Goal: Task Accomplishment & Management: Manage account settings

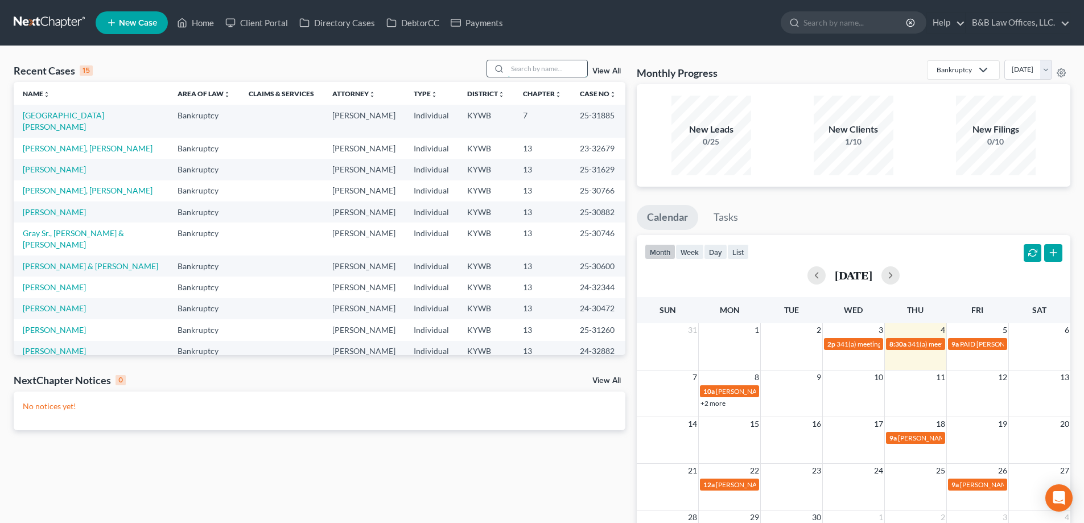
click at [529, 67] on input "search" at bounding box center [548, 68] width 80 height 17
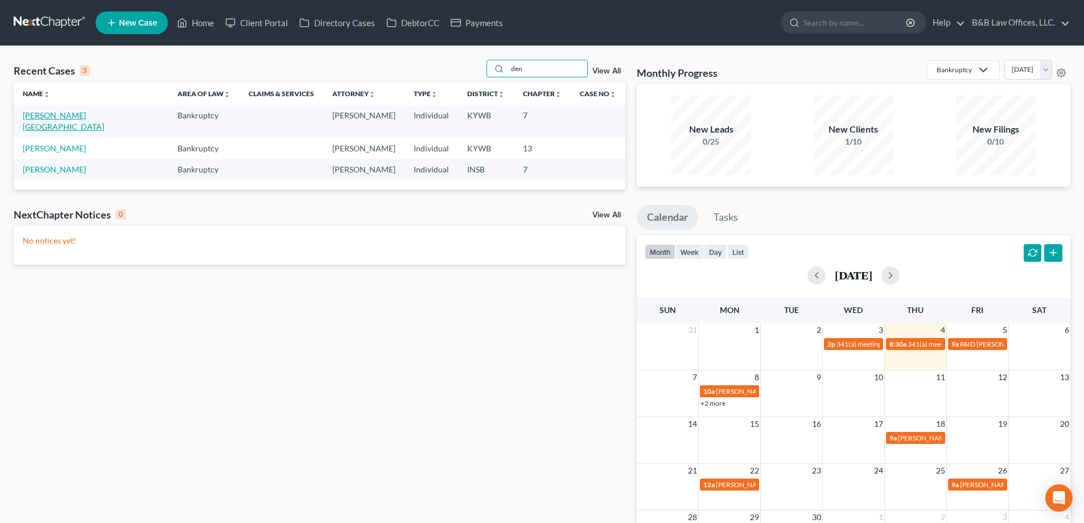
type input "den"
click at [74, 116] on link "[PERSON_NAME][GEOGRAPHIC_DATA]" at bounding box center [63, 120] width 81 height 21
select select "2"
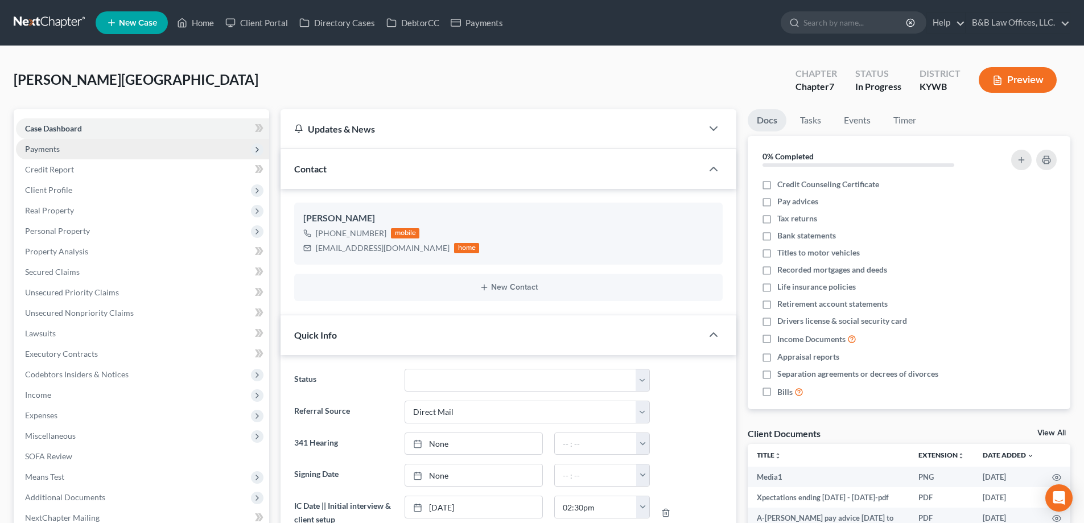
scroll to position [780, 0]
click at [53, 154] on span "Payments" at bounding box center [142, 149] width 253 height 20
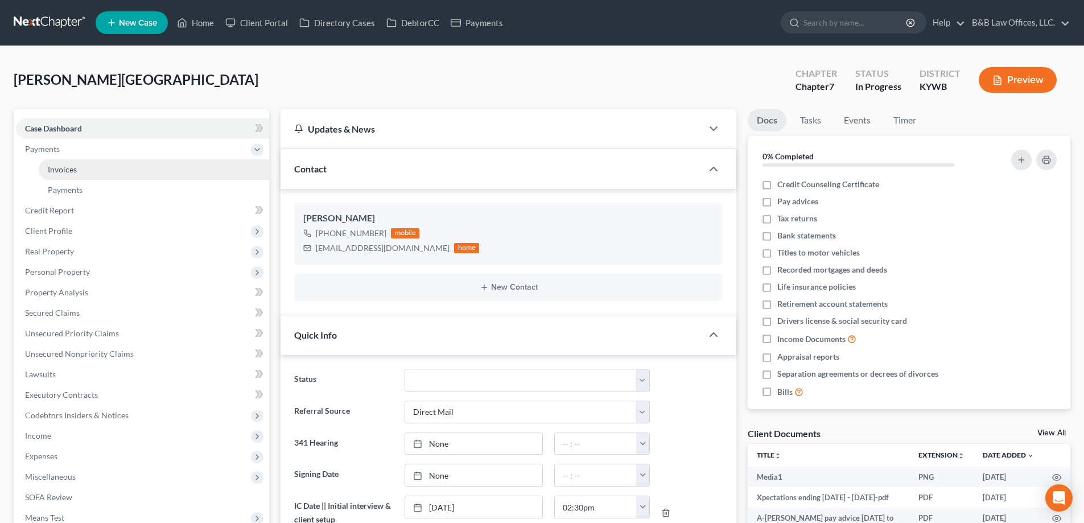
click at [63, 170] on span "Invoices" at bounding box center [62, 169] width 29 height 10
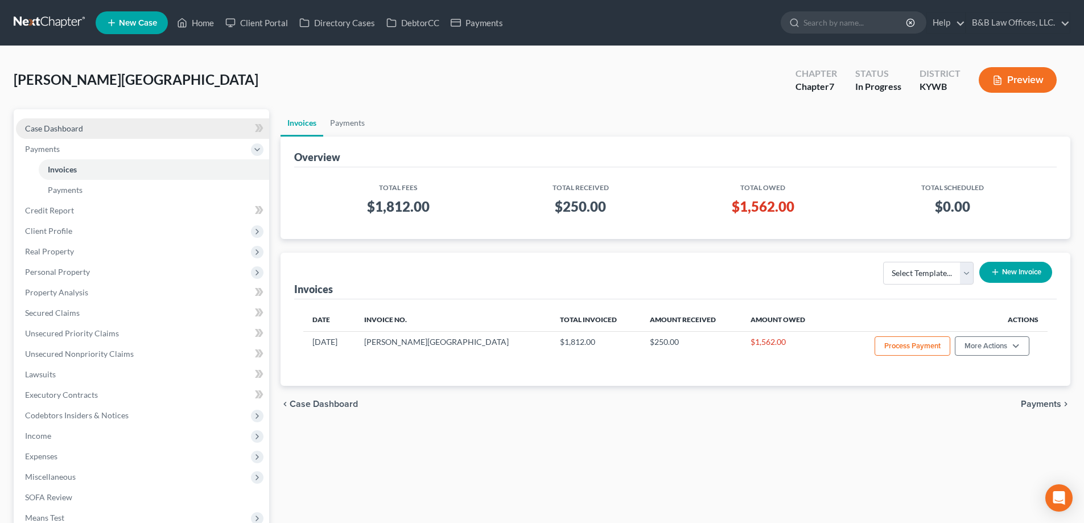
click at [52, 128] on span "Case Dashboard" at bounding box center [54, 128] width 58 height 10
select select "2"
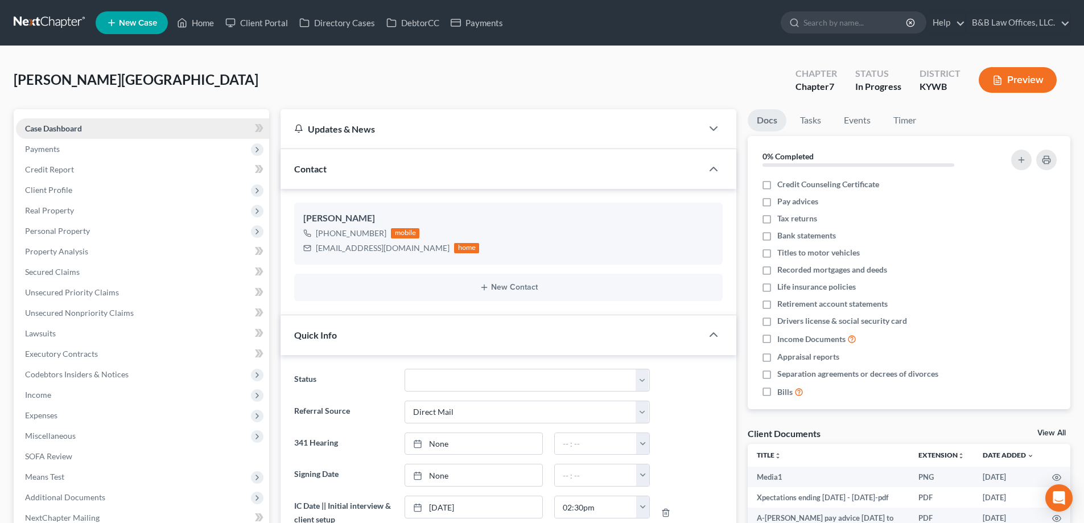
scroll to position [780, 0]
click at [1047, 434] on link "View All" at bounding box center [1051, 433] width 28 height 8
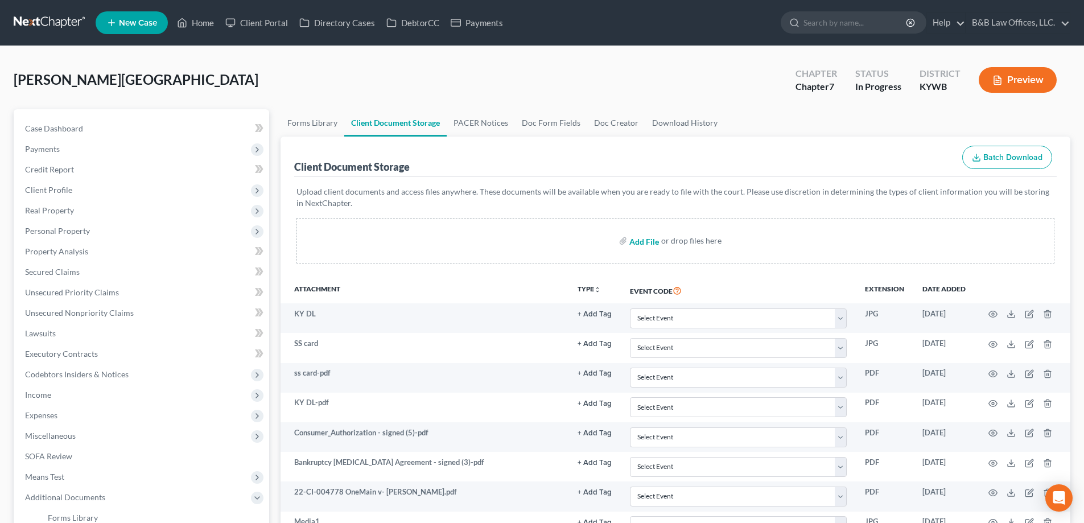
click at [641, 238] on input "file" at bounding box center [642, 240] width 27 height 20
type input "C:\fakepath\[PERSON_NAME] cc cert.pdf"
click at [57, 147] on span "Payments" at bounding box center [42, 149] width 35 height 10
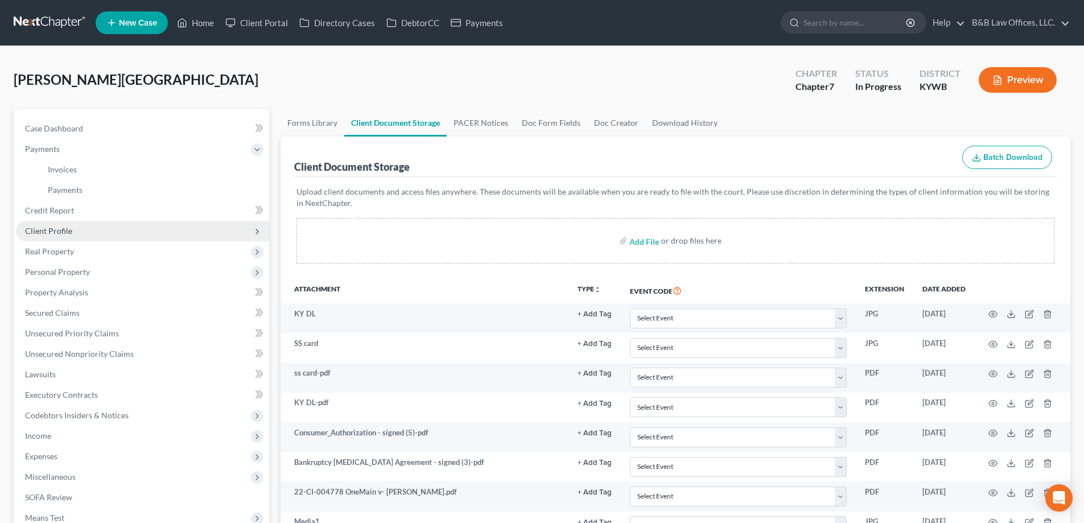
click at [54, 236] on span "Client Profile" at bounding box center [142, 231] width 253 height 20
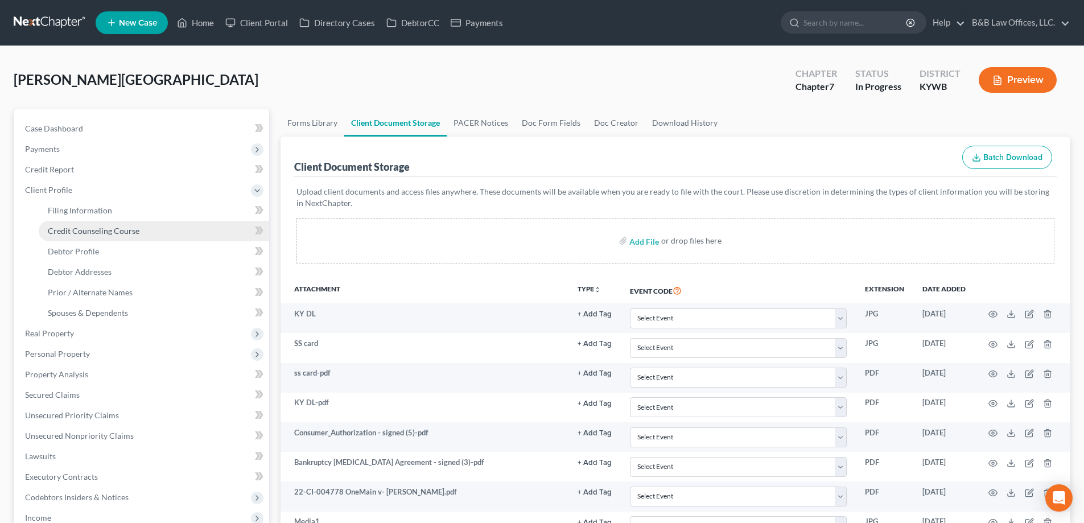
click at [69, 236] on link "Credit Counseling Course" at bounding box center [154, 231] width 230 height 20
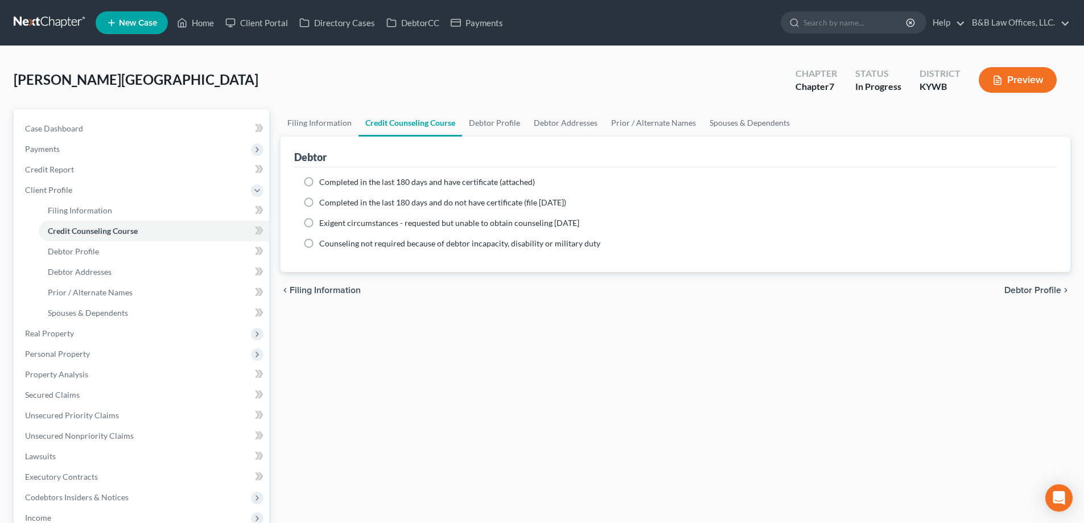
click at [319, 180] on label "Completed in the last 180 days and have certificate (attached)" at bounding box center [427, 181] width 216 height 11
click at [324, 180] on input "Completed in the last 180 days and have certificate (attached)" at bounding box center [327, 179] width 7 height 7
radio input "true"
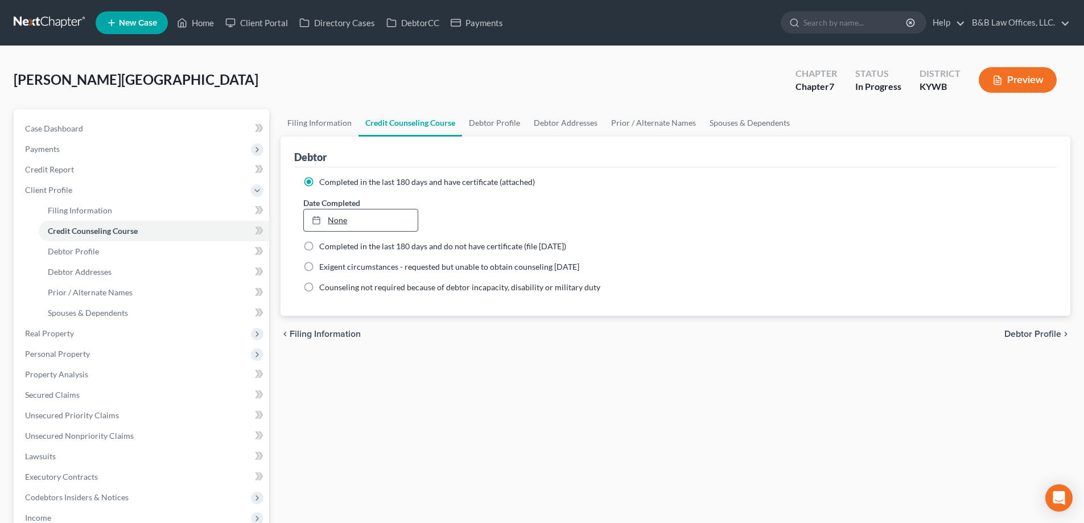
click at [334, 215] on link "None" at bounding box center [360, 220] width 113 height 22
type input "[DATE]"
click at [1027, 336] on span "Debtor Profile" at bounding box center [1032, 334] width 57 height 9
select select "0"
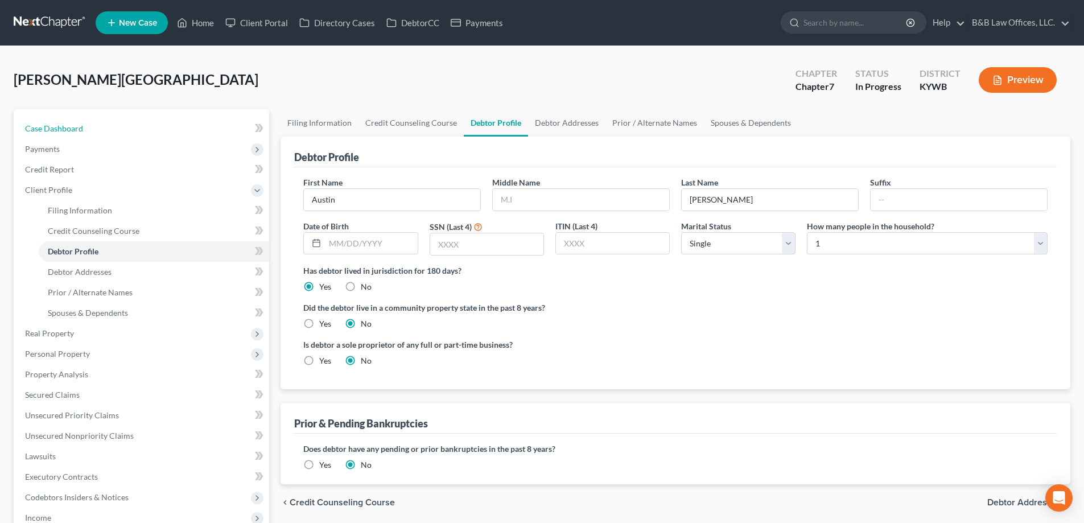
click at [43, 128] on span "Case Dashboard" at bounding box center [54, 128] width 58 height 10
select select "2"
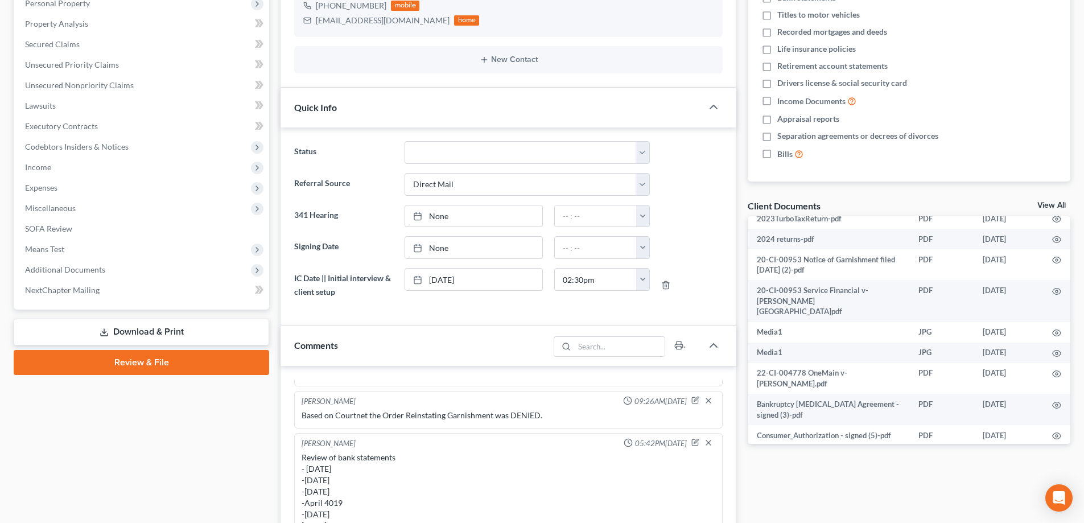
scroll to position [171, 0]
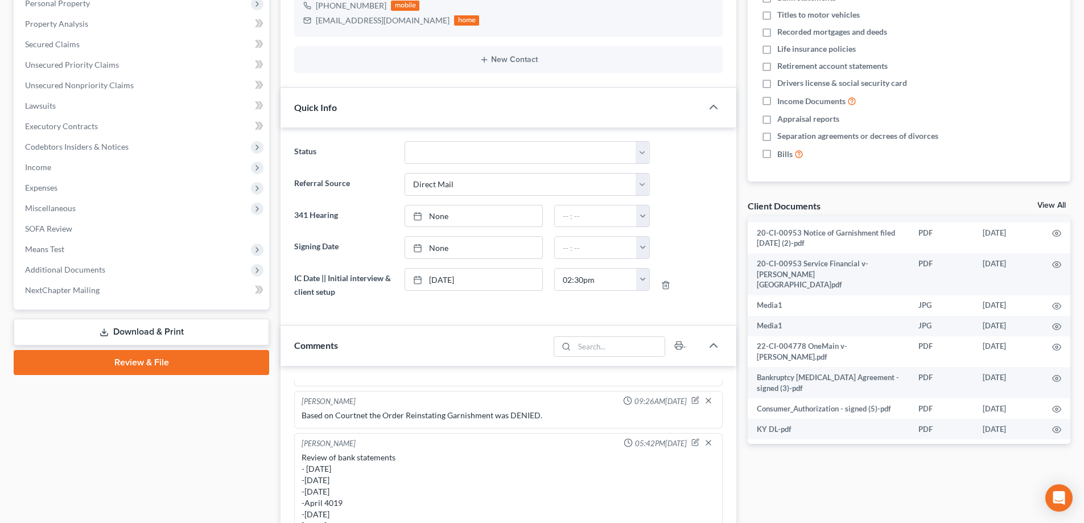
click at [1048, 205] on link "View All" at bounding box center [1051, 205] width 28 height 8
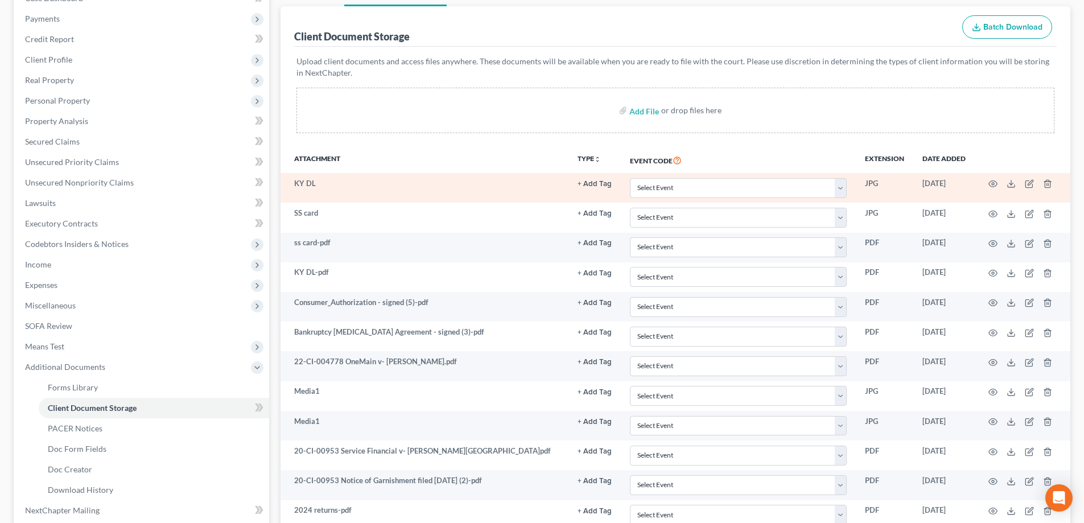
scroll to position [171, 0]
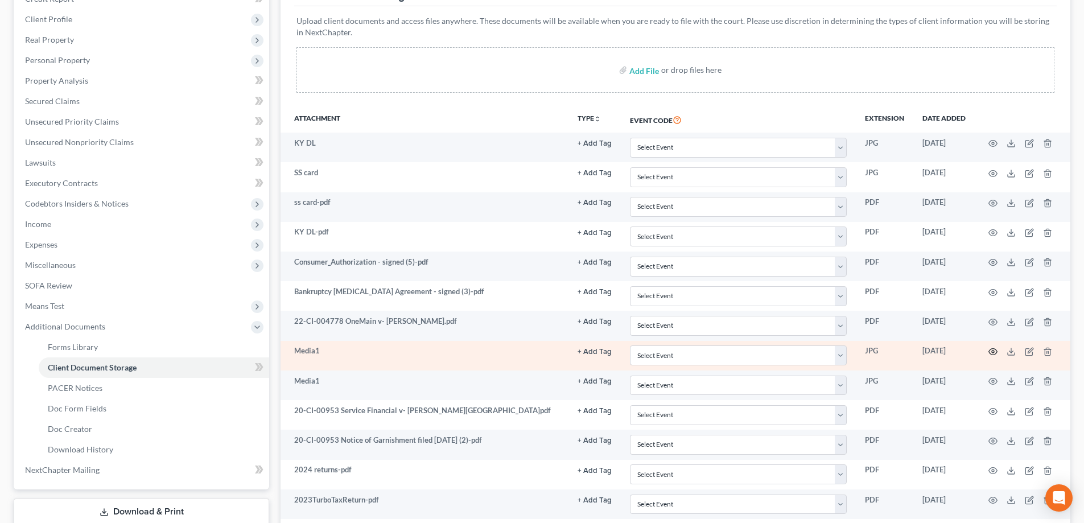
click at [991, 353] on icon "button" at bounding box center [993, 351] width 9 height 9
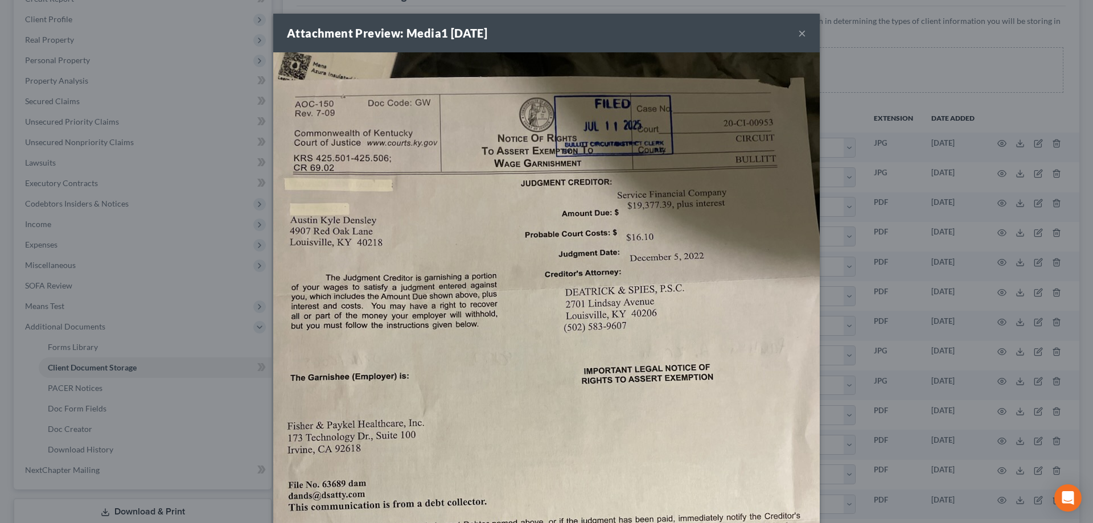
click at [798, 32] on button "×" at bounding box center [802, 33] width 8 height 14
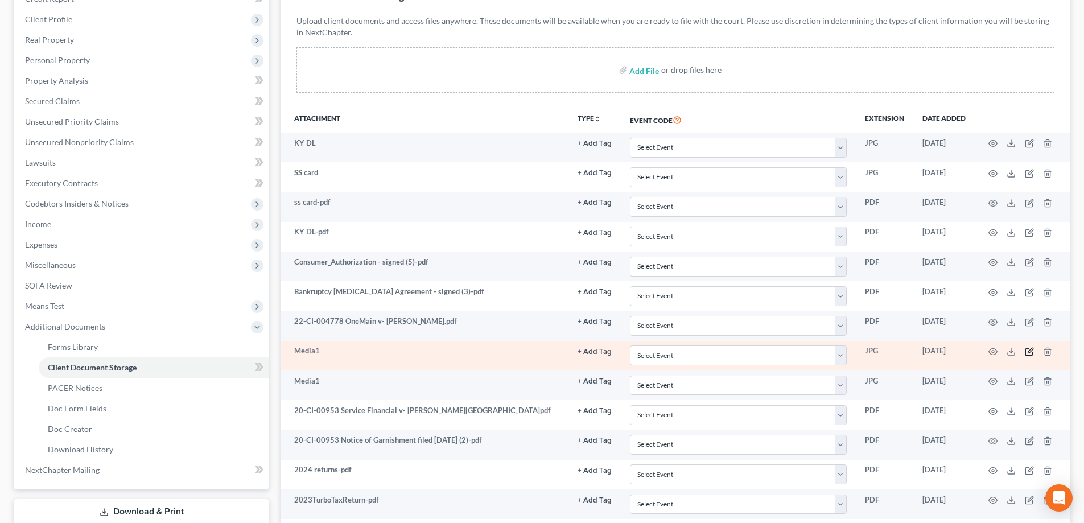
click at [1029, 355] on icon "button" at bounding box center [1029, 351] width 9 height 9
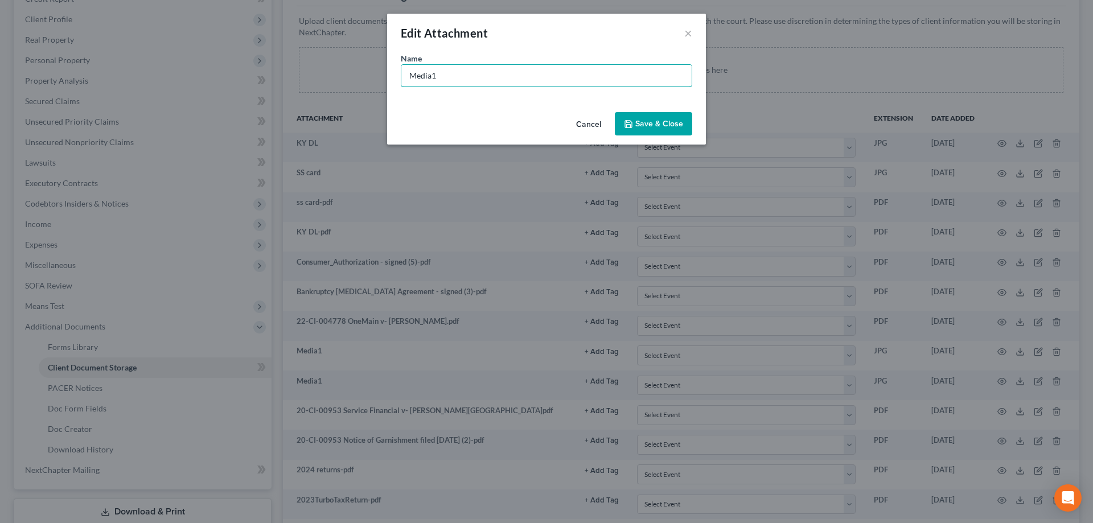
drag, startPoint x: 454, startPoint y: 77, endPoint x: 370, endPoint y: 80, distance: 83.7
click at [370, 80] on div "Edit Attachment × Name * Media1 Cancel Save & Close" at bounding box center [546, 261] width 1093 height 523
type input "Wage Garnishment in 20-CI-"
click at [631, 125] on icon "button" at bounding box center [628, 124] width 9 height 9
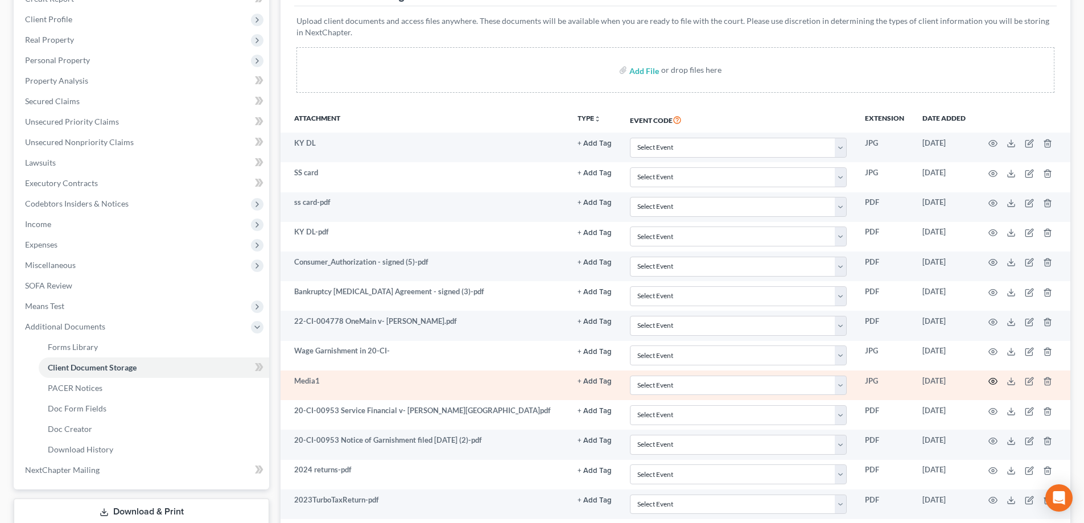
click at [991, 382] on icon "button" at bounding box center [993, 381] width 9 height 9
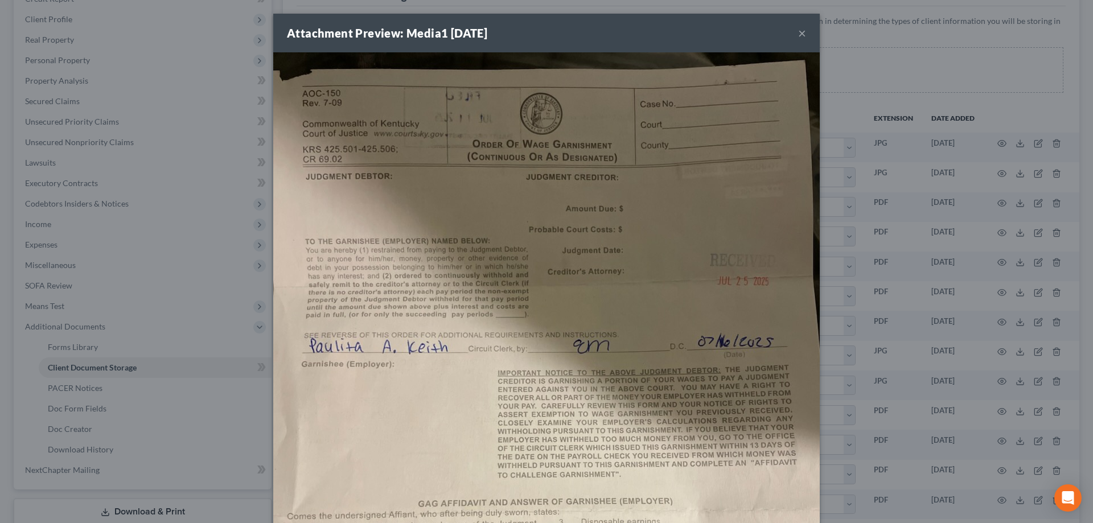
click at [798, 39] on button "×" at bounding box center [802, 33] width 8 height 14
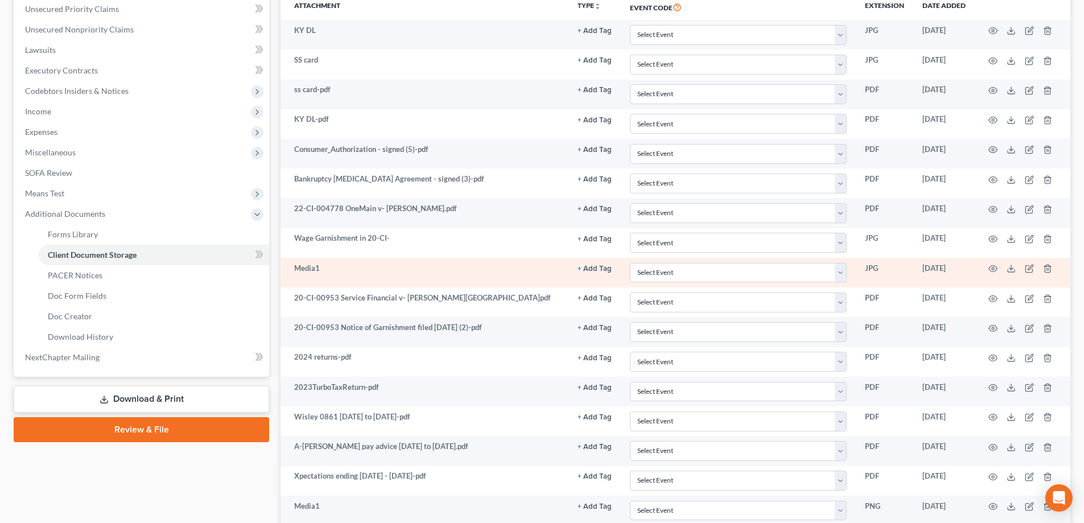
scroll to position [285, 0]
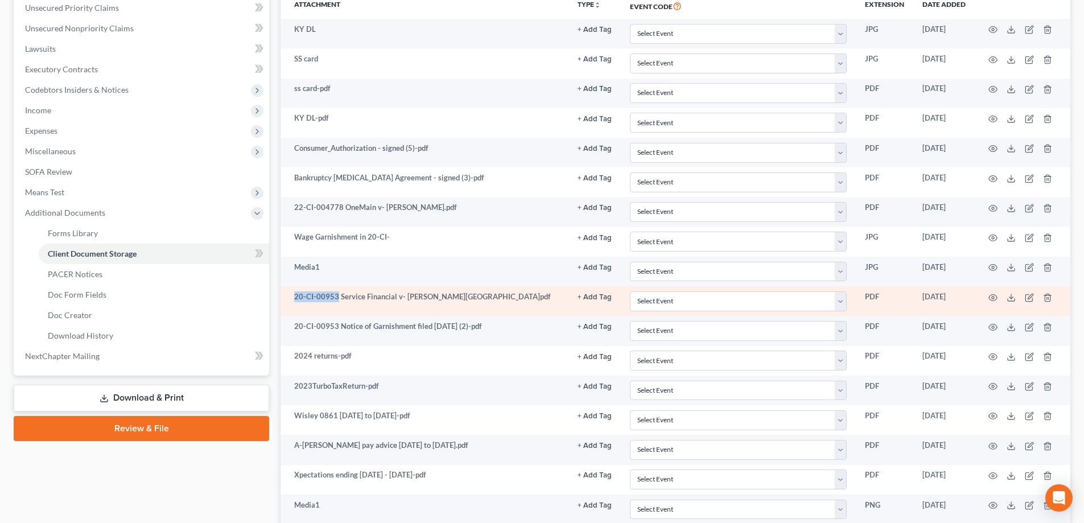
drag, startPoint x: 294, startPoint y: 296, endPoint x: 336, endPoint y: 299, distance: 42.2
click at [336, 299] on td "20-CI-00953 Service Financial v- [PERSON_NAME][GEOGRAPHIC_DATA]pdf" at bounding box center [425, 301] width 288 height 30
copy td "20-CI-00953"
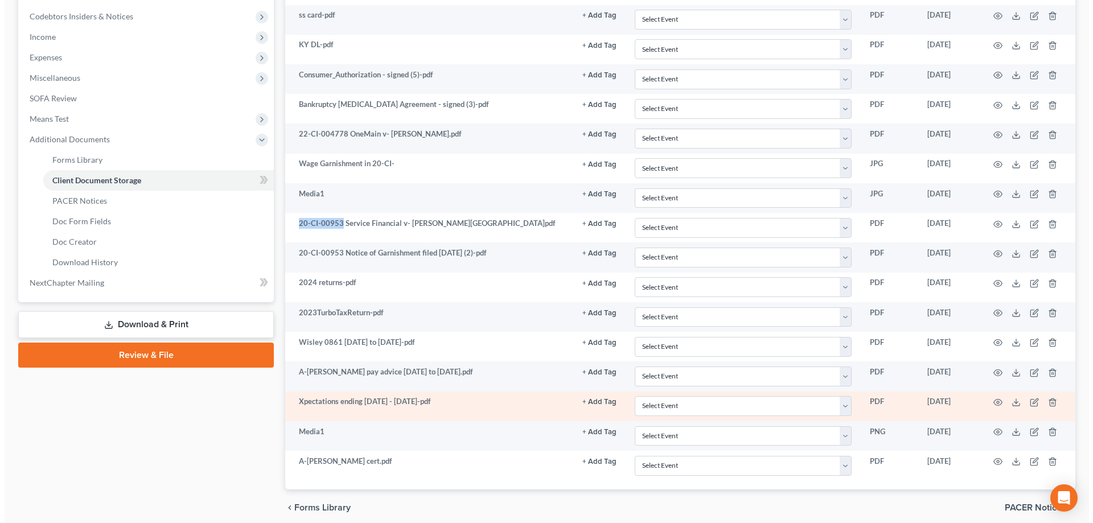
scroll to position [404, 0]
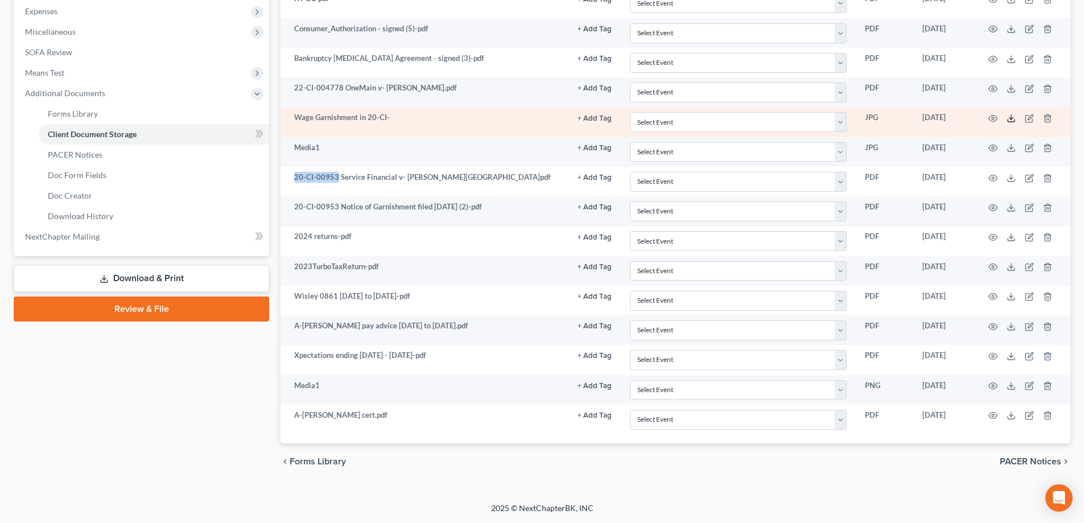
click at [1010, 119] on icon at bounding box center [1011, 118] width 9 height 9
click at [1027, 116] on icon "button" at bounding box center [1029, 118] width 9 height 9
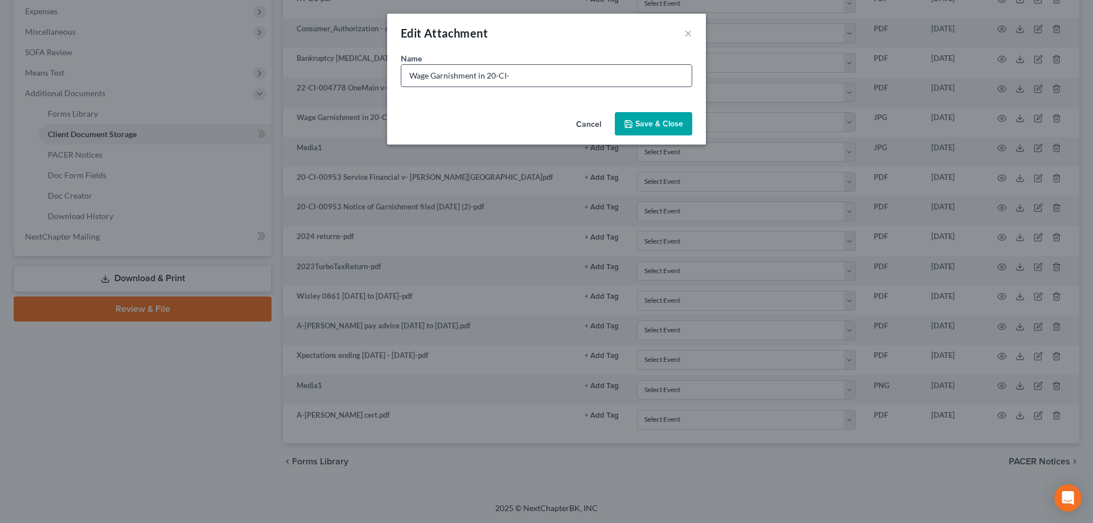
click at [511, 77] on input "Wage Garnishment in 20-CI-" at bounding box center [546, 76] width 290 height 22
paste input "20-CI-00953"
type input "Wage Garnishment in 20-CI-00953"
click at [657, 133] on button "Save & Close" at bounding box center [653, 124] width 77 height 24
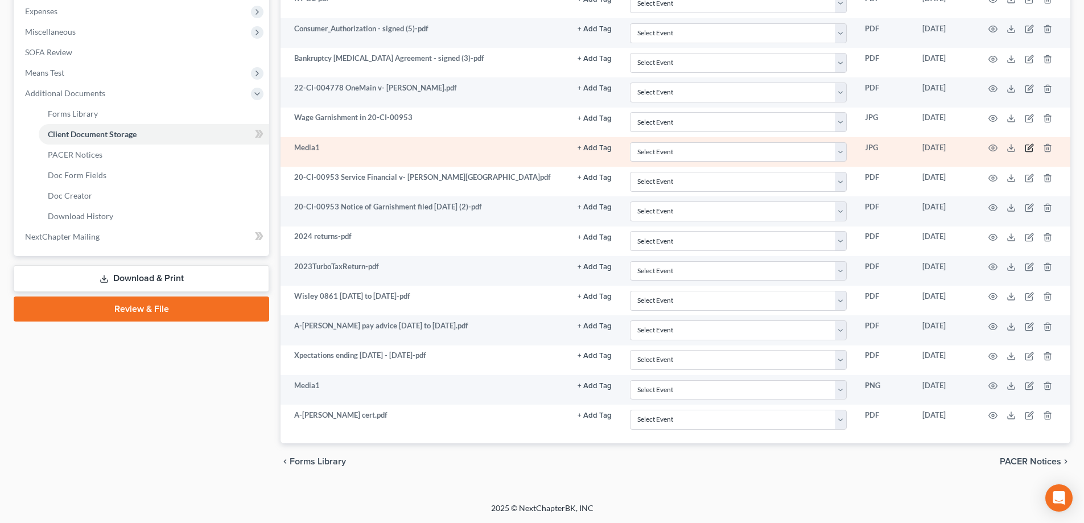
click at [1030, 147] on icon "button" at bounding box center [1030, 147] width 5 height 5
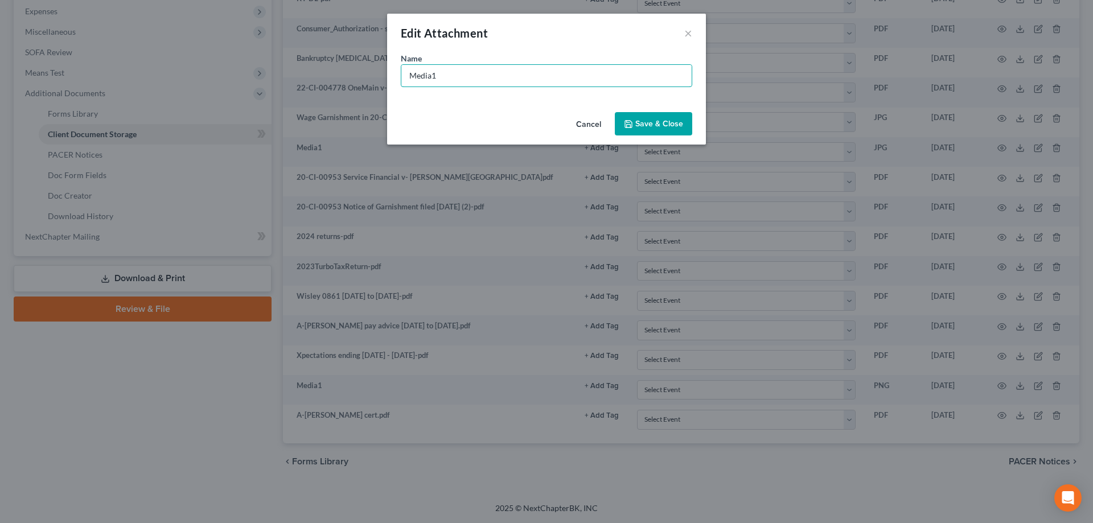
drag, startPoint x: 477, startPoint y: 73, endPoint x: 295, endPoint y: 79, distance: 182.2
click at [295, 79] on div "Edit Attachment × Name * Media1 Cancel Save & Close" at bounding box center [546, 261] width 1093 height 523
paste input "20-CI-00953"
type input "20-CI-00953 [DATE]"
click at [632, 118] on button "Save & Close" at bounding box center [653, 124] width 77 height 24
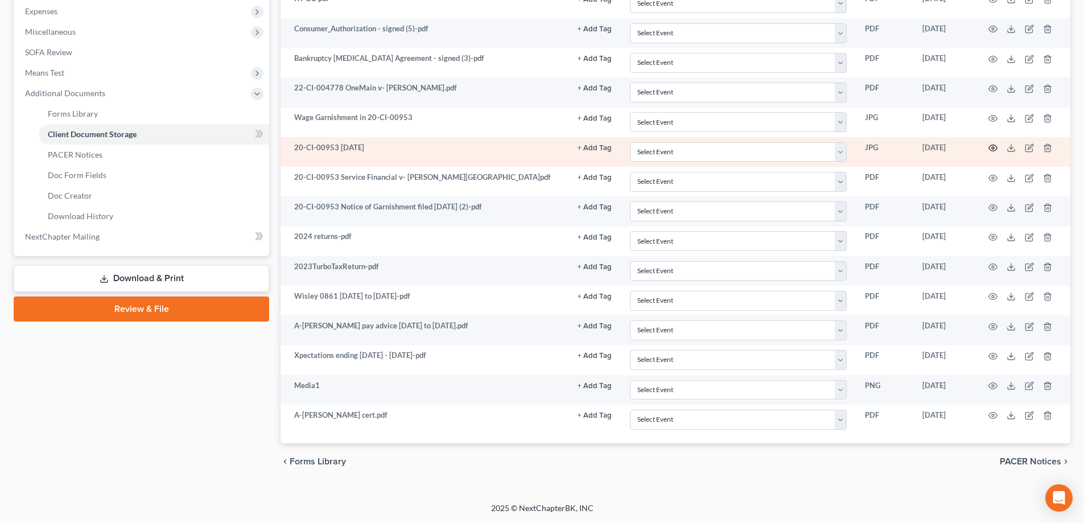
click at [995, 148] on icon "button" at bounding box center [993, 147] width 9 height 9
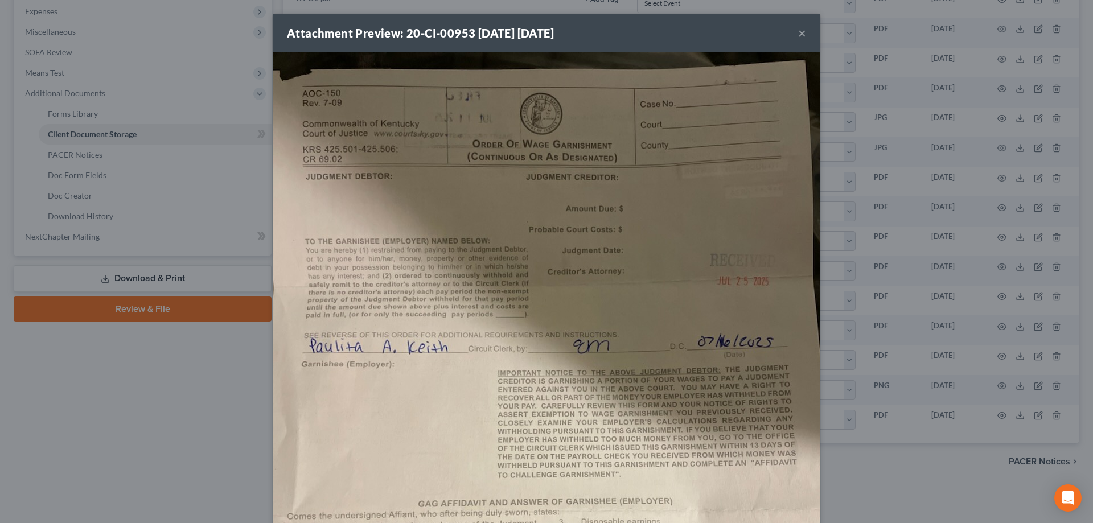
click at [798, 31] on button "×" at bounding box center [802, 33] width 8 height 14
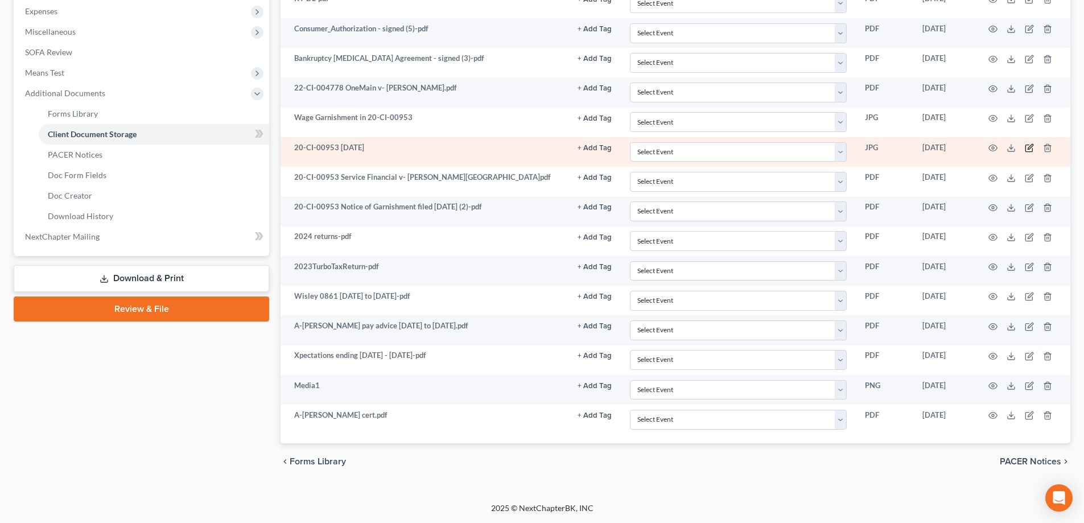
click at [1026, 148] on icon "button" at bounding box center [1029, 148] width 7 height 7
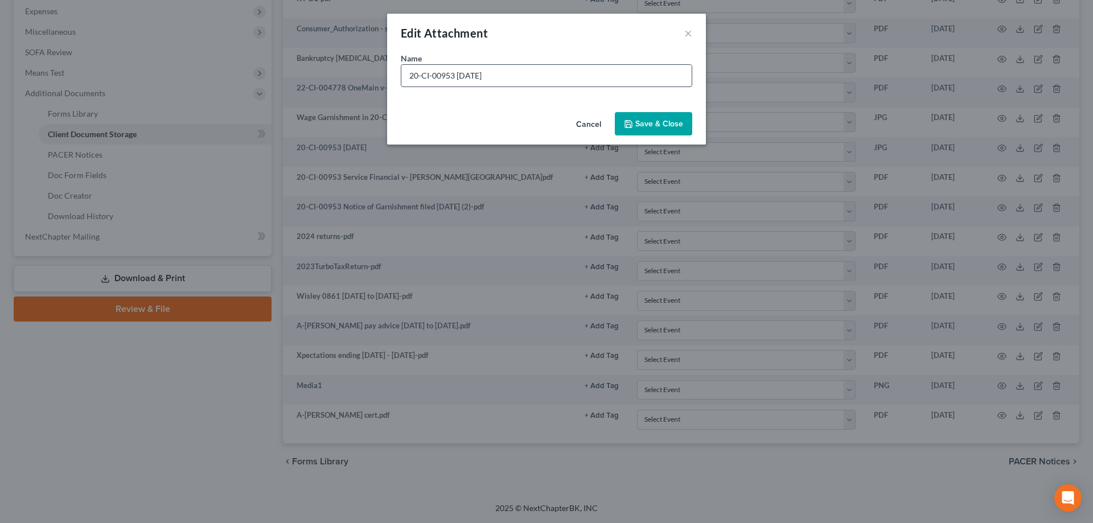
click at [409, 79] on input "20-CI-00953 [DATE]" at bounding box center [546, 76] width 290 height 22
type input "Wage Garnishment 20-CI-00953 [DATE]"
click at [677, 128] on span "Save & Close" at bounding box center [659, 124] width 48 height 10
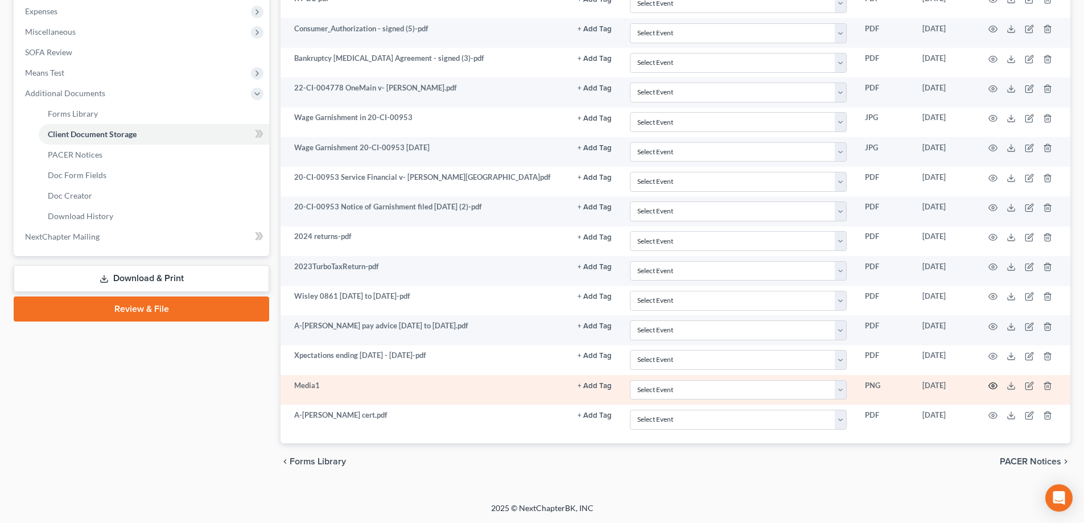
click at [991, 383] on icon "button" at bounding box center [993, 385] width 9 height 9
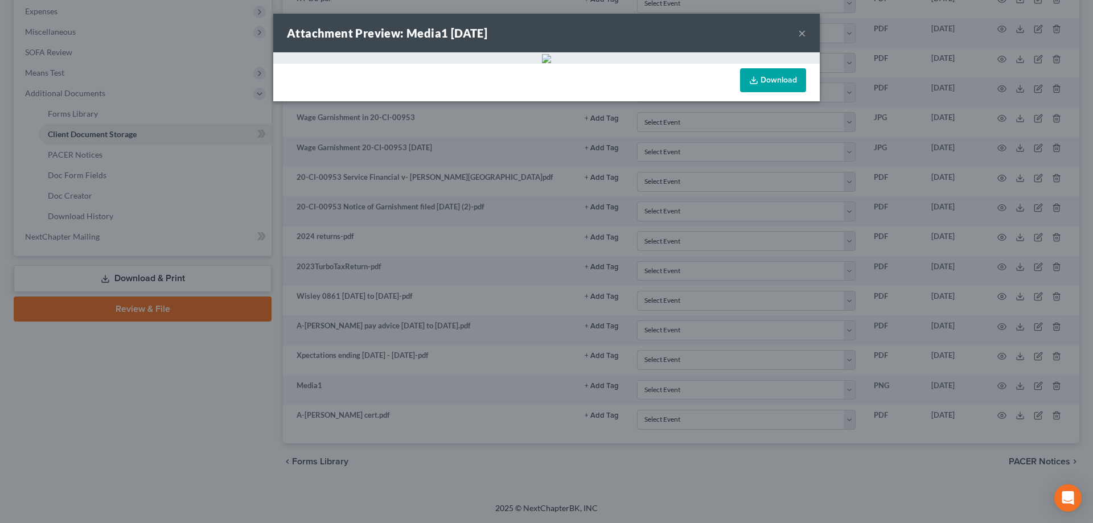
scroll to position [0, 0]
click at [798, 32] on button "×" at bounding box center [802, 33] width 8 height 14
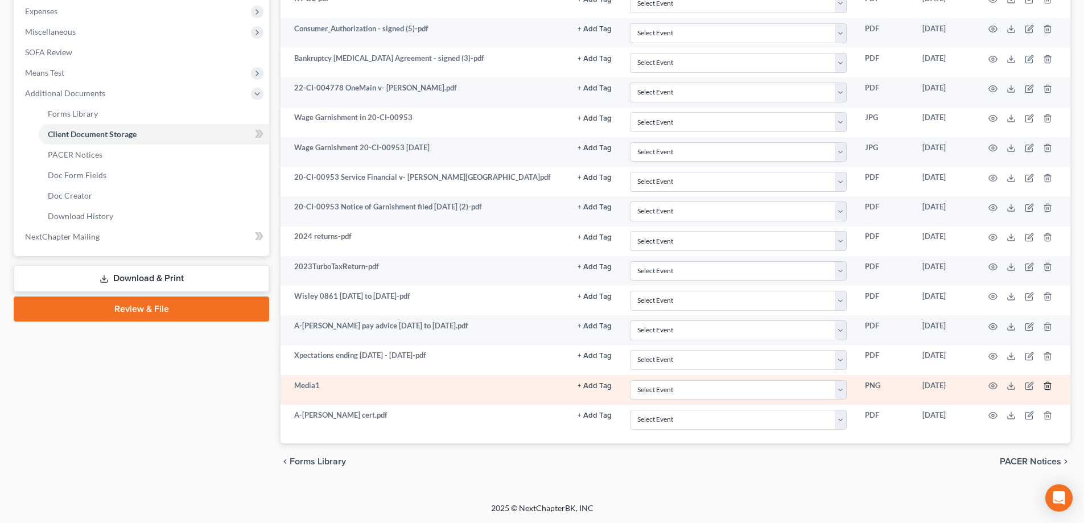
click at [1050, 384] on icon "button" at bounding box center [1047, 385] width 5 height 7
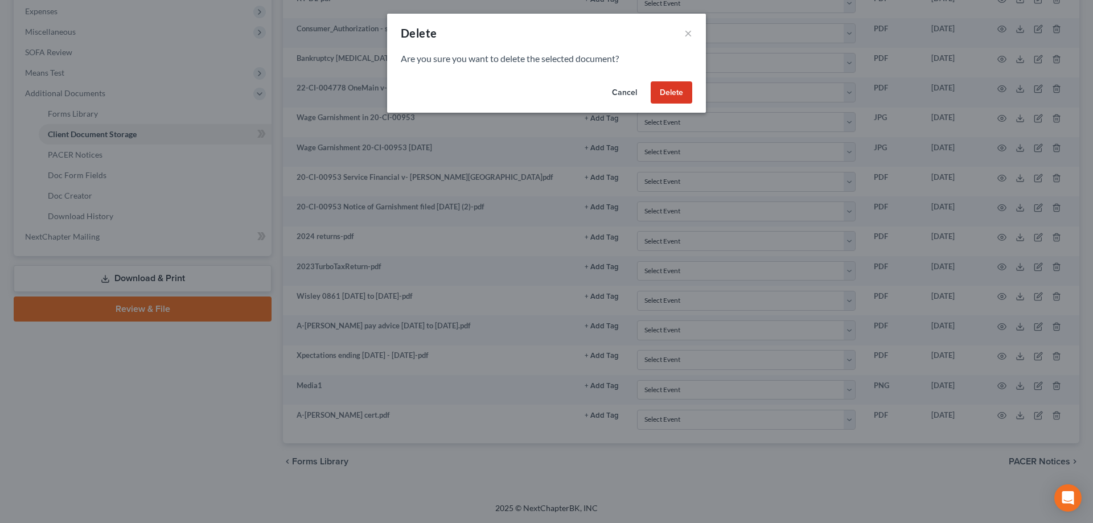
click at [670, 93] on button "Delete" at bounding box center [671, 92] width 42 height 23
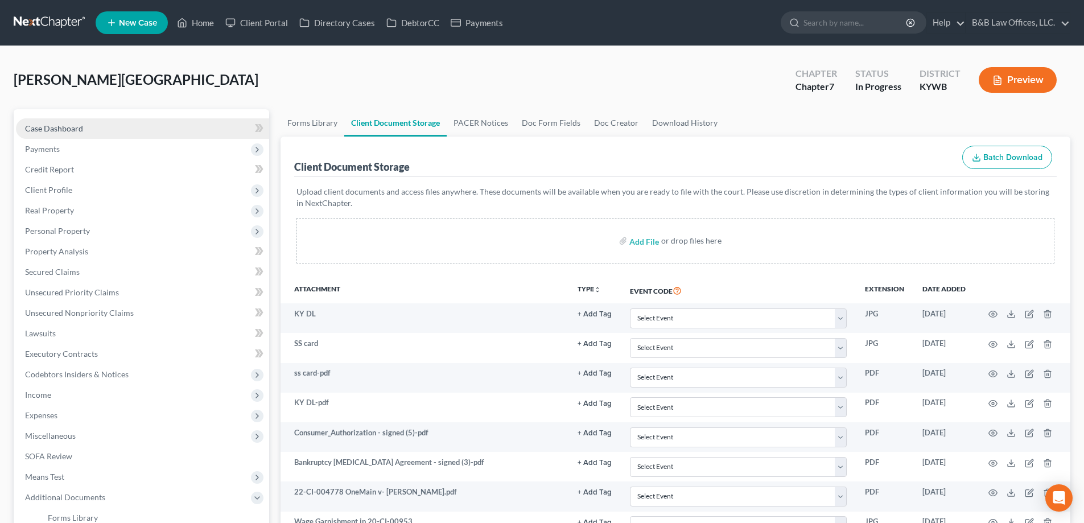
click at [76, 132] on span "Case Dashboard" at bounding box center [54, 128] width 58 height 10
select select "2"
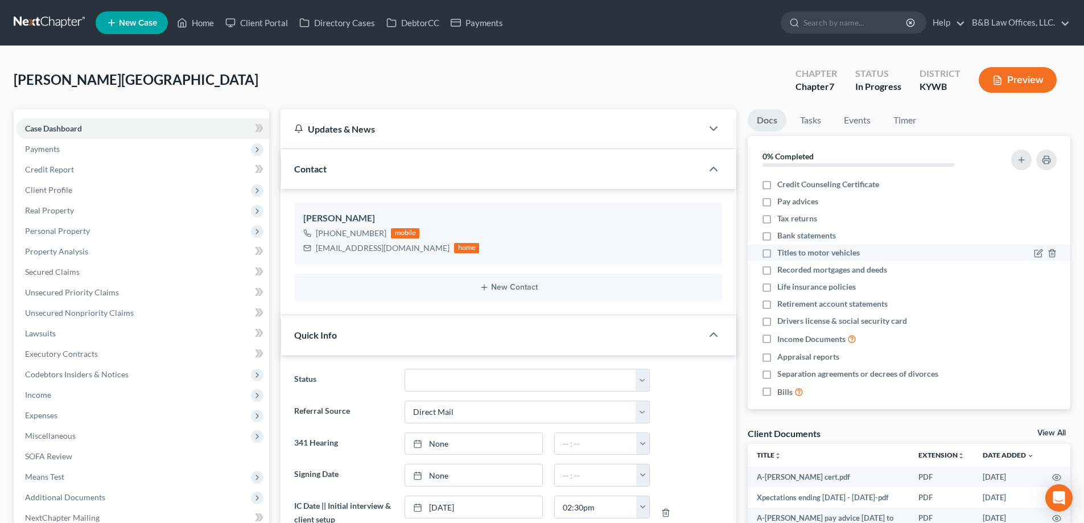
scroll to position [769, 0]
click at [777, 184] on label "Credit Counseling Certificate" at bounding box center [828, 184] width 102 height 11
click at [782, 184] on input "Credit Counseling Certificate" at bounding box center [785, 182] width 7 height 7
checkbox input "true"
click at [777, 219] on label "Tax returns" at bounding box center [797, 218] width 40 height 11
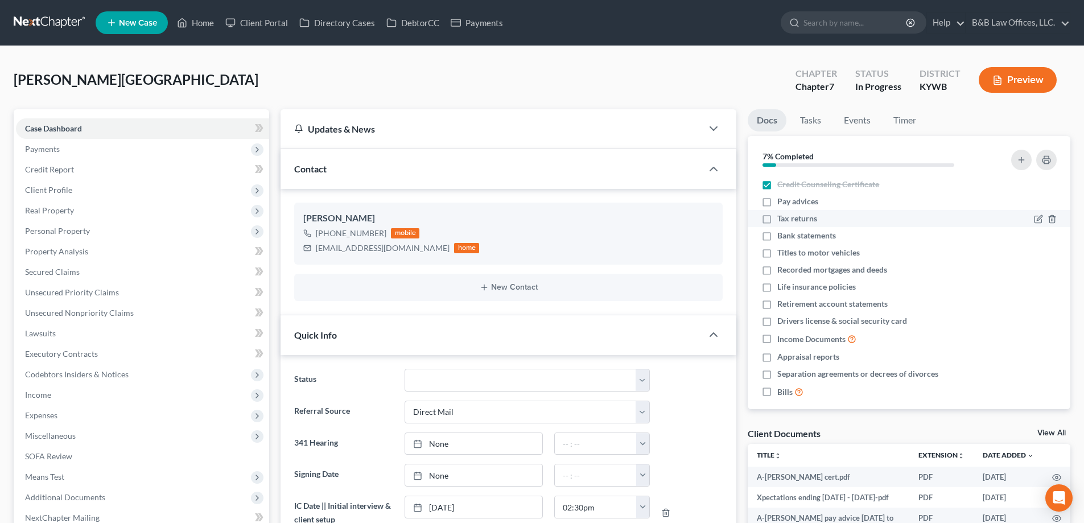
click at [782, 219] on input "Tax returns" at bounding box center [785, 216] width 7 height 7
checkbox input "true"
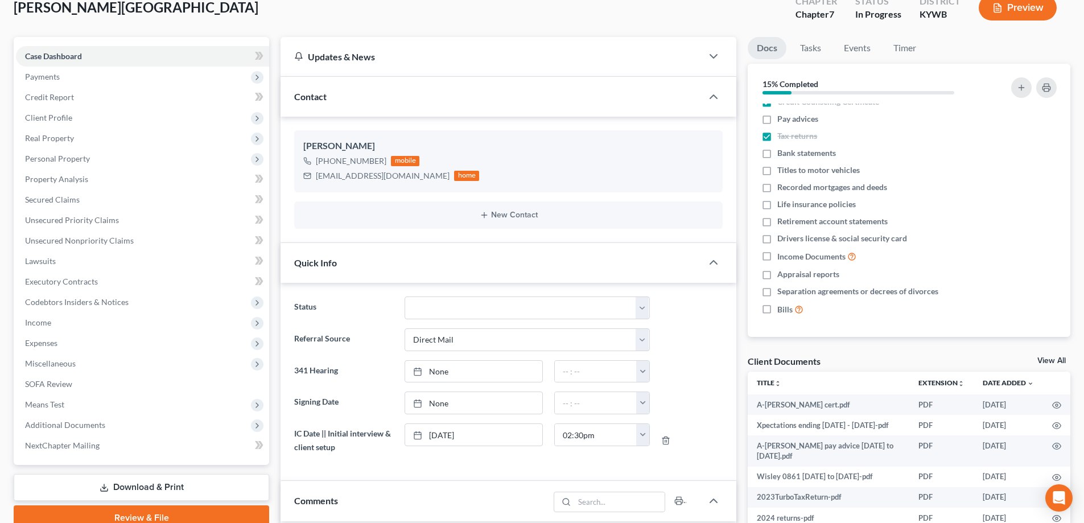
scroll to position [0, 0]
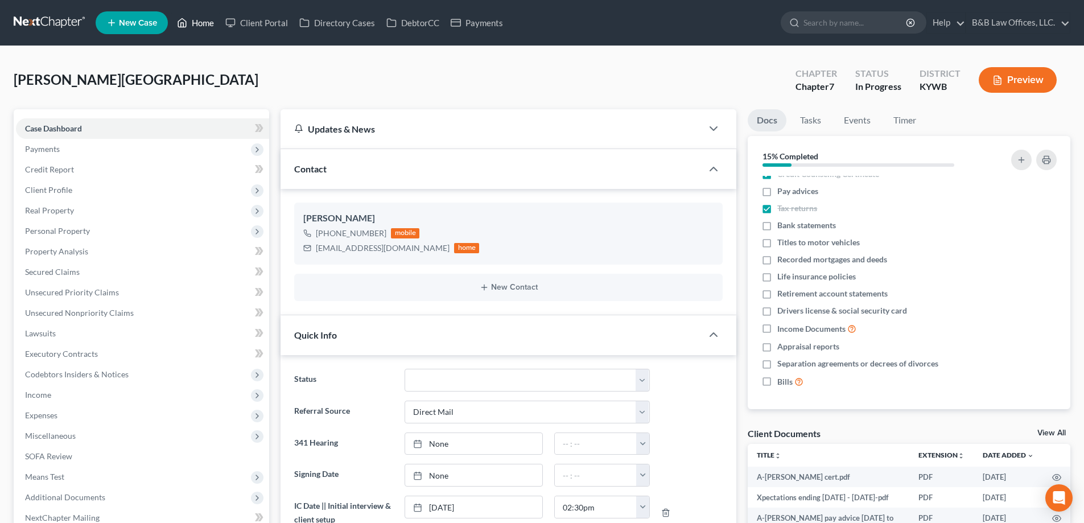
click at [208, 22] on link "Home" at bounding box center [195, 23] width 48 height 20
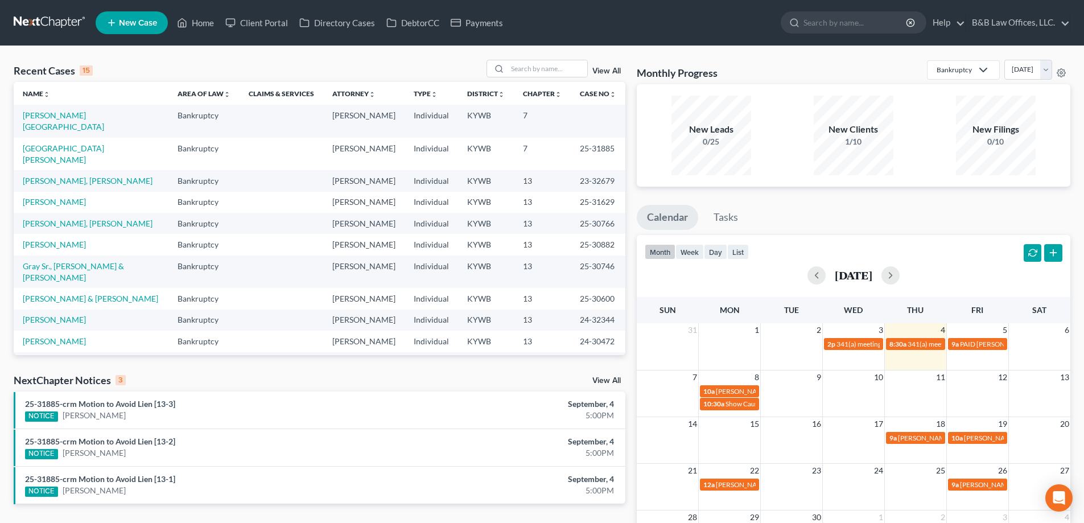
click at [604, 383] on link "View All" at bounding box center [606, 381] width 28 height 8
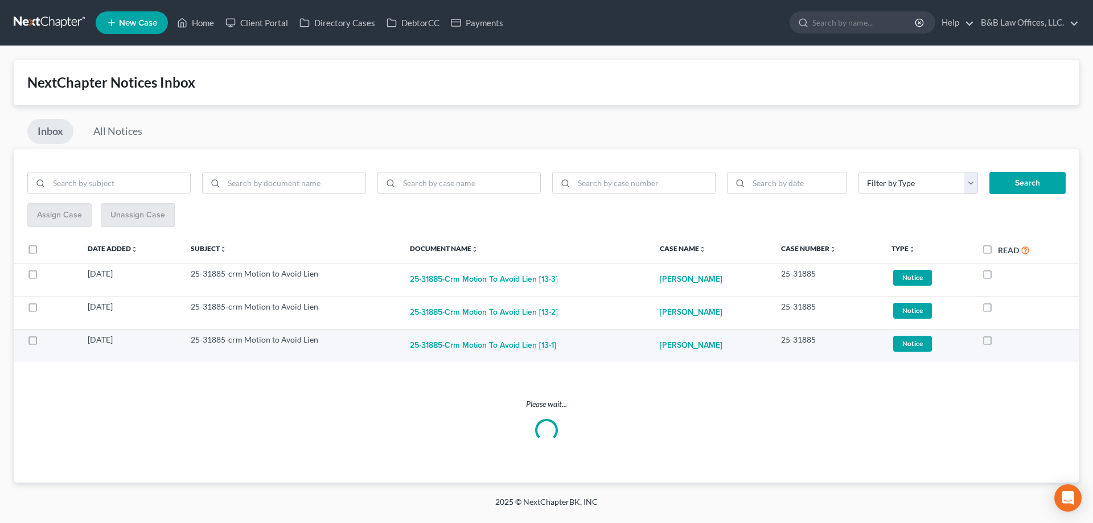
click at [916, 340] on span "Notice" at bounding box center [912, 343] width 39 height 15
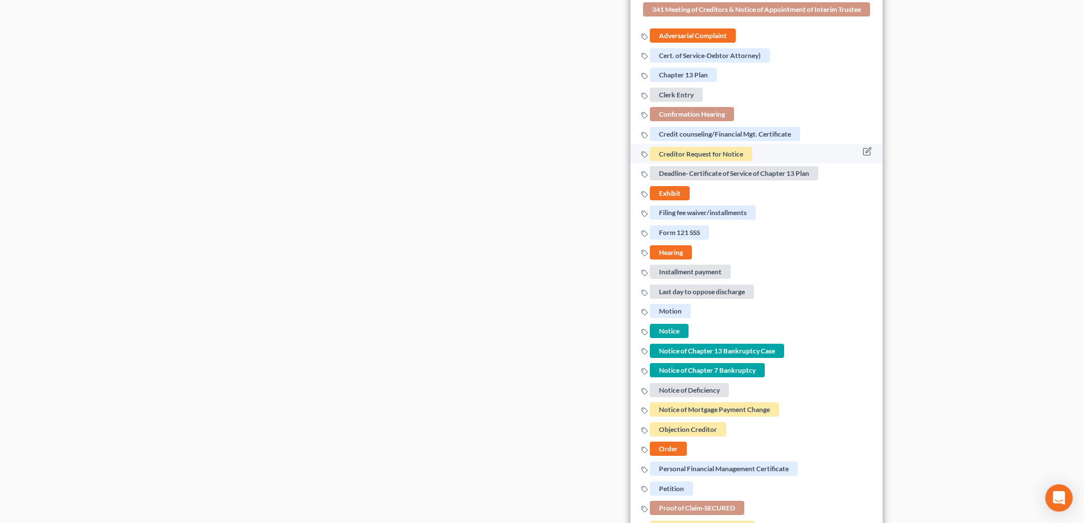
scroll to position [455, 0]
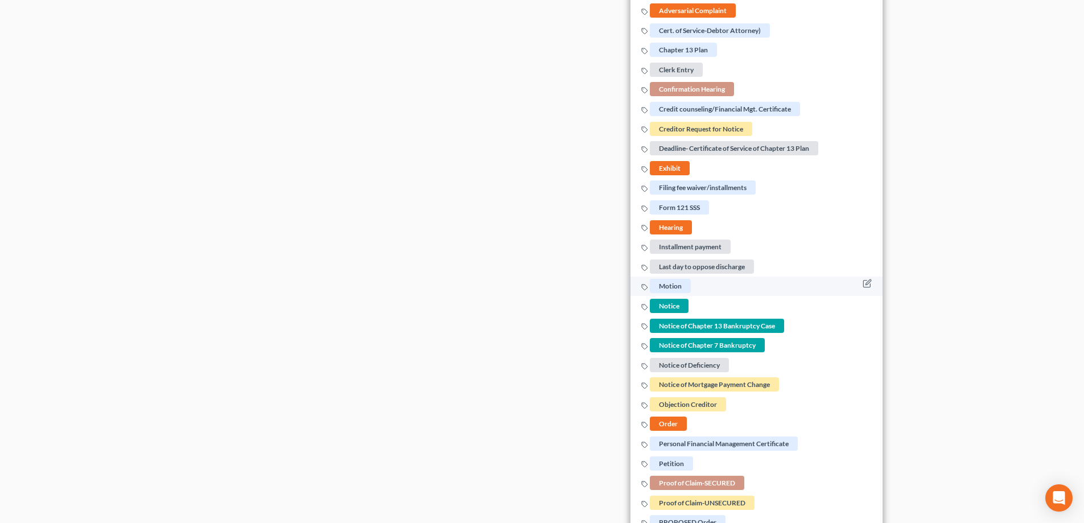
click at [670, 283] on span "Motion" at bounding box center [670, 286] width 41 height 14
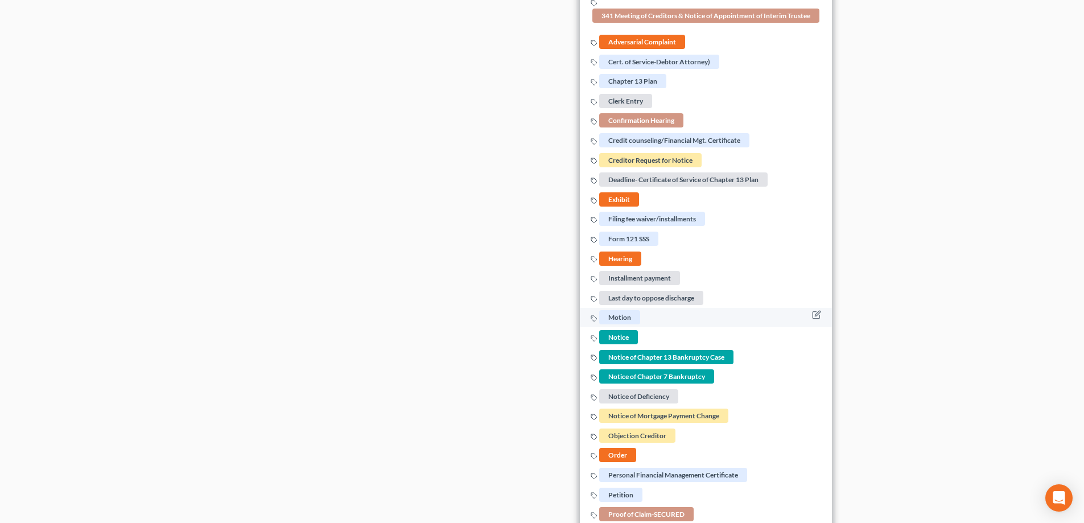
scroll to position [114, 0]
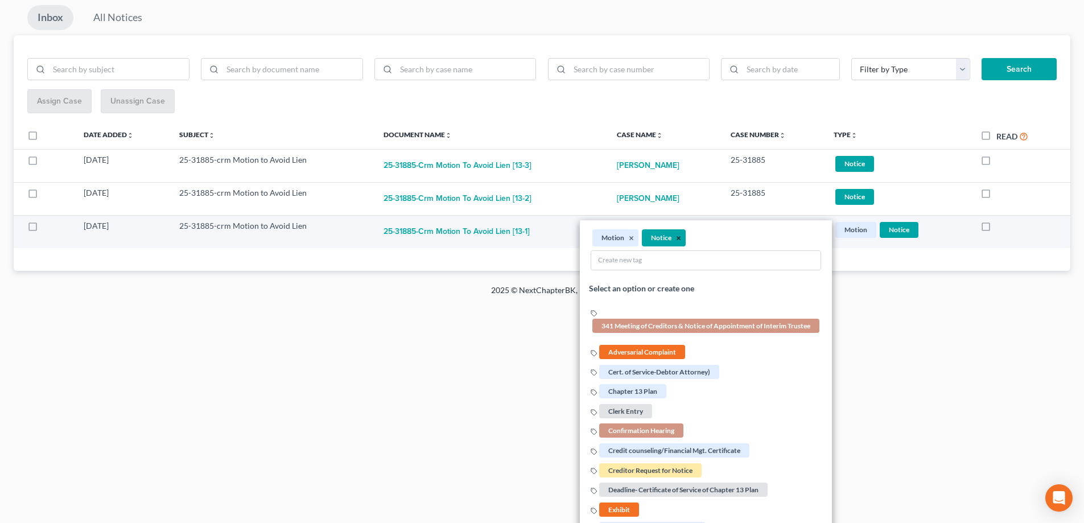
click at [677, 239] on button "×" at bounding box center [678, 238] width 5 height 10
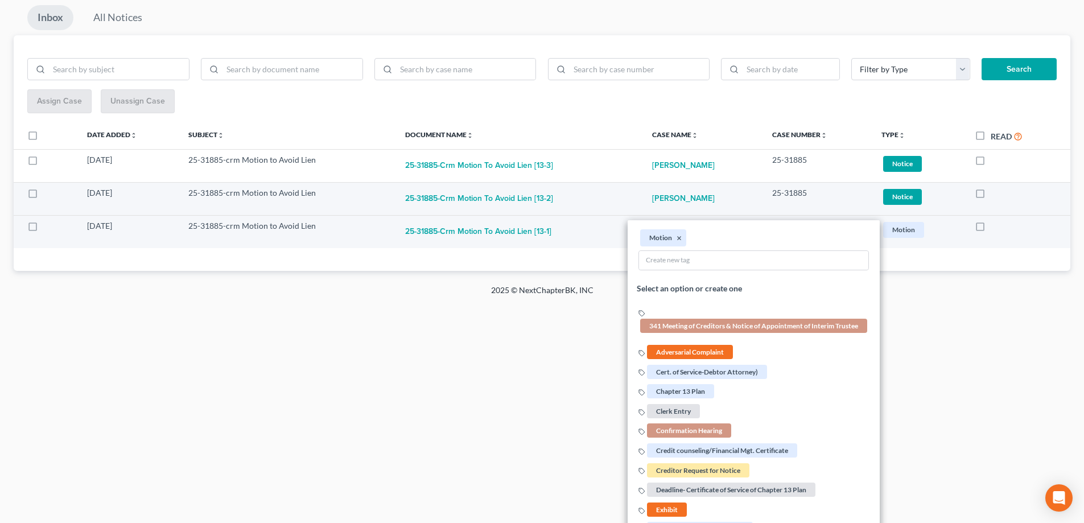
drag, startPoint x: 491, startPoint y: 368, endPoint x: 580, endPoint y: 307, distance: 108.0
click at [491, 367] on div "Home New Case Client Portal Directory Cases DebtorCC Payments B&B Law Offices, …" at bounding box center [542, 147] width 1084 height 523
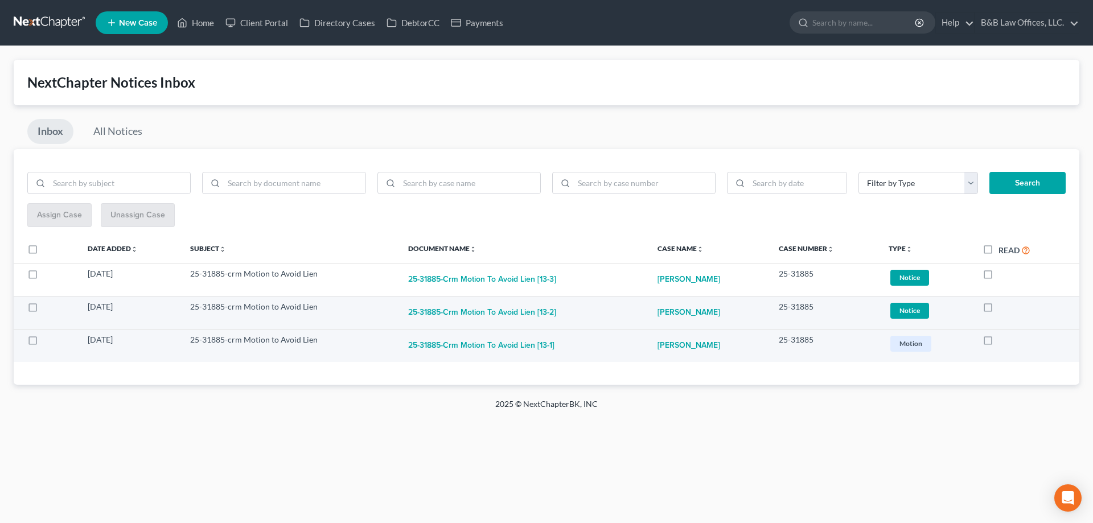
click at [910, 312] on span "Notice" at bounding box center [909, 310] width 39 height 15
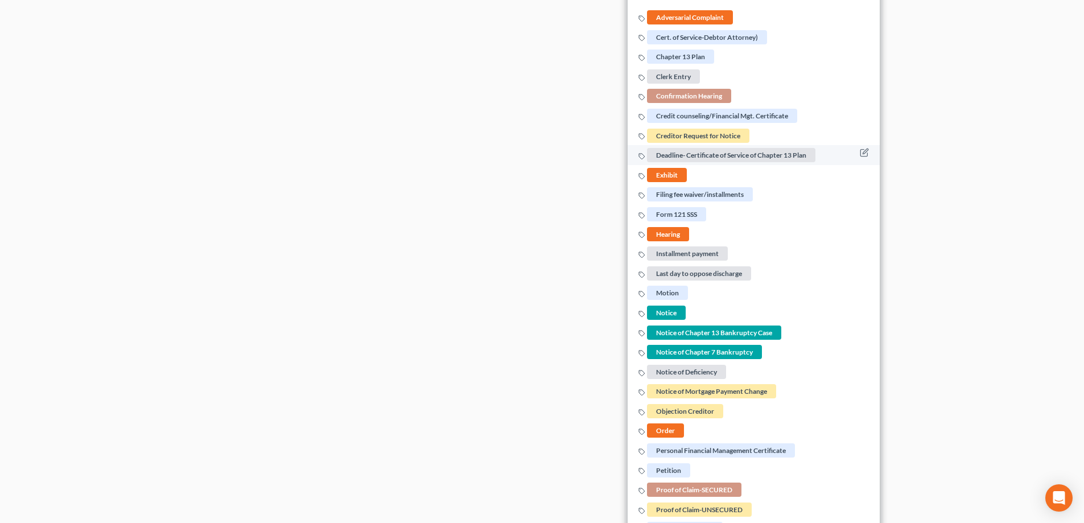
scroll to position [398, 0]
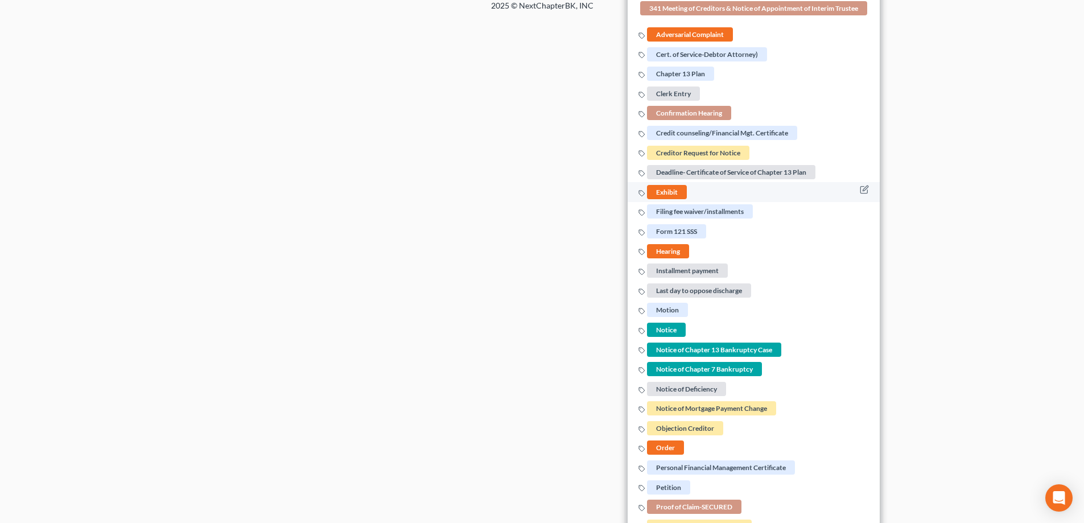
click at [656, 195] on span "Exhibit" at bounding box center [667, 192] width 40 height 14
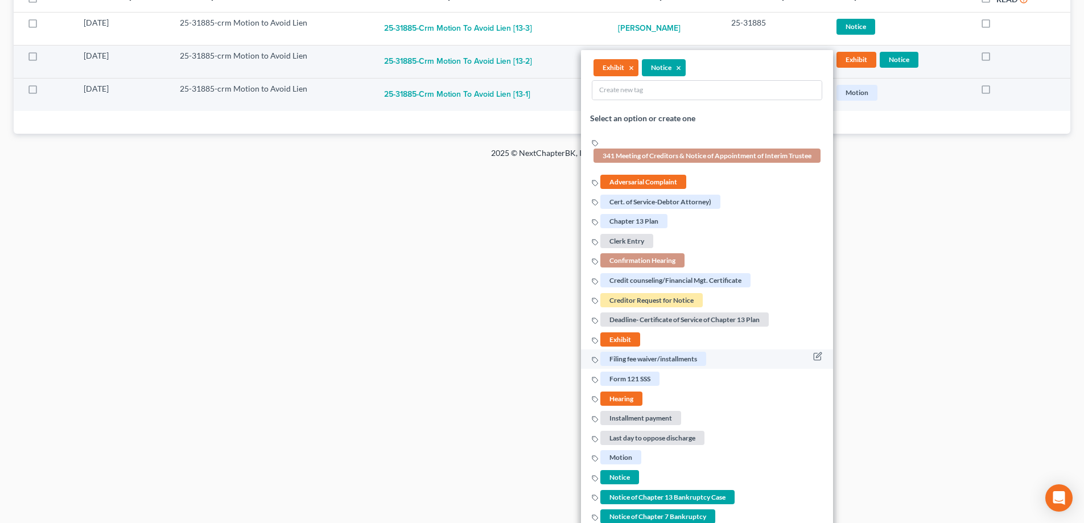
scroll to position [114, 0]
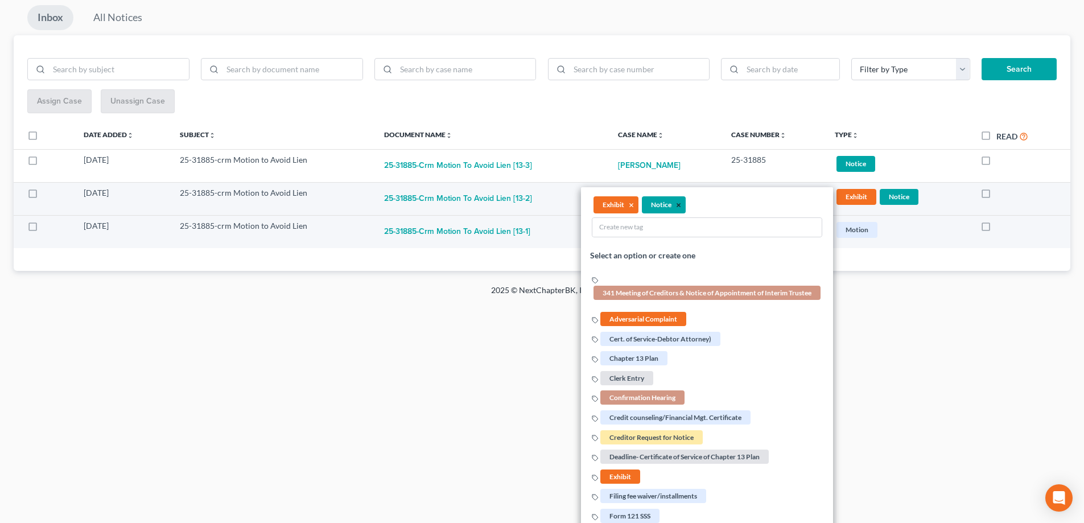
click at [676, 203] on button "×" at bounding box center [678, 205] width 5 height 10
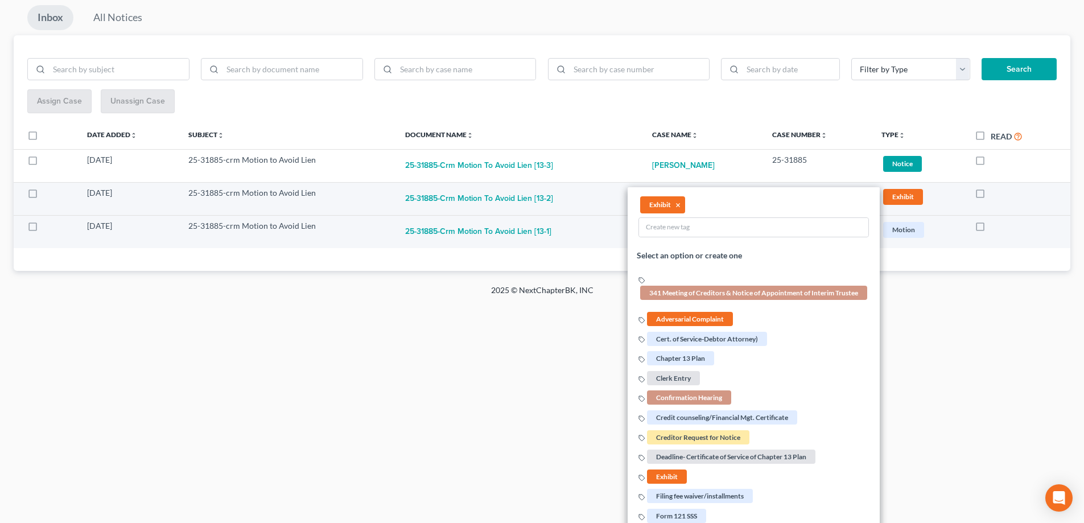
drag, startPoint x: 1011, startPoint y: 373, endPoint x: 1005, endPoint y: 366, distance: 9.3
click at [1011, 373] on div "Home New Case Client Portal Directory Cases DebtorCC Payments B&B Law Offices, …" at bounding box center [542, 147] width 1084 height 523
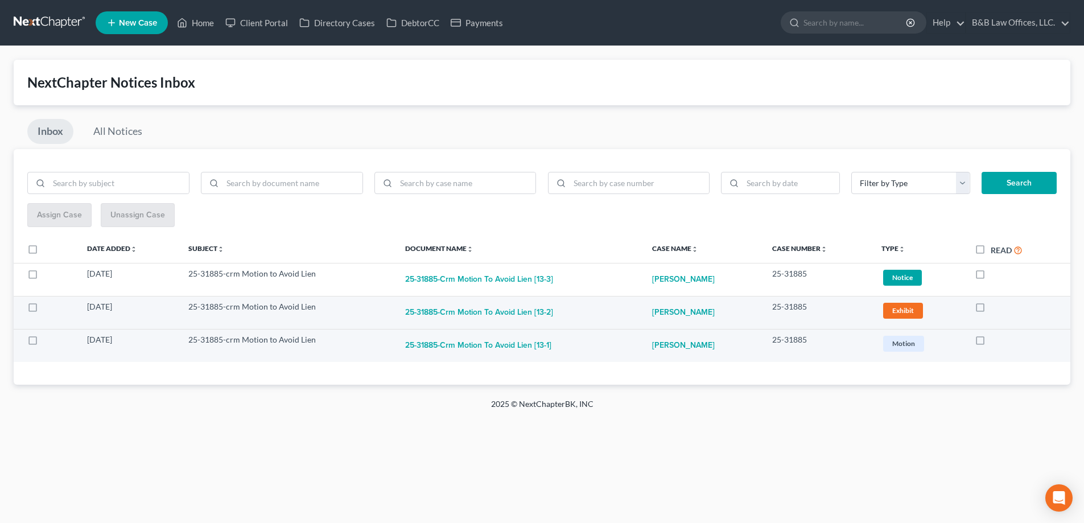
scroll to position [0, 0]
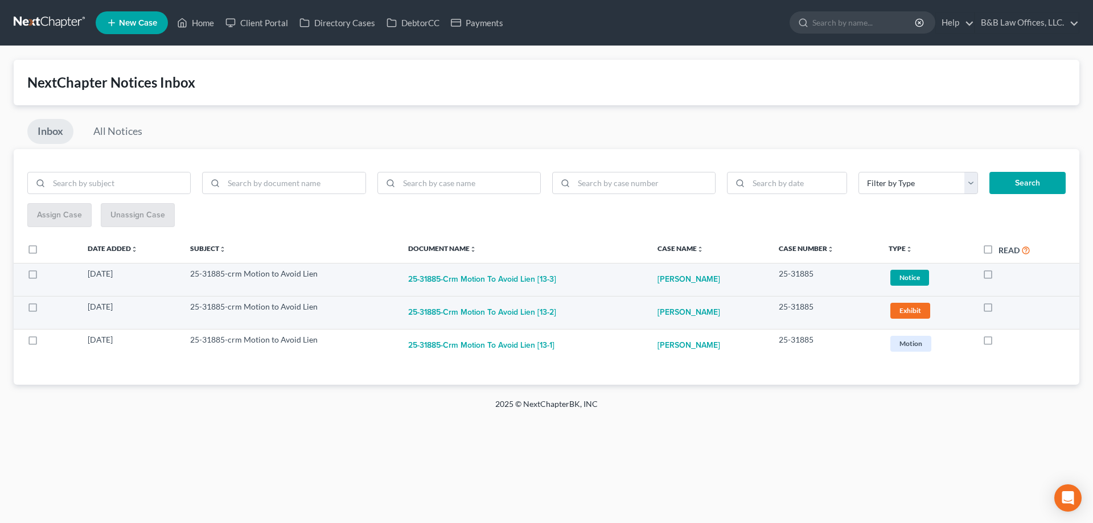
click at [911, 282] on span "Notice" at bounding box center [909, 277] width 39 height 15
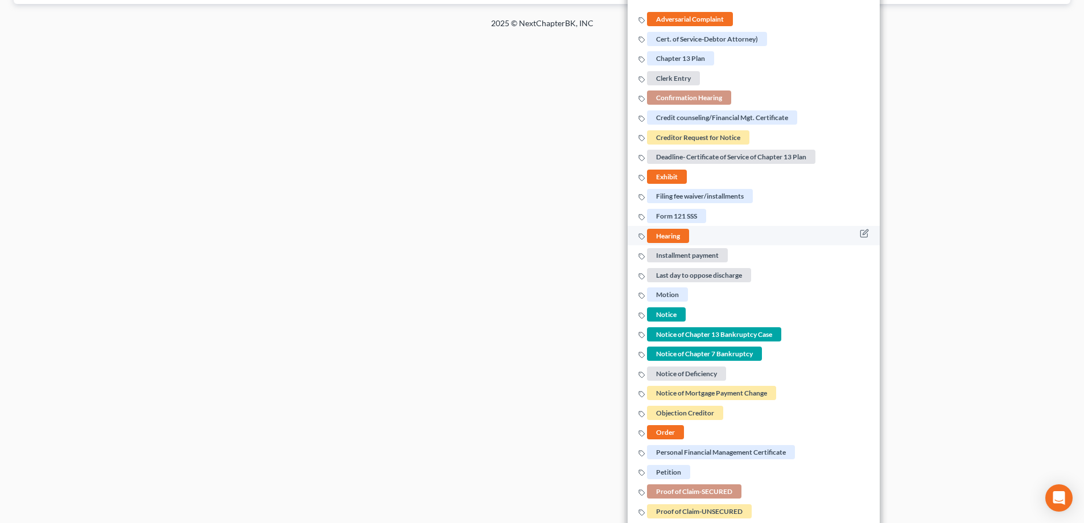
scroll to position [398, 0]
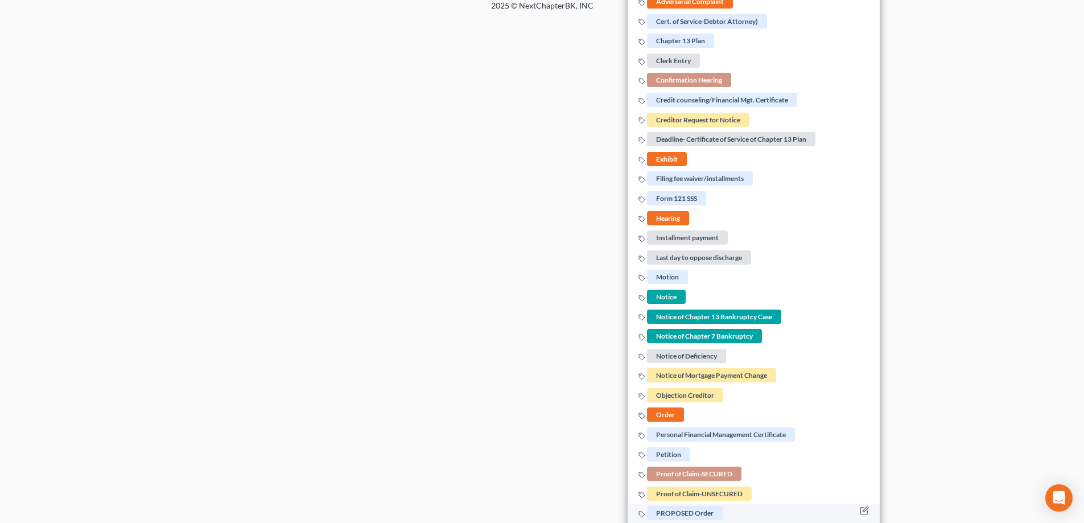
click at [679, 512] on span "PROPOSED Order" at bounding box center [685, 514] width 76 height 14
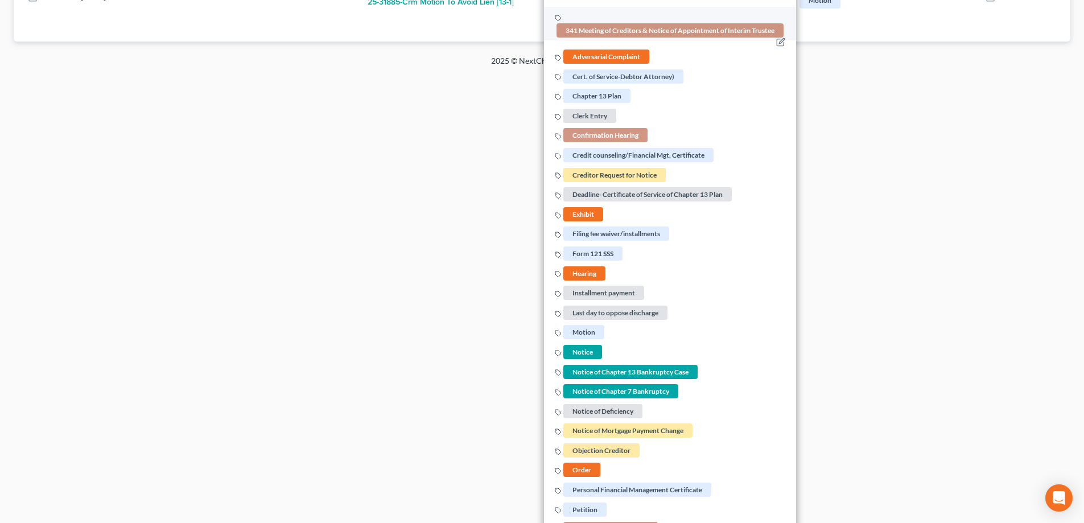
scroll to position [57, 0]
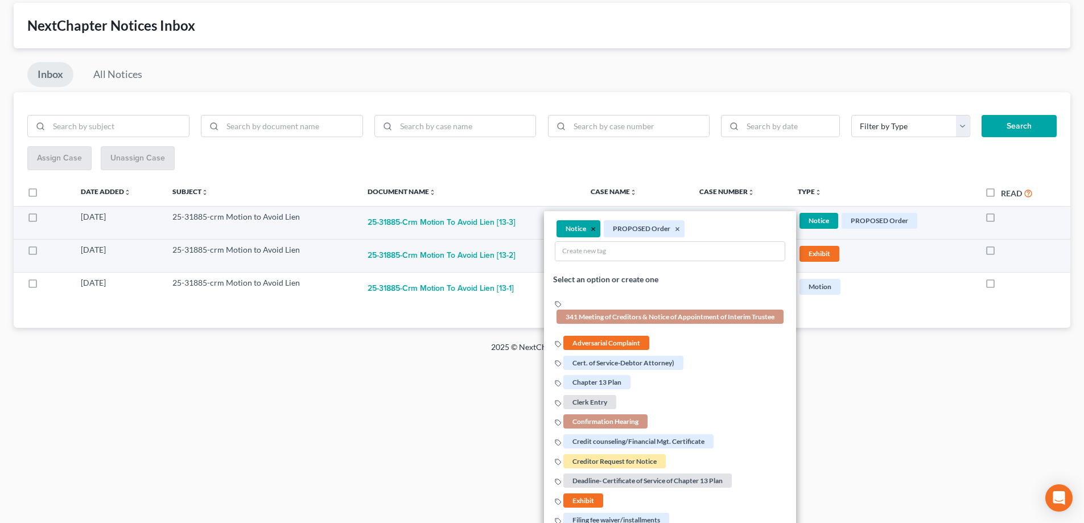
click at [591, 227] on button "×" at bounding box center [593, 229] width 5 height 10
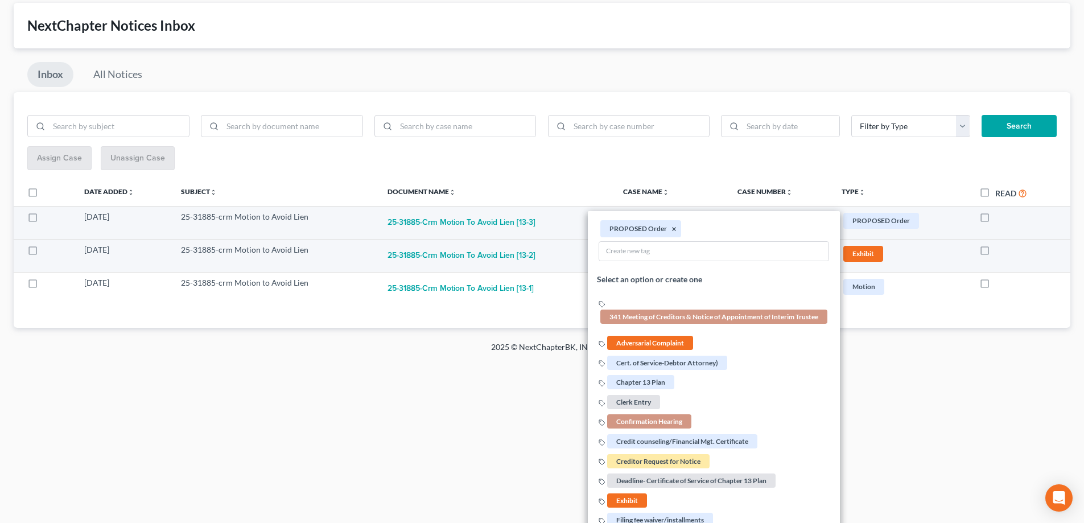
drag, startPoint x: 488, startPoint y: 382, endPoint x: 490, endPoint y: 365, distance: 17.2
click at [491, 372] on div "Home New Case Client Portal Directory Cases DebtorCC Payments B&B Law Offices, …" at bounding box center [542, 204] width 1084 height 523
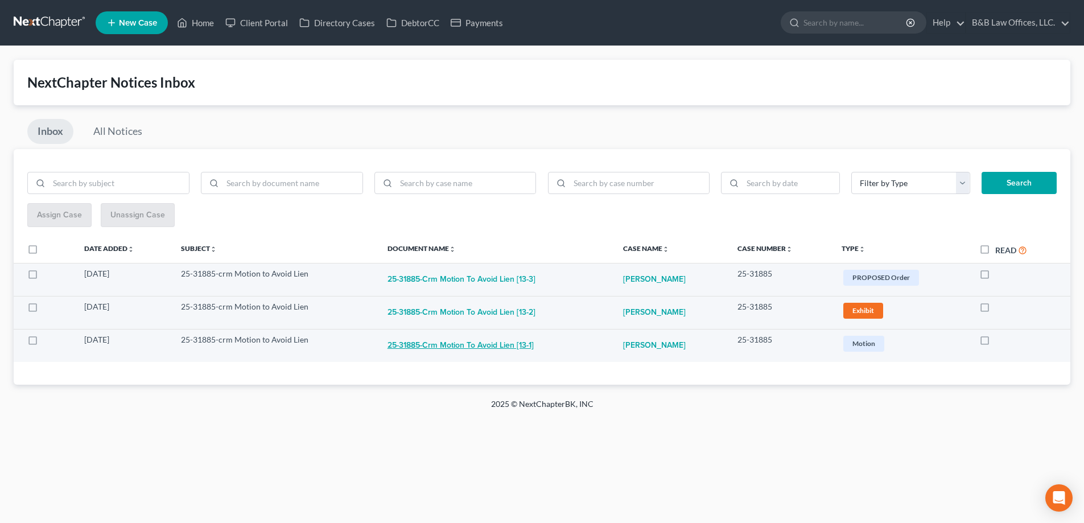
scroll to position [0, 0]
click at [475, 350] on button "25-31885-crm Motion to Avoid Lien [13-1]" at bounding box center [463, 345] width 146 height 23
checkbox input "true"
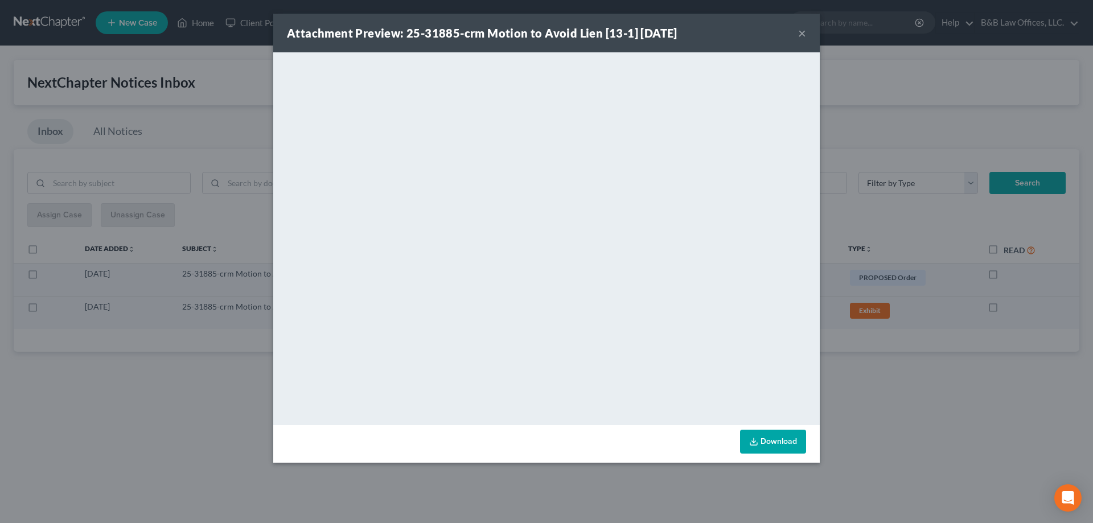
click at [800, 34] on button "×" at bounding box center [802, 33] width 8 height 14
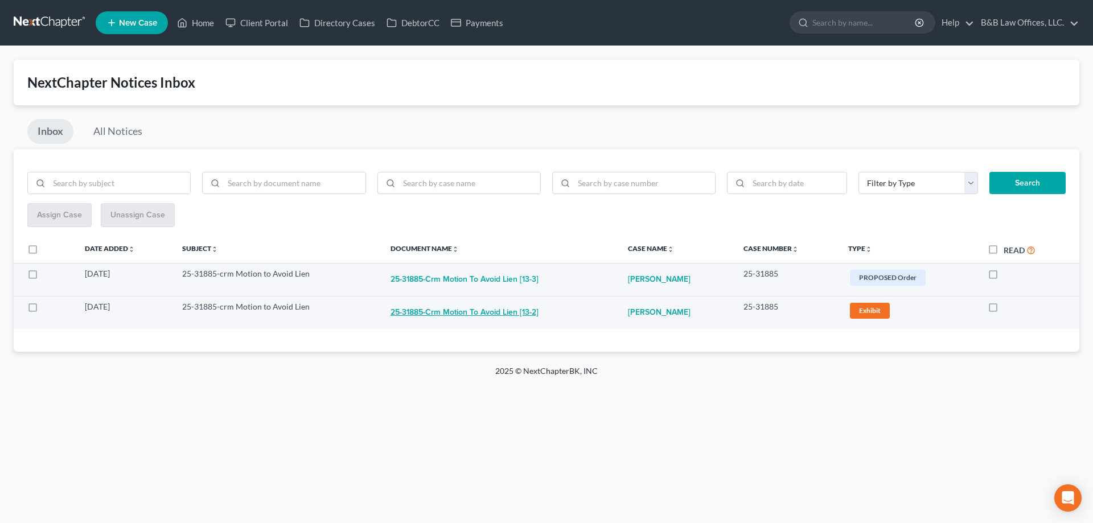
click at [486, 311] on button "25-31885-crm Motion to Avoid Lien [13-2]" at bounding box center [464, 312] width 148 height 23
checkbox input "true"
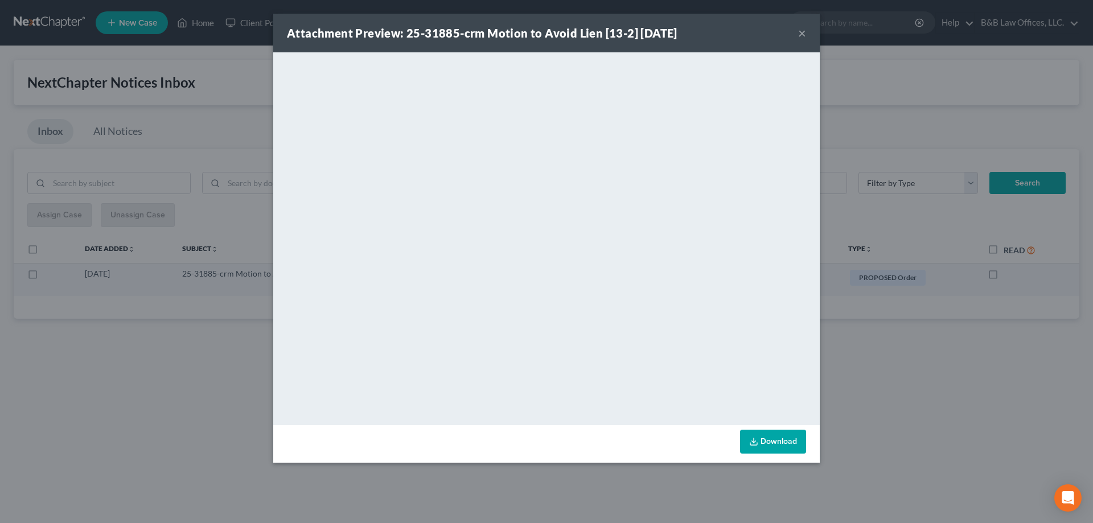
click at [803, 34] on button "×" at bounding box center [802, 33] width 8 height 14
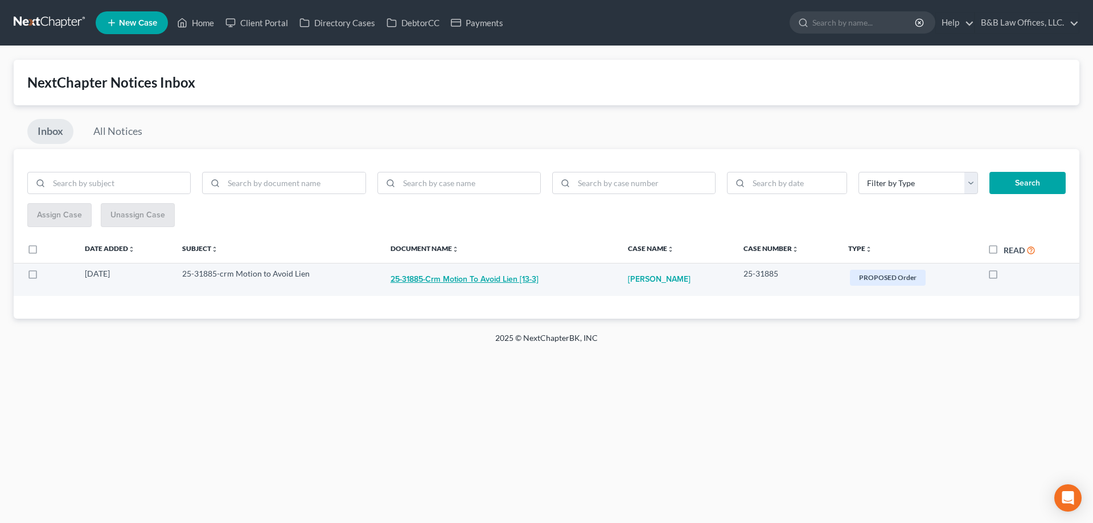
click at [514, 280] on button "25-31885-crm Motion to Avoid Lien [13-3]" at bounding box center [464, 279] width 148 height 23
checkbox input "true"
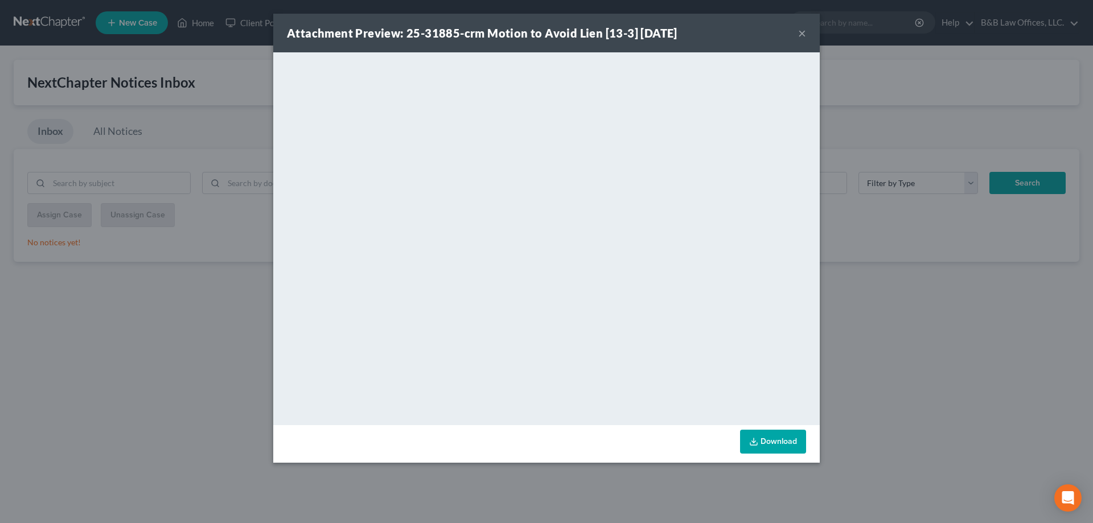
click at [804, 34] on button "×" at bounding box center [802, 33] width 8 height 14
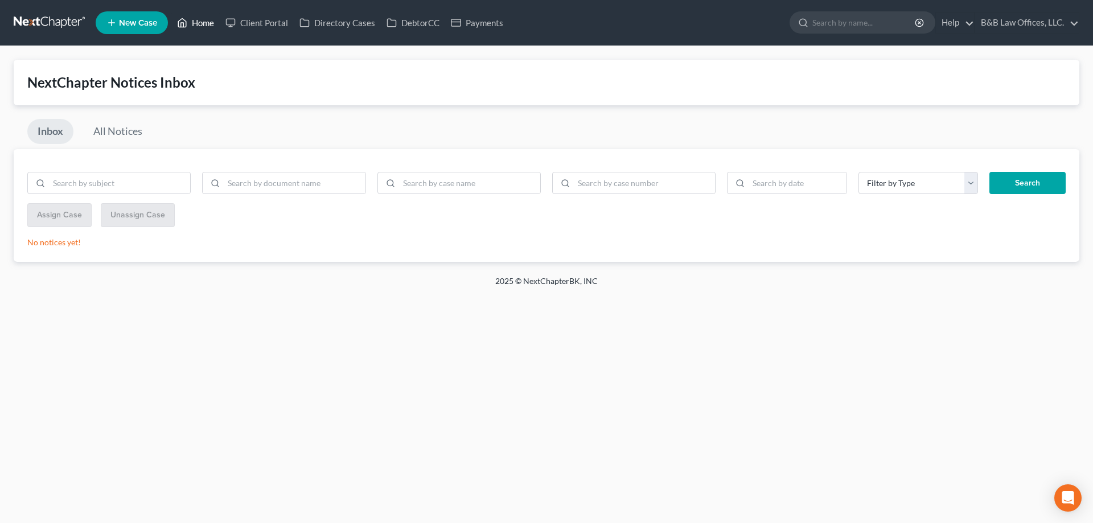
click at [207, 22] on link "Home" at bounding box center [195, 23] width 48 height 20
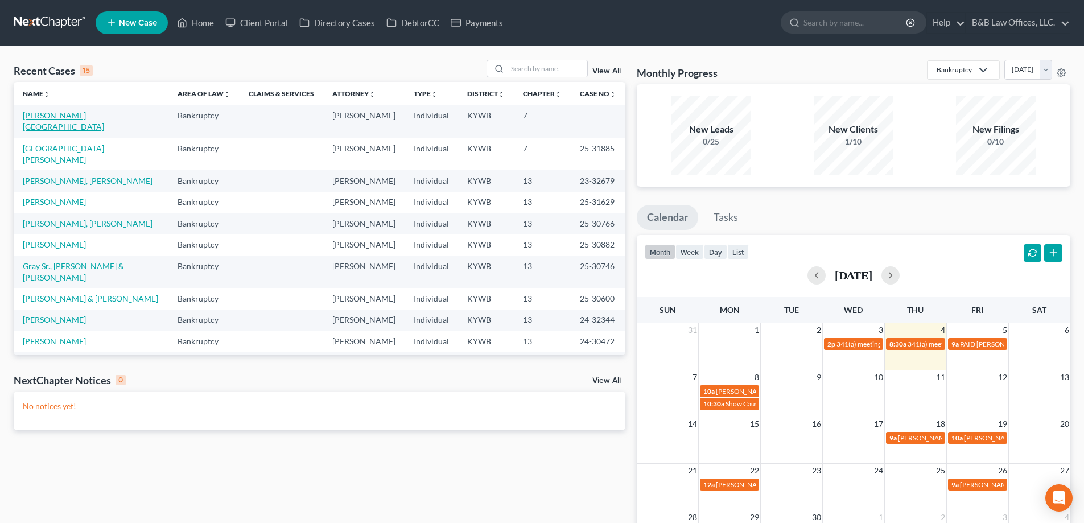
click at [63, 118] on link "[PERSON_NAME][GEOGRAPHIC_DATA]" at bounding box center [63, 120] width 81 height 21
select select "2"
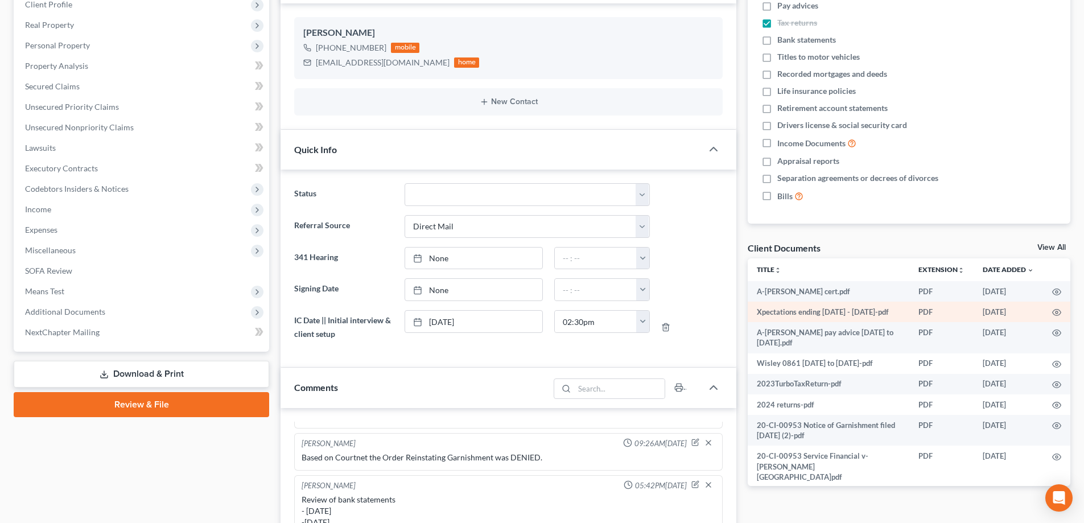
scroll to position [114, 0]
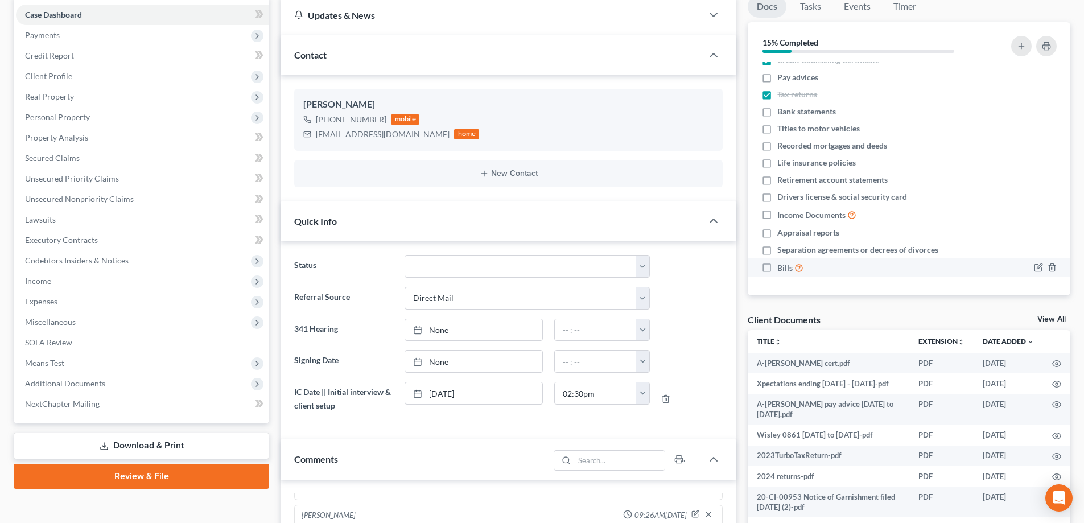
click at [777, 268] on label "Bills" at bounding box center [790, 267] width 26 height 13
click at [782, 268] on input "Bills" at bounding box center [785, 264] width 7 height 7
checkbox input "true"
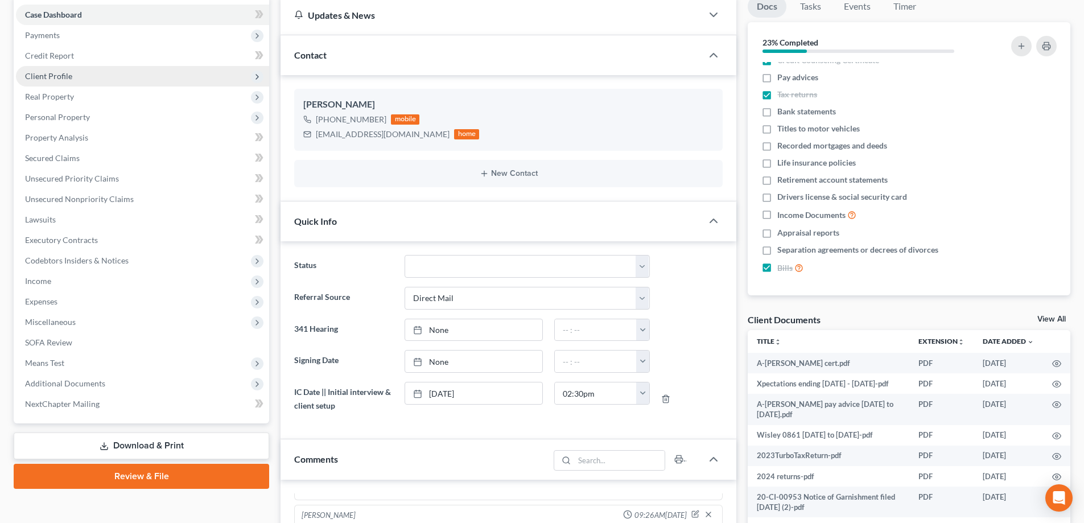
scroll to position [57, 0]
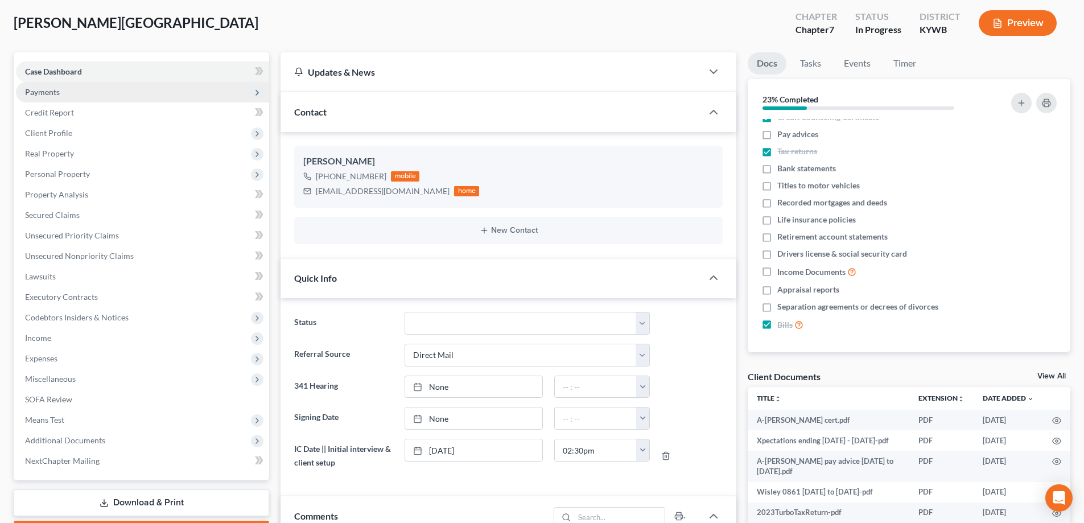
click at [51, 98] on span "Payments" at bounding box center [142, 92] width 253 height 20
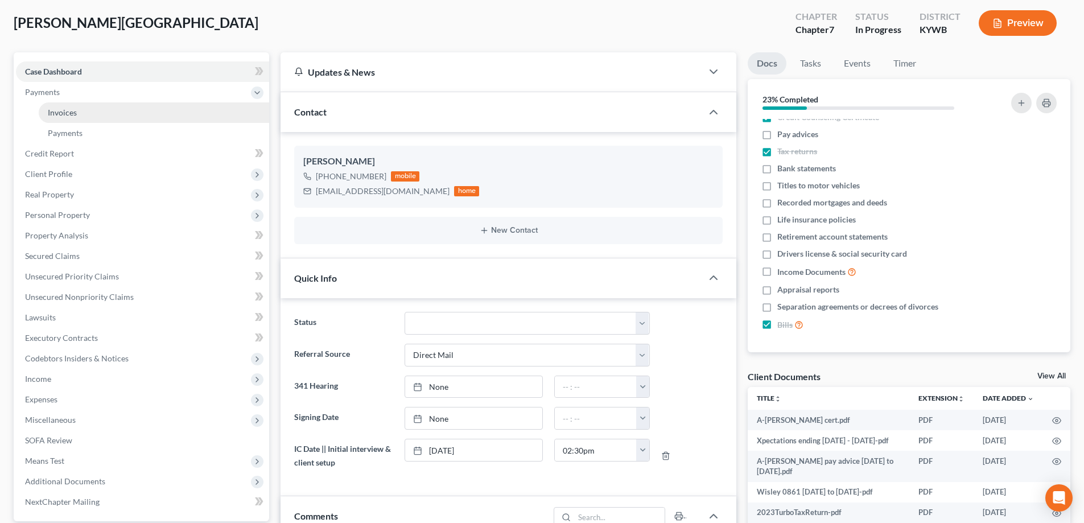
click at [56, 112] on span "Invoices" at bounding box center [62, 113] width 29 height 10
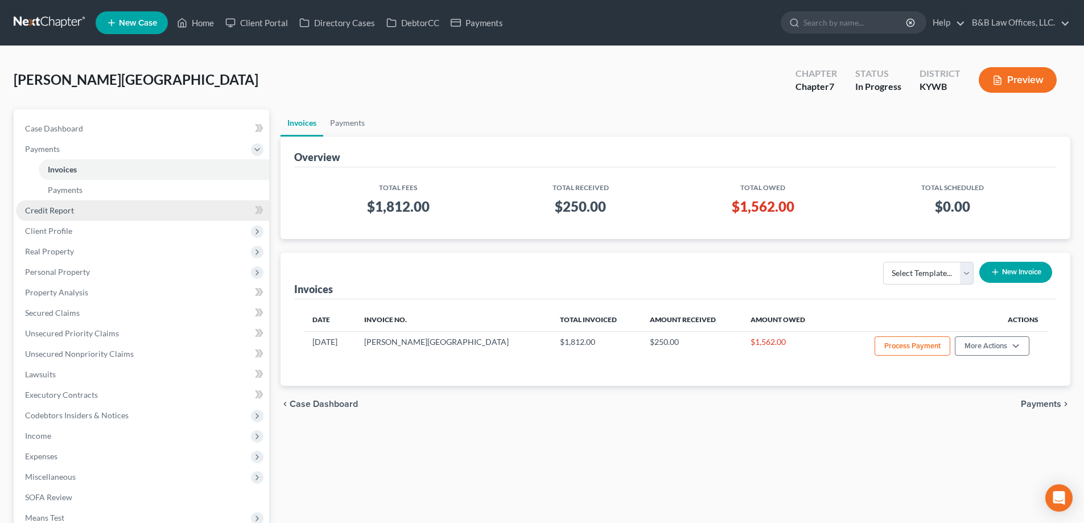
click at [66, 216] on link "Credit Report" at bounding box center [142, 210] width 253 height 20
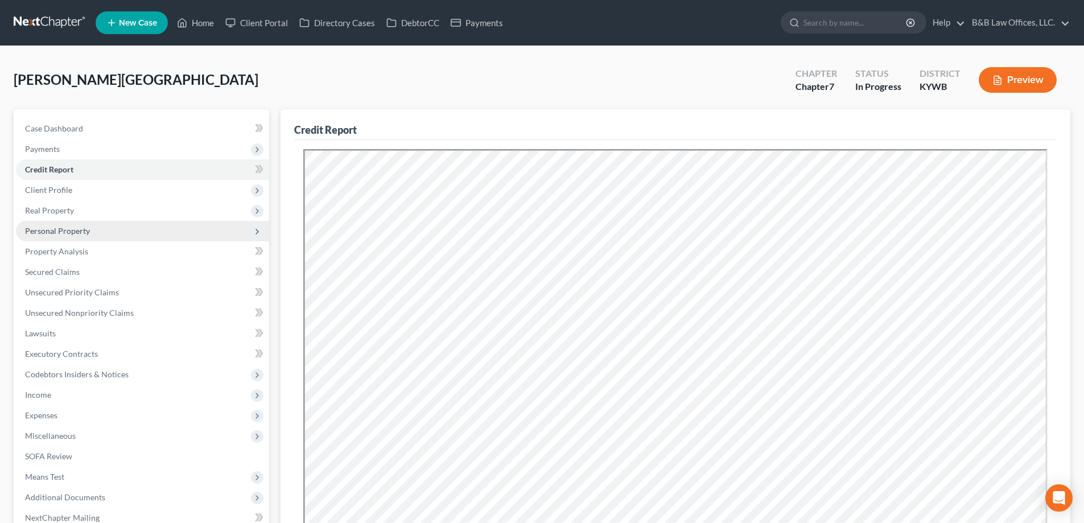
click at [69, 229] on span "Personal Property" at bounding box center [57, 231] width 65 height 10
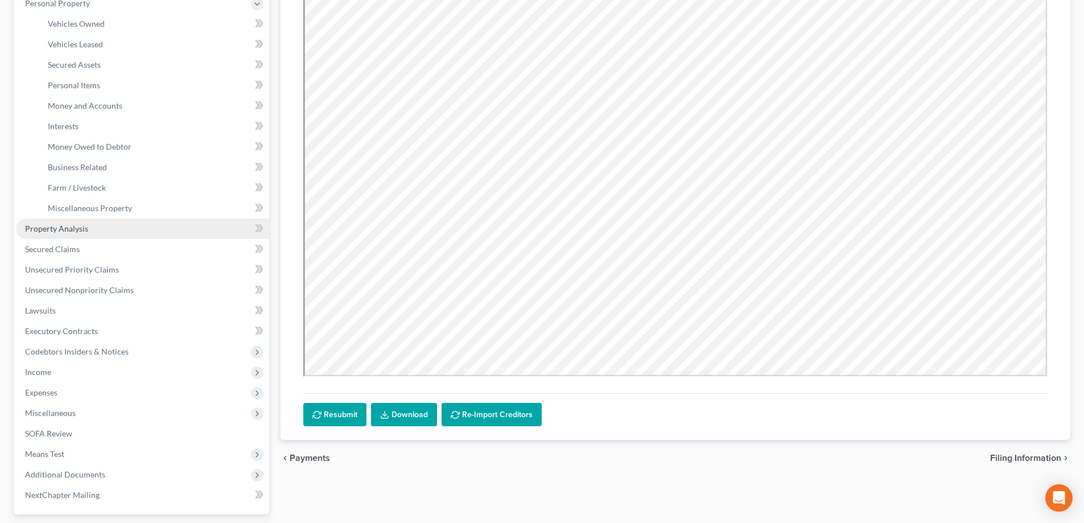
click at [64, 230] on span "Property Analysis" at bounding box center [56, 229] width 63 height 10
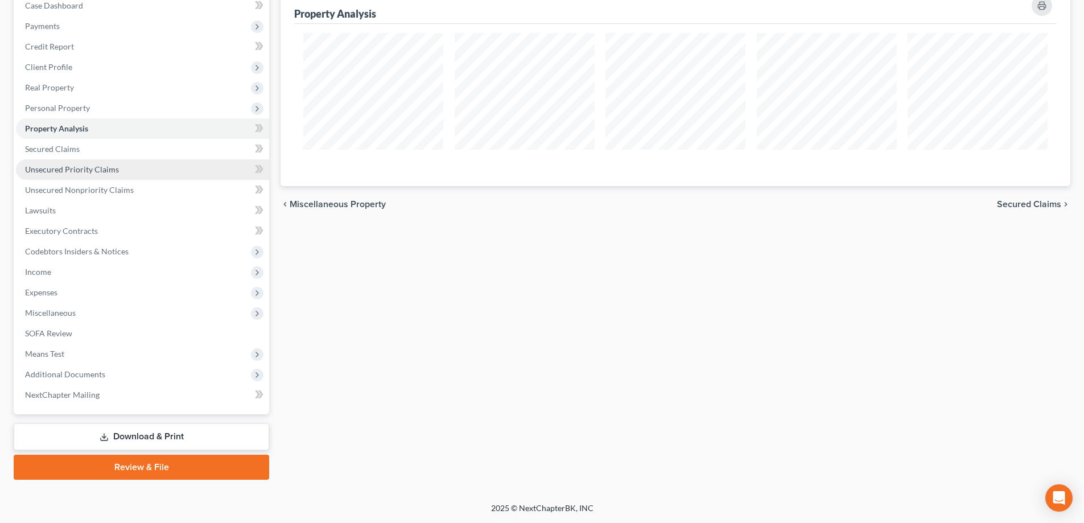
click at [56, 175] on link "Unsecured Priority Claims" at bounding box center [142, 169] width 253 height 20
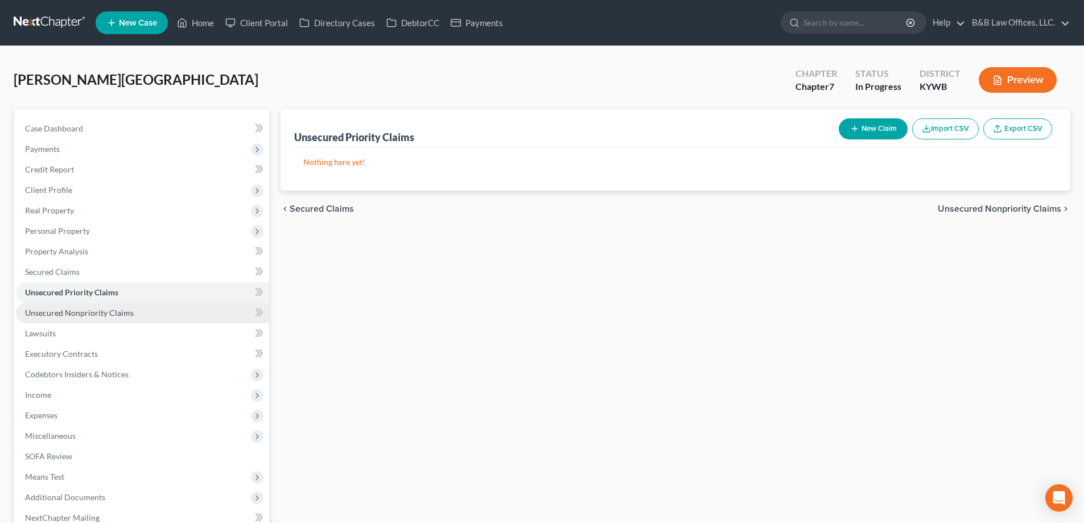
click at [87, 316] on span "Unsecured Nonpriority Claims" at bounding box center [79, 313] width 109 height 10
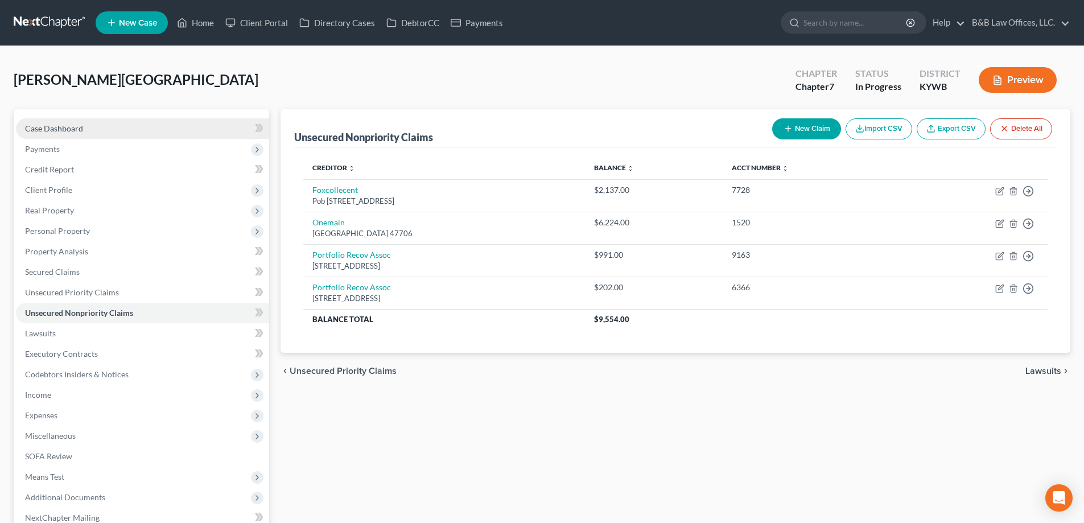
click at [65, 133] on link "Case Dashboard" at bounding box center [142, 128] width 253 height 20
select select "2"
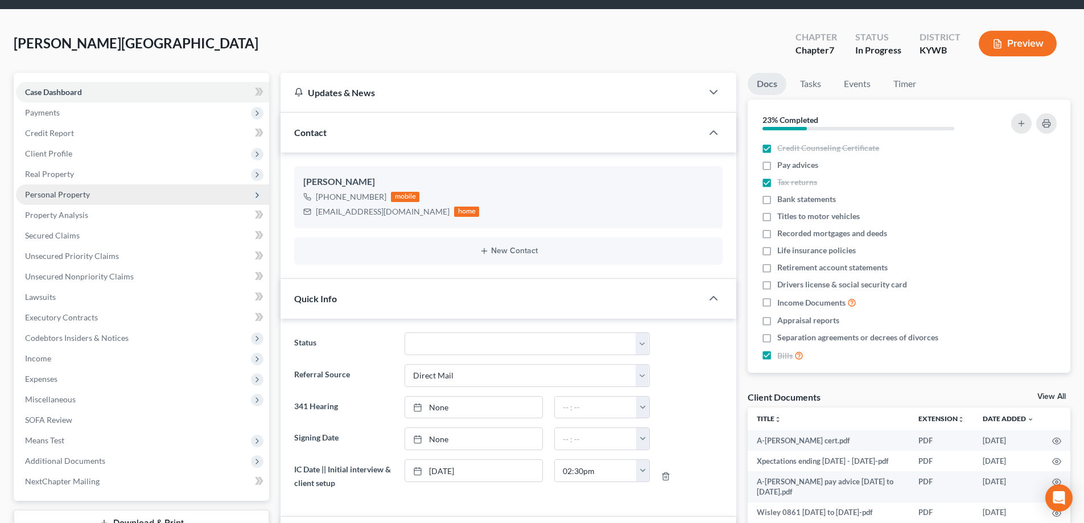
scroll to position [769, 0]
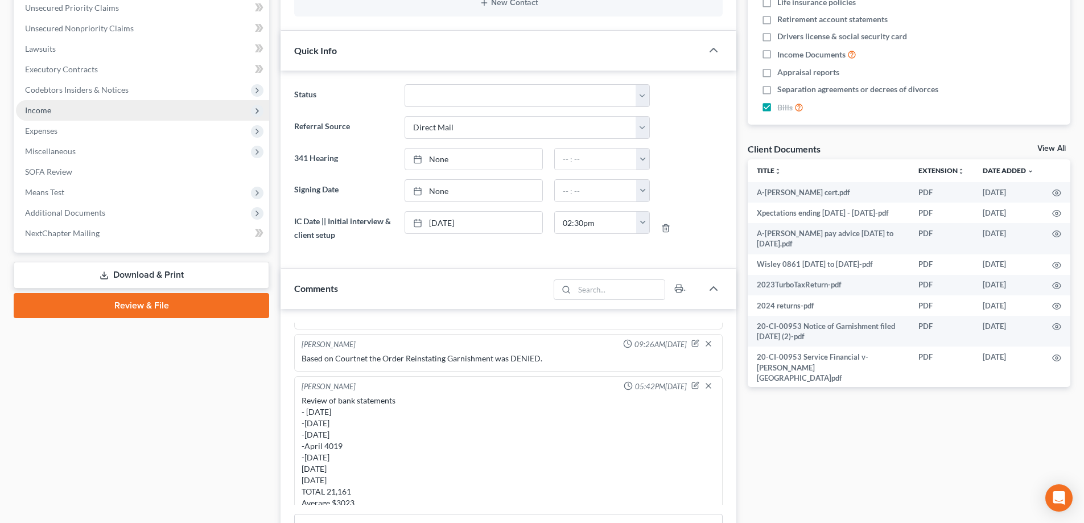
click at [48, 116] on span "Income" at bounding box center [142, 110] width 253 height 20
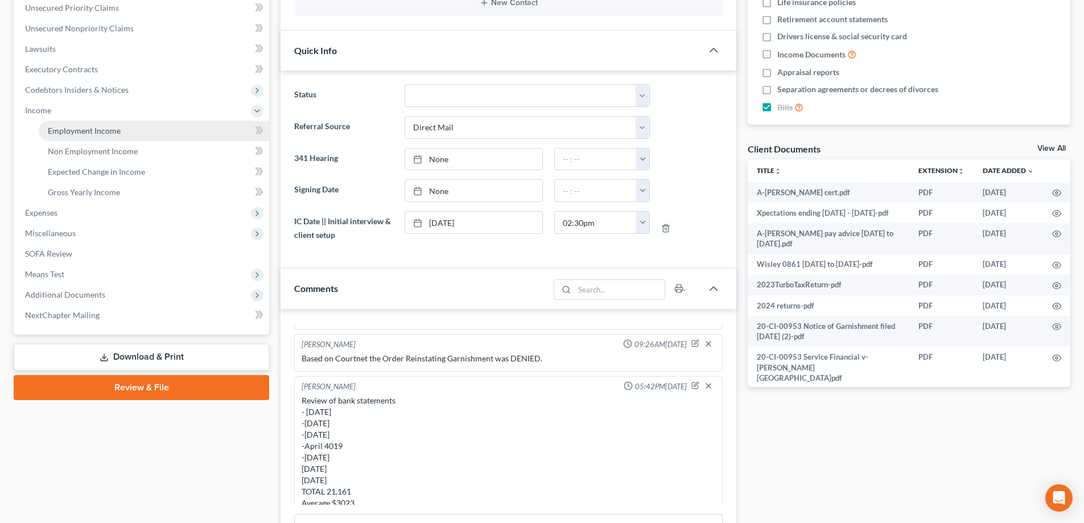
click at [52, 127] on span "Employment Income" at bounding box center [84, 131] width 73 height 10
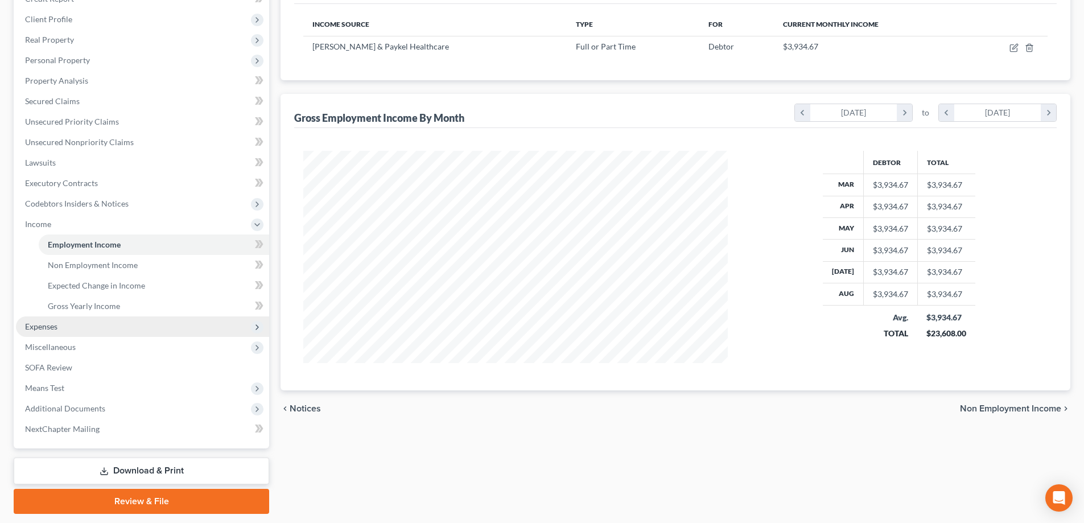
click at [61, 328] on span "Expenses" at bounding box center [142, 326] width 253 height 20
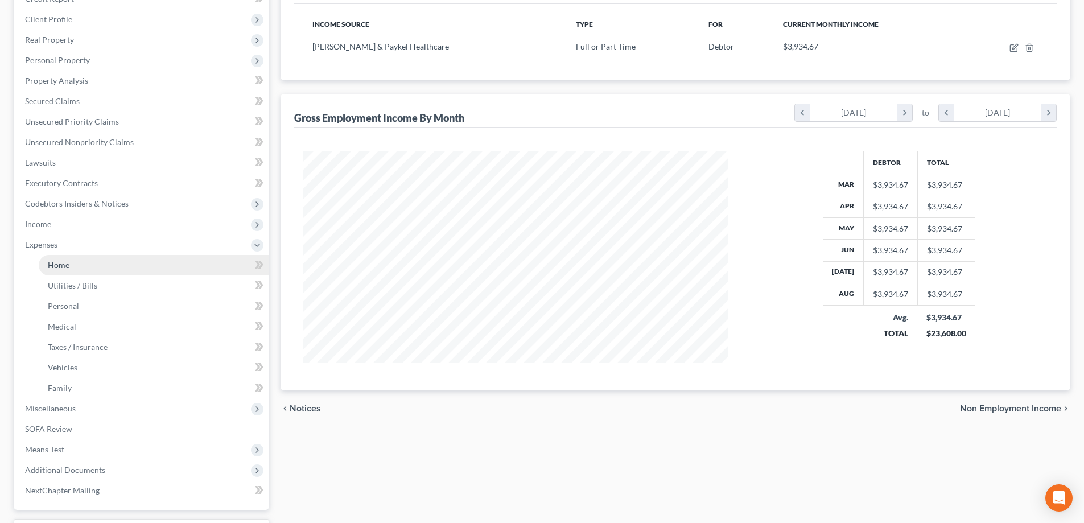
click at [99, 265] on link "Home" at bounding box center [154, 265] width 230 height 20
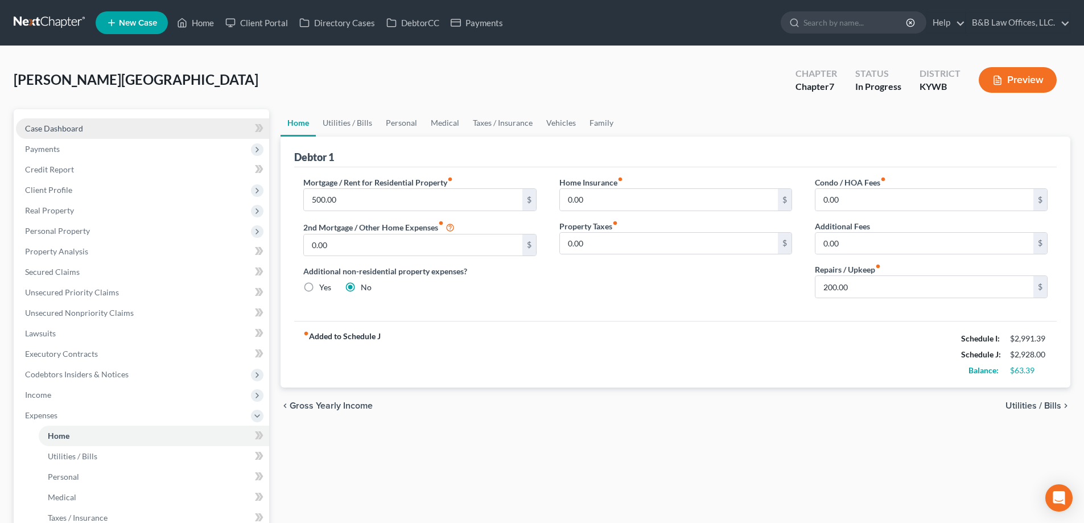
click at [57, 133] on span "Case Dashboard" at bounding box center [54, 128] width 58 height 10
select select "9"
select select "2"
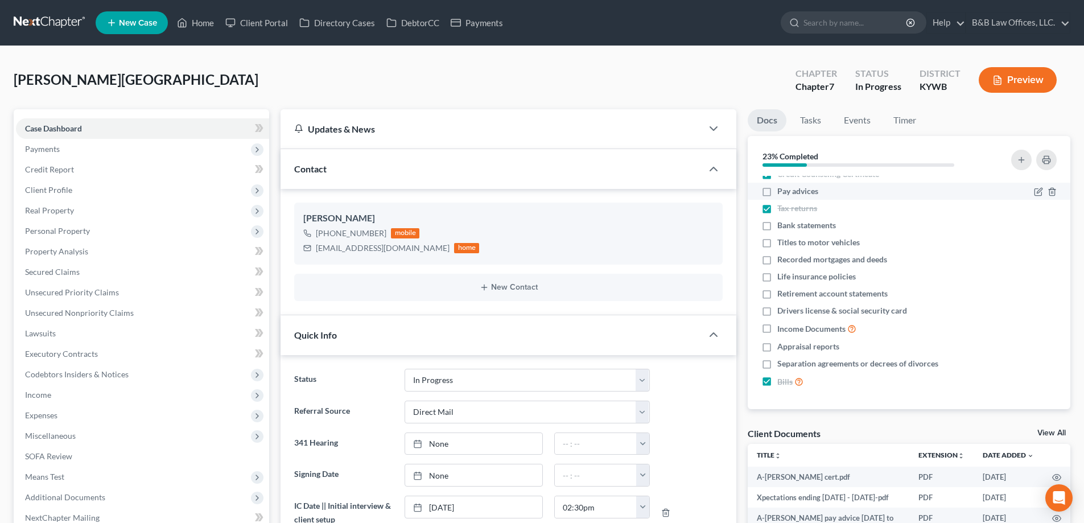
click at [777, 190] on label "Pay advices" at bounding box center [797, 191] width 41 height 11
click at [782, 190] on input "Pay advices" at bounding box center [785, 189] width 7 height 7
checkbox input "true"
click at [777, 229] on label "Bank statements" at bounding box center [806, 225] width 59 height 11
click at [782, 227] on input "Bank statements" at bounding box center [785, 223] width 7 height 7
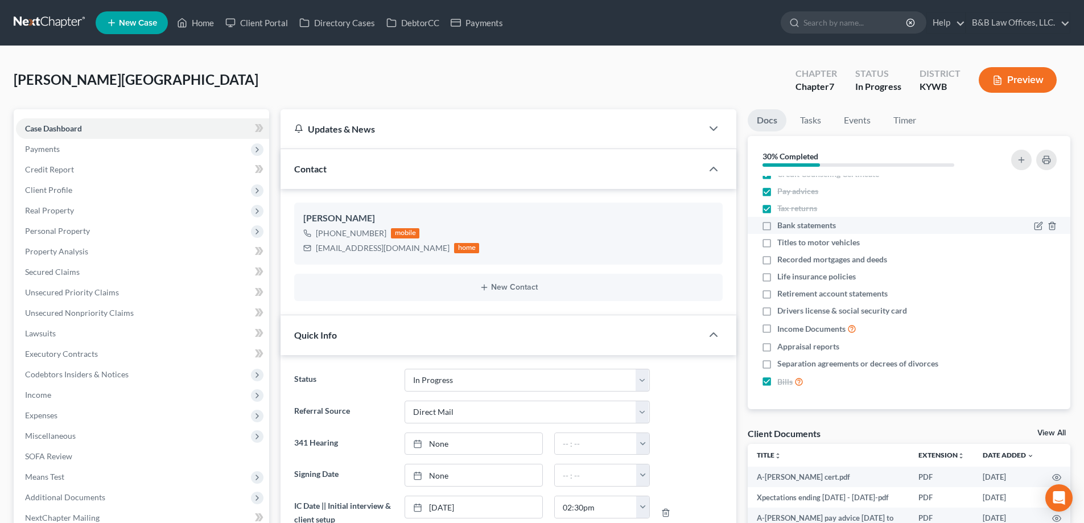
checkbox input "true"
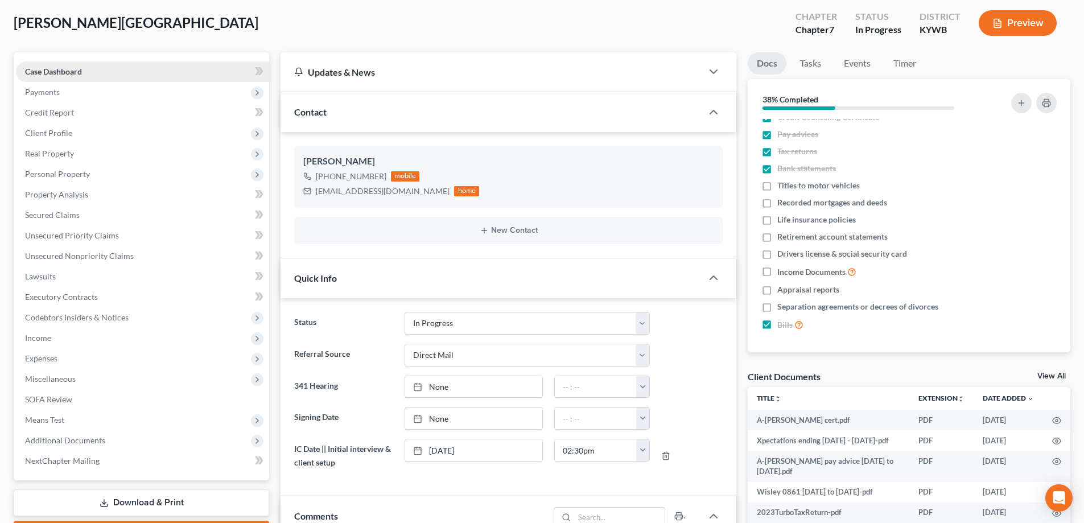
click at [112, 76] on link "Case Dashboard" at bounding box center [142, 71] width 253 height 20
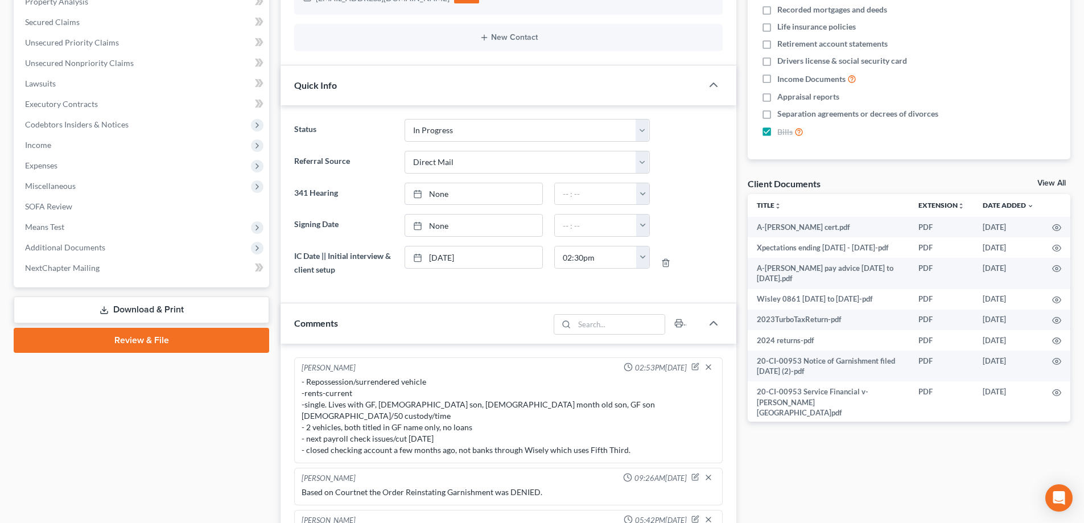
scroll to position [228, 0]
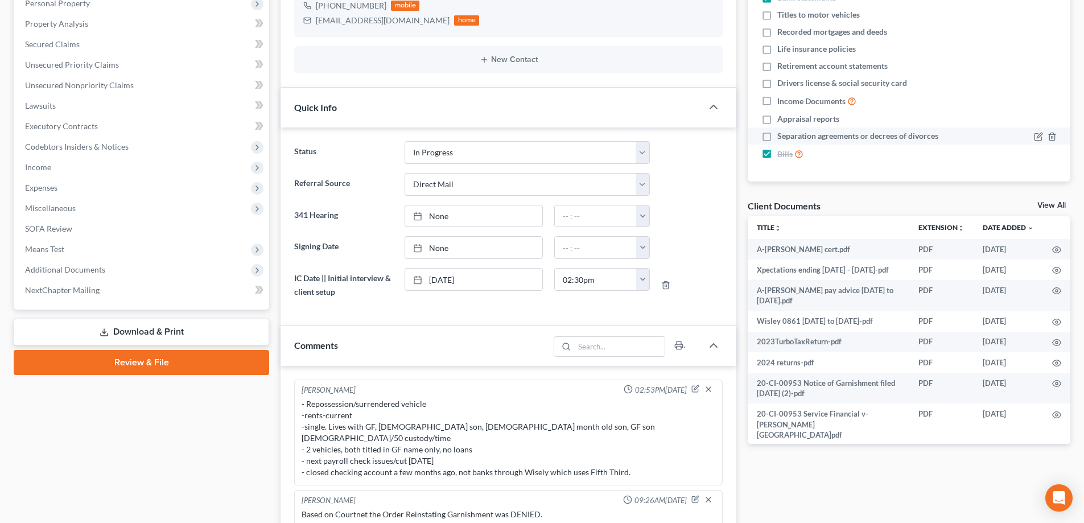
click at [777, 139] on label "Separation agreements or decrees of divorces" at bounding box center [857, 135] width 161 height 11
click at [782, 138] on input "Separation agreements or decrees of divorces" at bounding box center [785, 133] width 7 height 7
checkbox input "true"
click at [777, 118] on label "Appraisal reports" at bounding box center [808, 118] width 62 height 11
click at [782, 118] on input "Appraisal reports" at bounding box center [785, 116] width 7 height 7
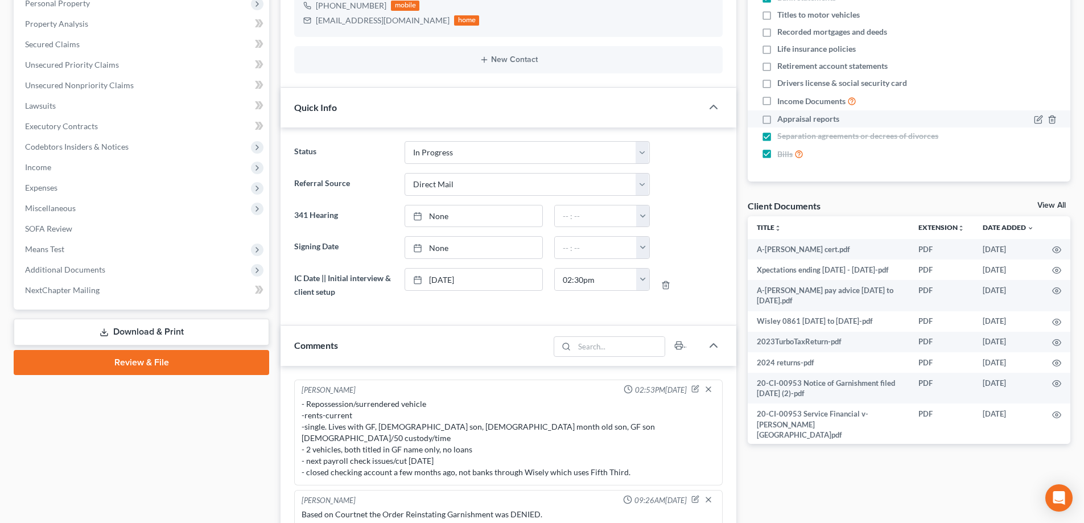
checkbox input "true"
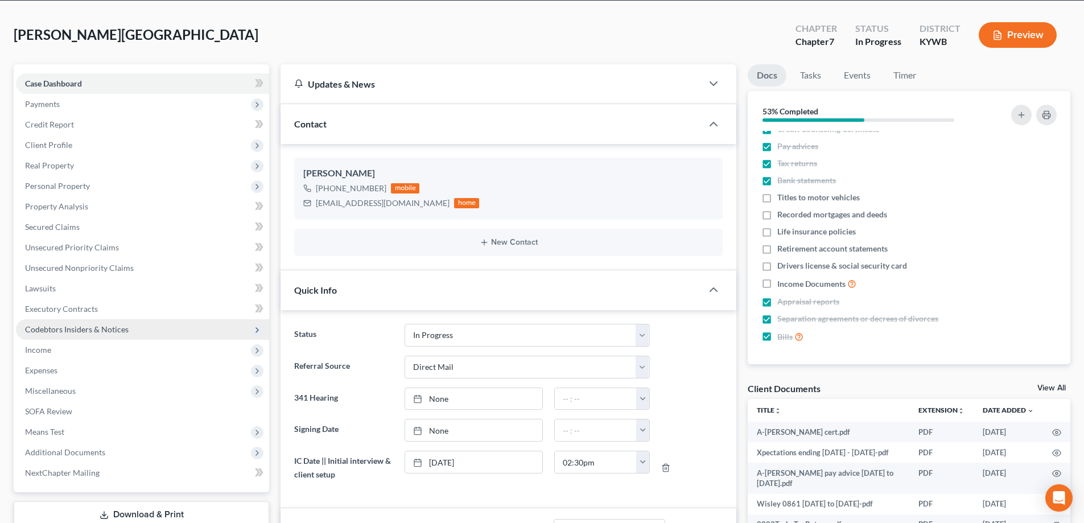
scroll to position [0, 0]
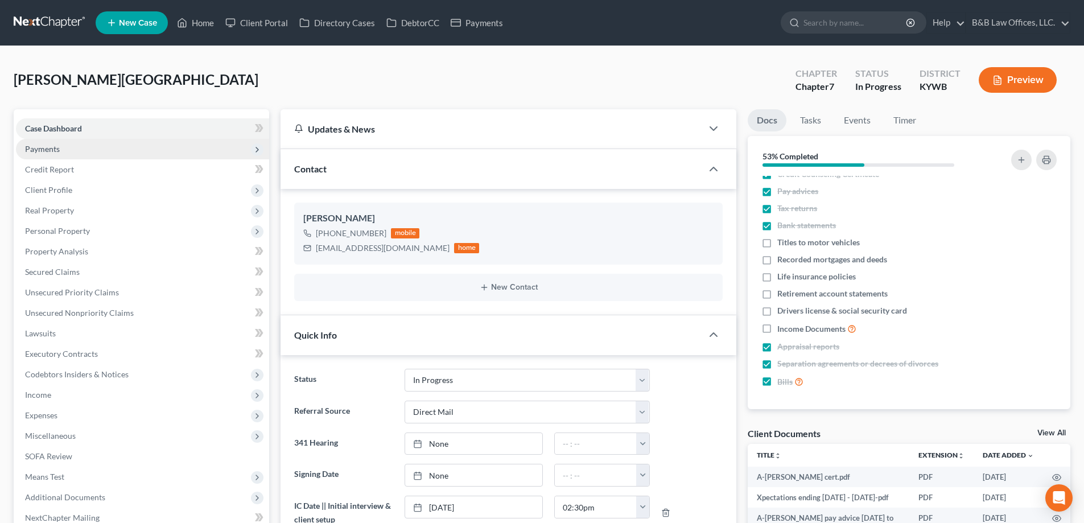
click at [89, 150] on span "Payments" at bounding box center [142, 149] width 253 height 20
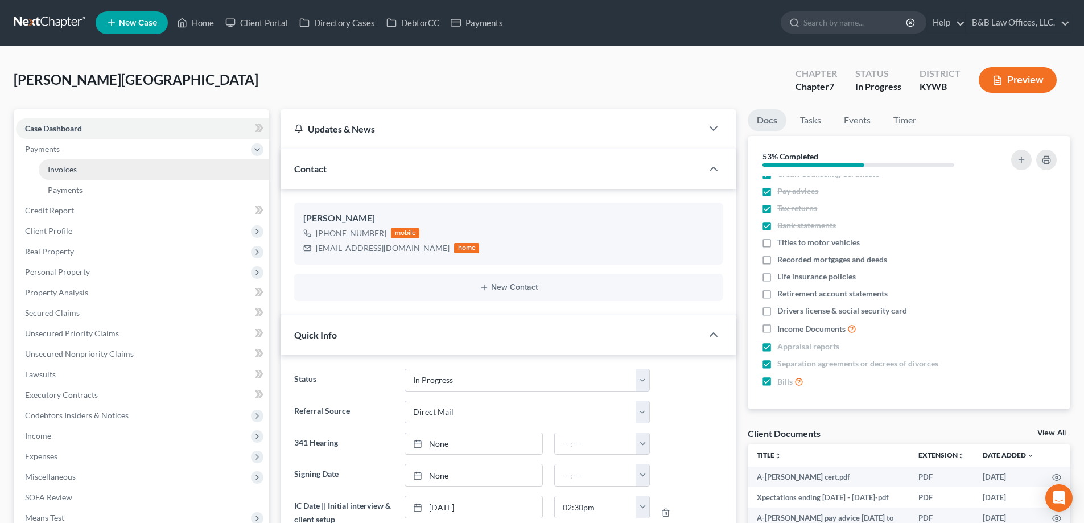
click at [106, 166] on link "Invoices" at bounding box center [154, 169] width 230 height 20
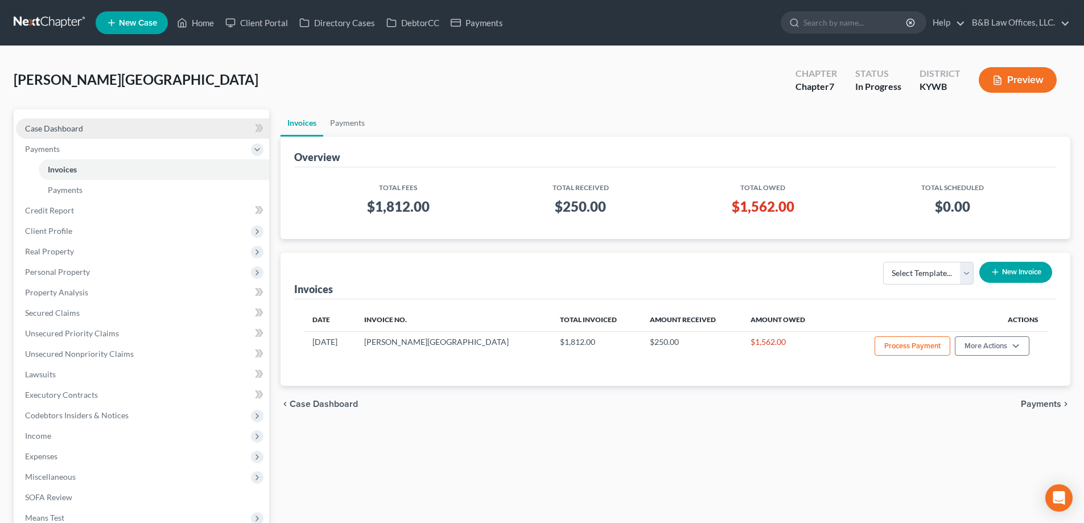
click at [53, 125] on span "Case Dashboard" at bounding box center [54, 128] width 58 height 10
select select "2"
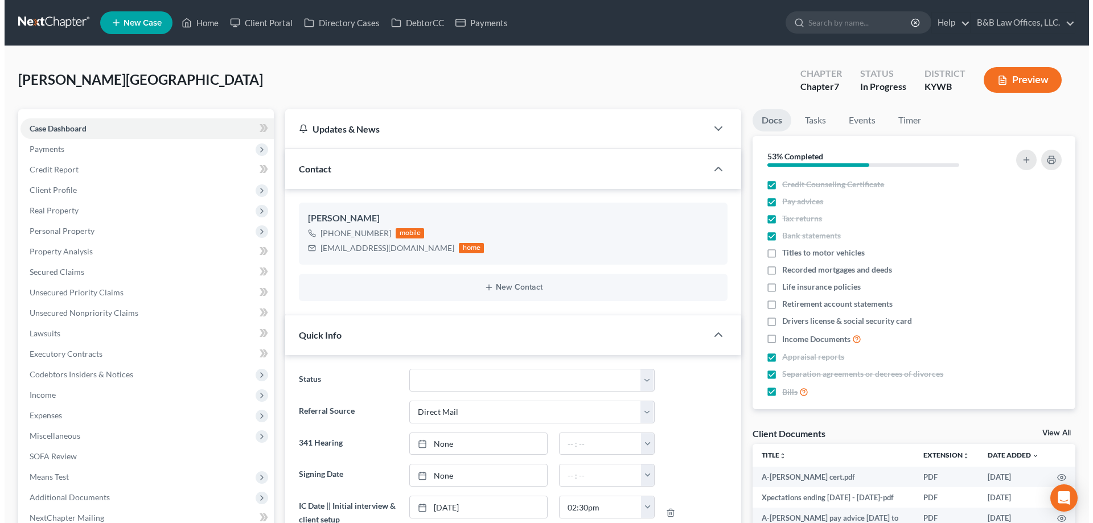
scroll to position [769, 0]
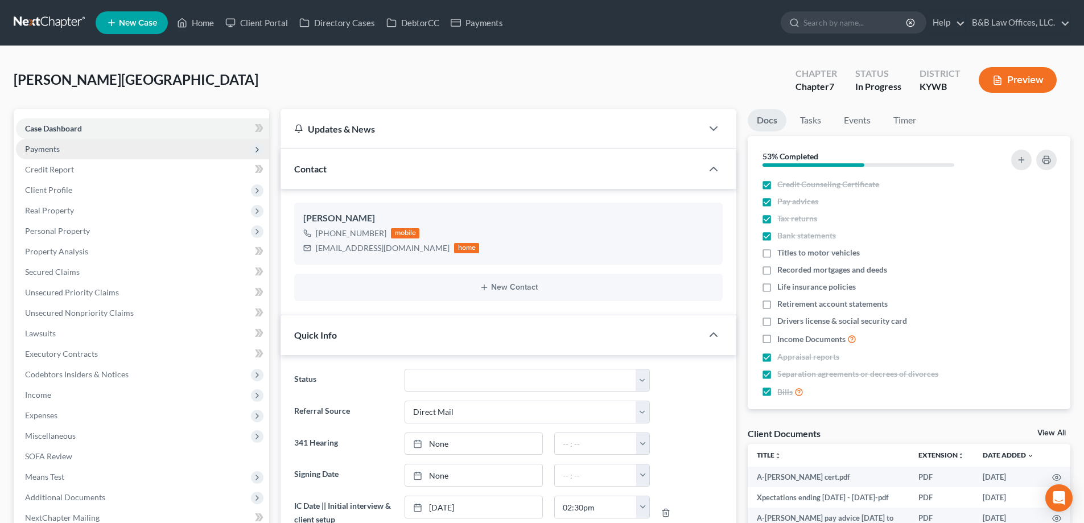
click at [102, 153] on span "Payments" at bounding box center [142, 149] width 253 height 20
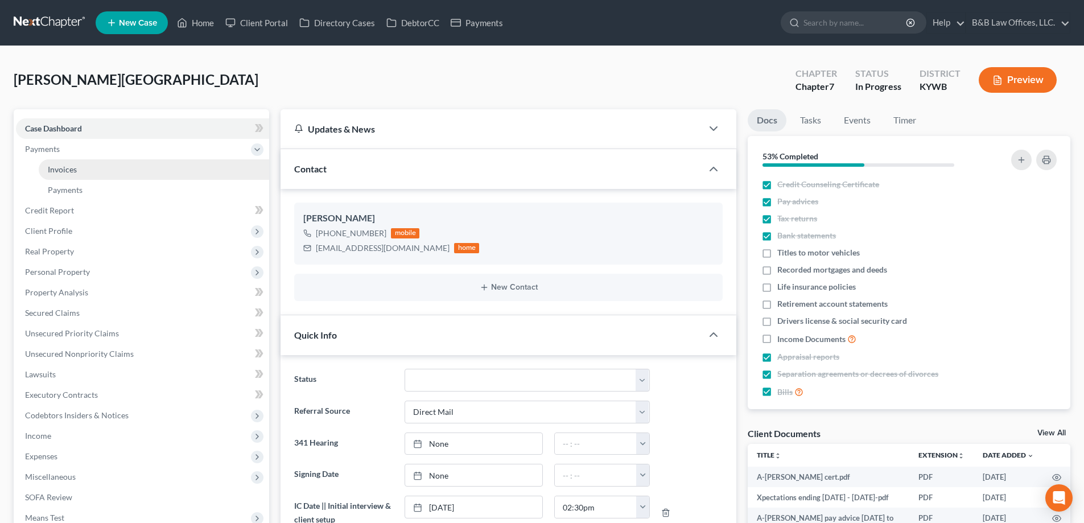
click at [110, 172] on link "Invoices" at bounding box center [154, 169] width 230 height 20
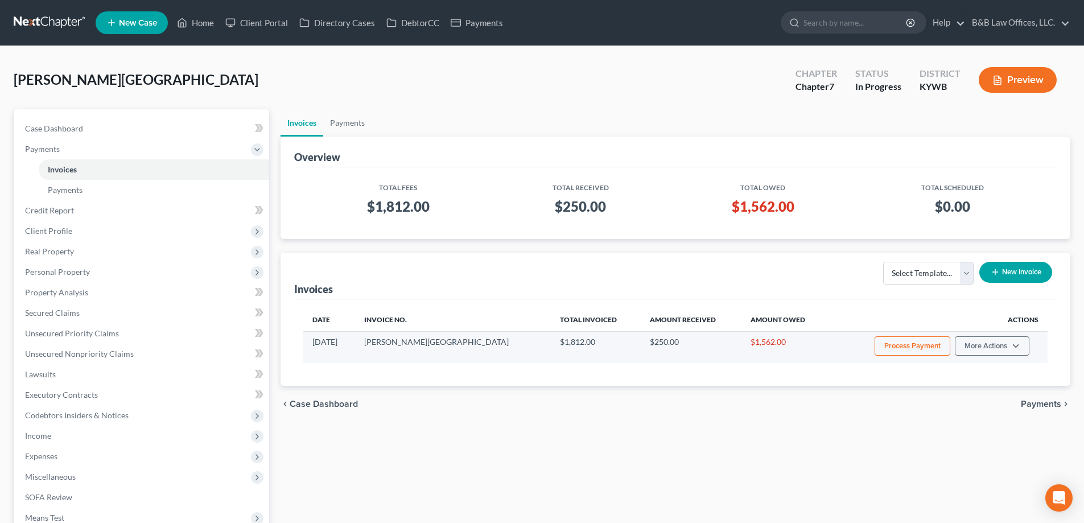
click at [911, 344] on button "Process Payment" at bounding box center [913, 345] width 76 height 19
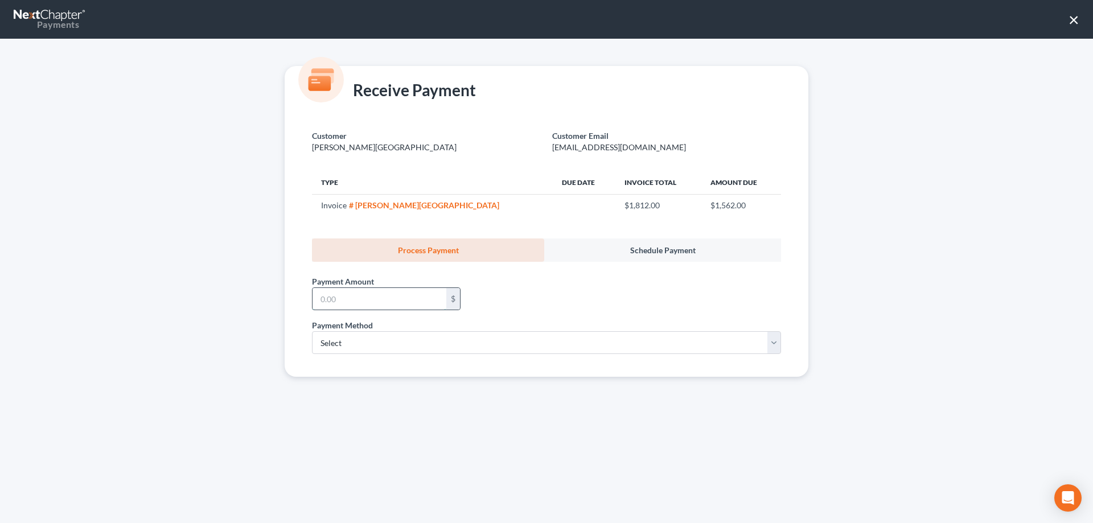
click at [333, 299] on input "text" at bounding box center [379, 299] width 134 height 22
type input "700"
click at [369, 347] on select "Select ACH Credit Card" at bounding box center [546, 342] width 469 height 23
select select "1"
click at [312, 331] on select "Select ACH Credit Card" at bounding box center [546, 342] width 469 height 23
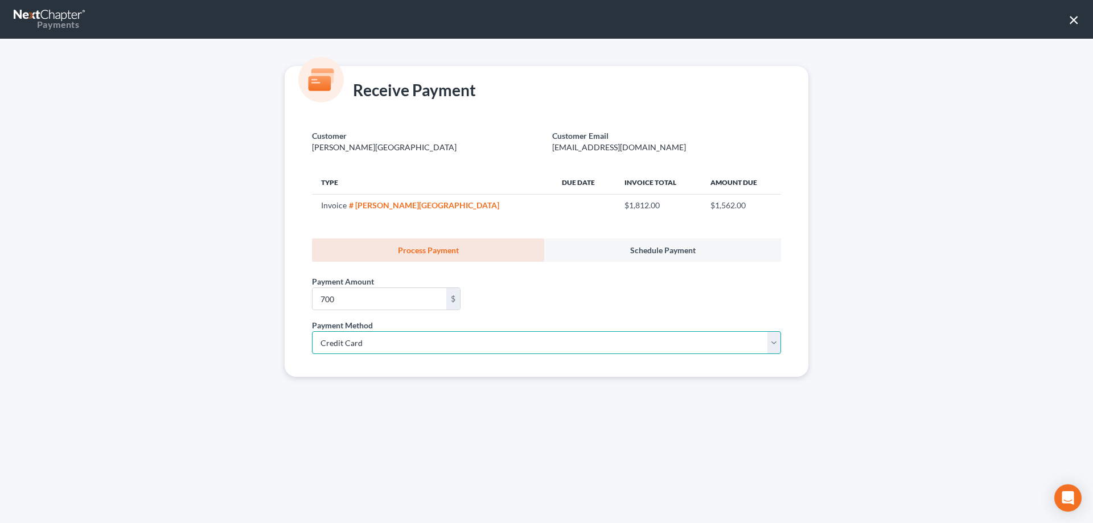
select select "18"
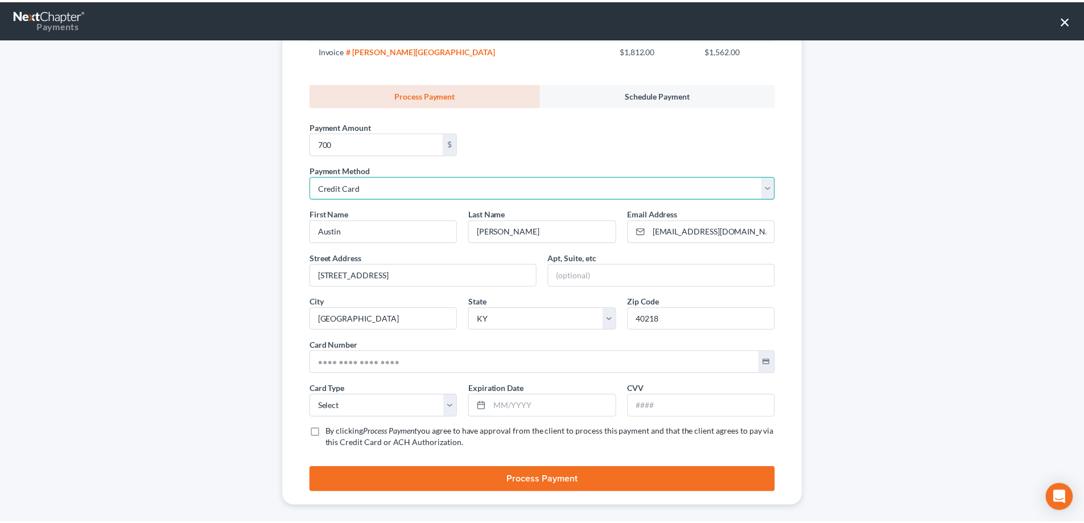
scroll to position [166, 0]
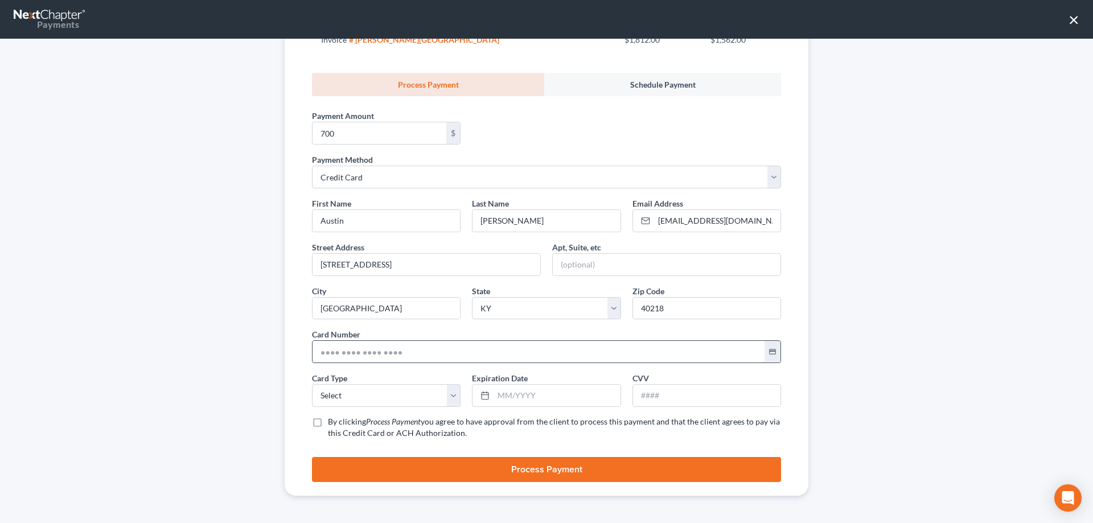
click at [366, 352] on input "text" at bounding box center [538, 352] width 452 height 22
type input "4514 4003 8084 0861"
click at [330, 404] on select "Select Visa MasterCard Discover American Express" at bounding box center [386, 395] width 149 height 23
select select "0"
click at [312, 384] on select "Select Visa MasterCard Discover American Express" at bounding box center [386, 395] width 149 height 23
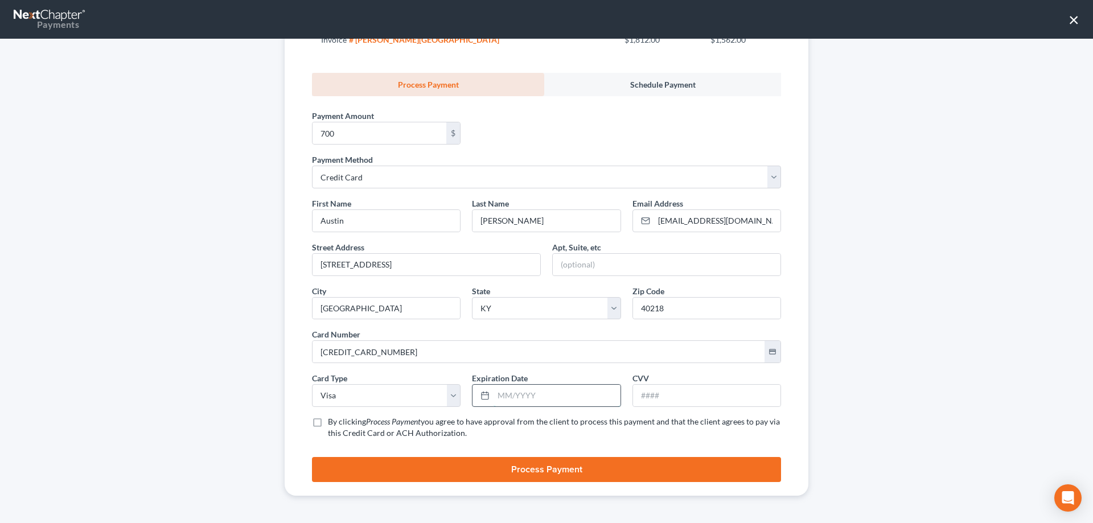
click at [496, 396] on input "text" at bounding box center [556, 396] width 126 height 22
type input "06/2029"
type input "158"
click at [328, 425] on label "By clicking Process Payment you agree to have approval from the client to proce…" at bounding box center [554, 427] width 453 height 23
click at [332, 423] on input "By clicking Process Payment you agree to have approval from the client to proce…" at bounding box center [335, 419] width 7 height 7
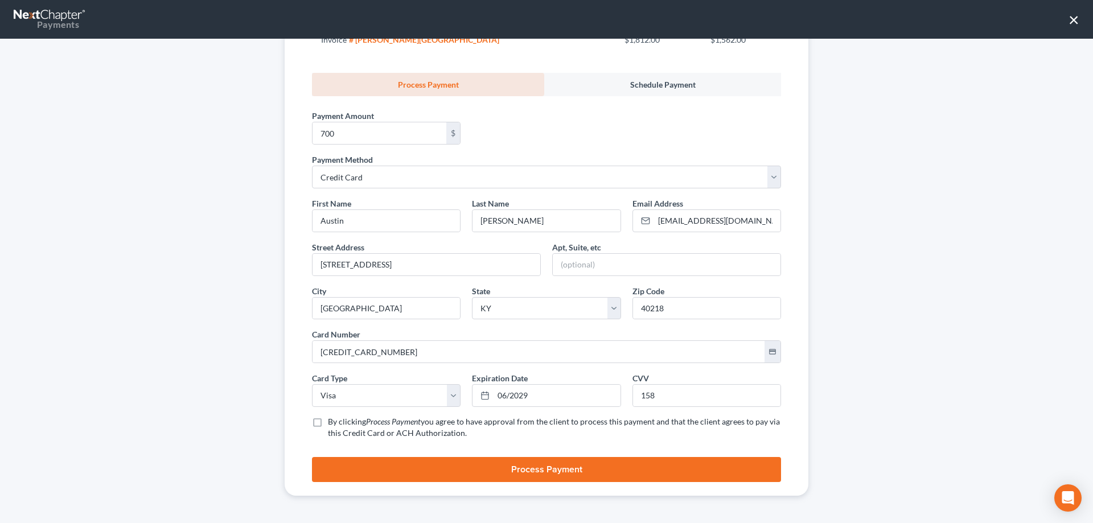
checkbox input "true"
click at [534, 475] on button "Process Payment" at bounding box center [546, 469] width 469 height 25
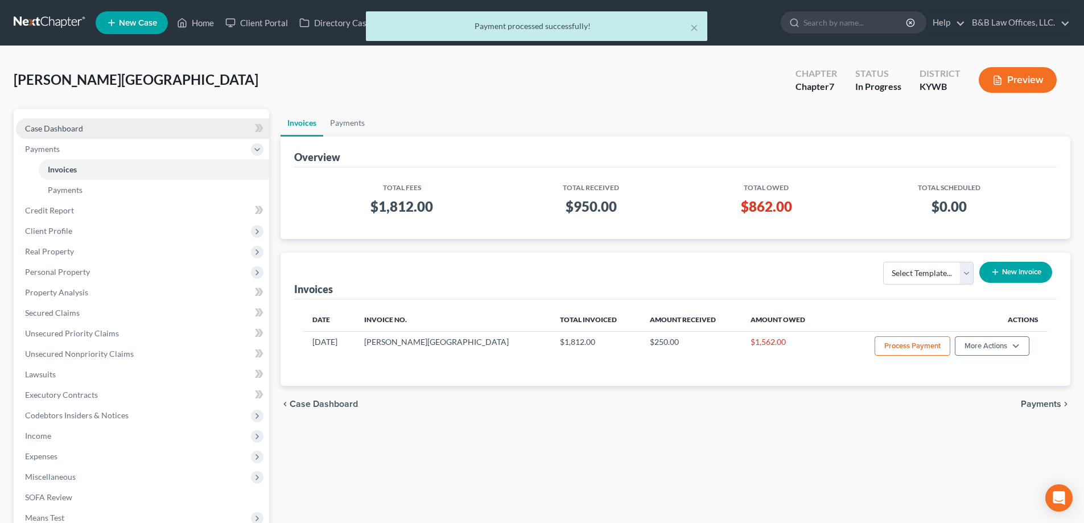
click at [79, 131] on span "Case Dashboard" at bounding box center [54, 128] width 58 height 10
select select "9"
select select "2"
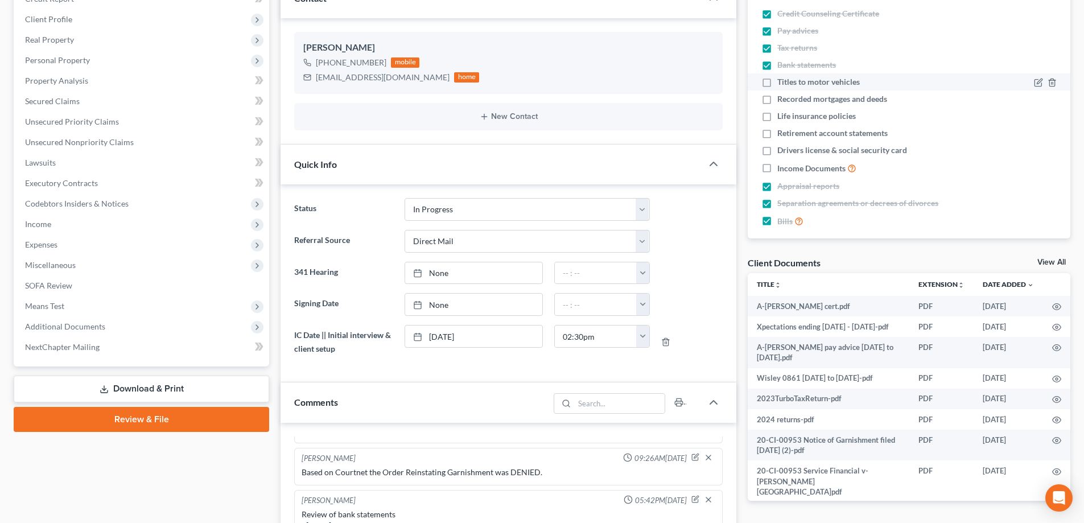
click at [777, 83] on label "Titles to motor vehicles" at bounding box center [818, 81] width 83 height 11
click at [782, 83] on input "Titles to motor vehicles" at bounding box center [785, 79] width 7 height 7
checkbox input "true"
click at [777, 100] on label "Recorded mortgages and deeds" at bounding box center [832, 98] width 110 height 11
click at [782, 100] on input "Recorded mortgages and deeds" at bounding box center [785, 96] width 7 height 7
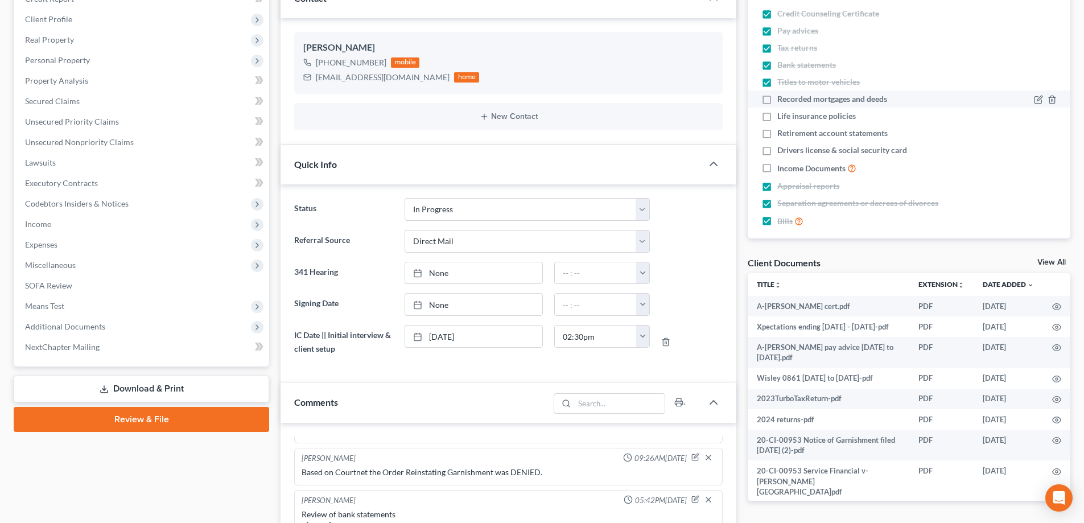
checkbox input "true"
click at [777, 119] on label "Life insurance policies" at bounding box center [816, 115] width 79 height 11
click at [782, 118] on input "Life insurance policies" at bounding box center [785, 113] width 7 height 7
checkbox input "true"
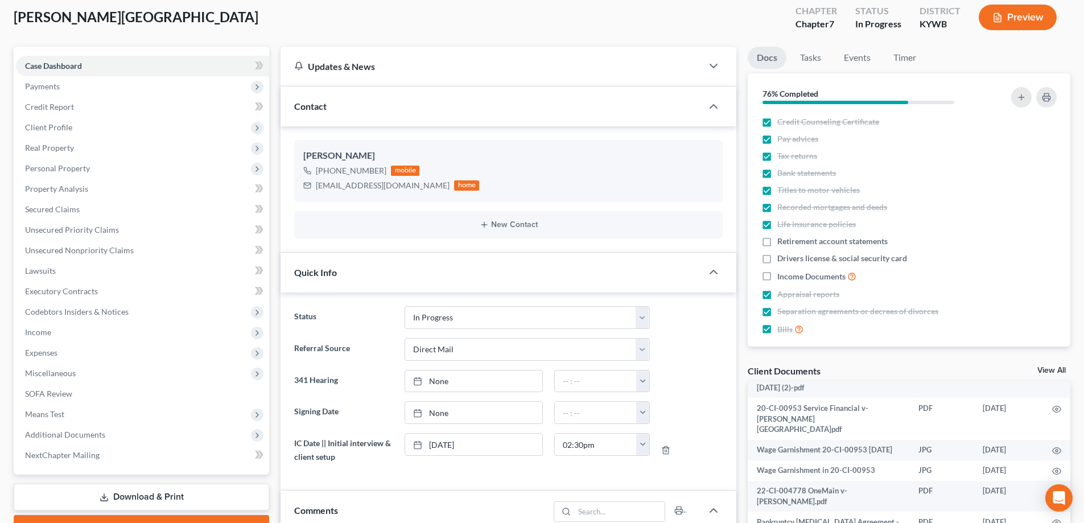
scroll to position [57, 0]
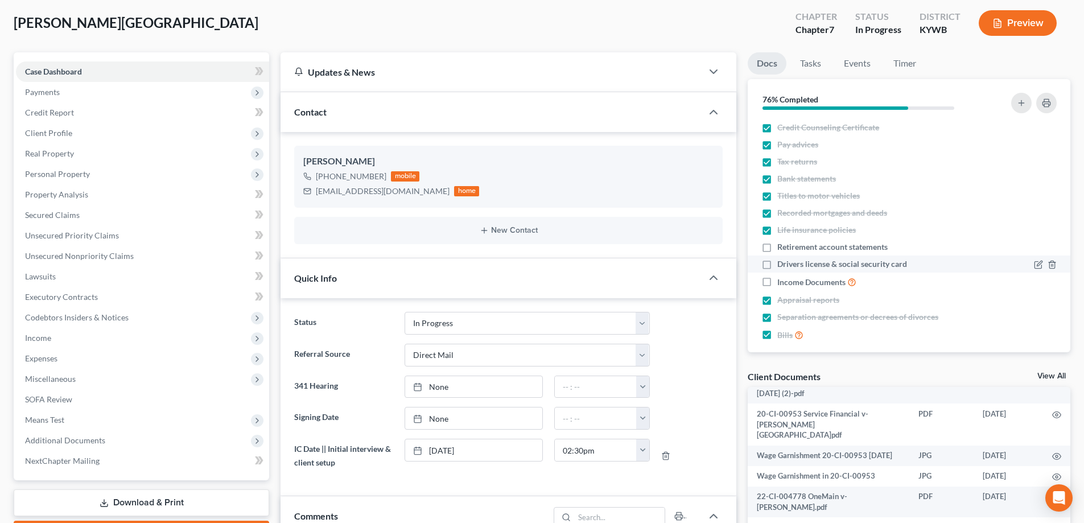
click at [777, 264] on label "Drivers license & social security card" at bounding box center [842, 263] width 130 height 11
click at [782, 264] on input "Drivers license & social security card" at bounding box center [785, 261] width 7 height 7
checkbox input "true"
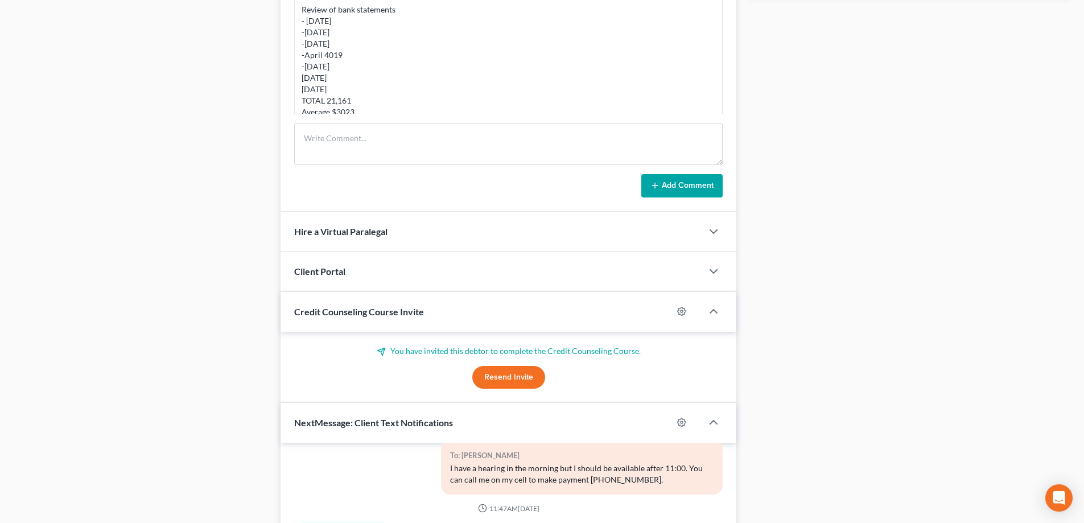
scroll to position [797, 0]
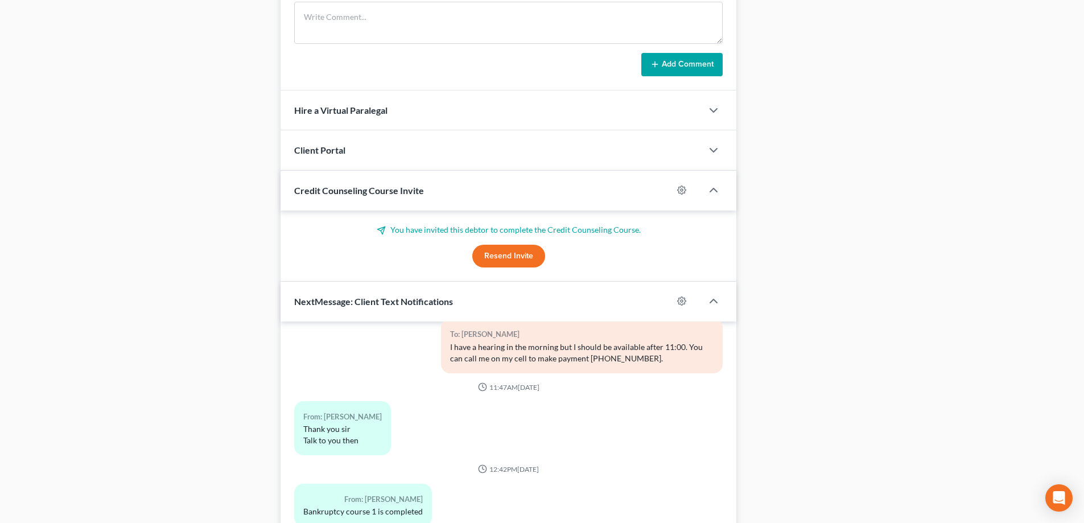
click at [383, 145] on div "Client Portal" at bounding box center [492, 149] width 422 height 39
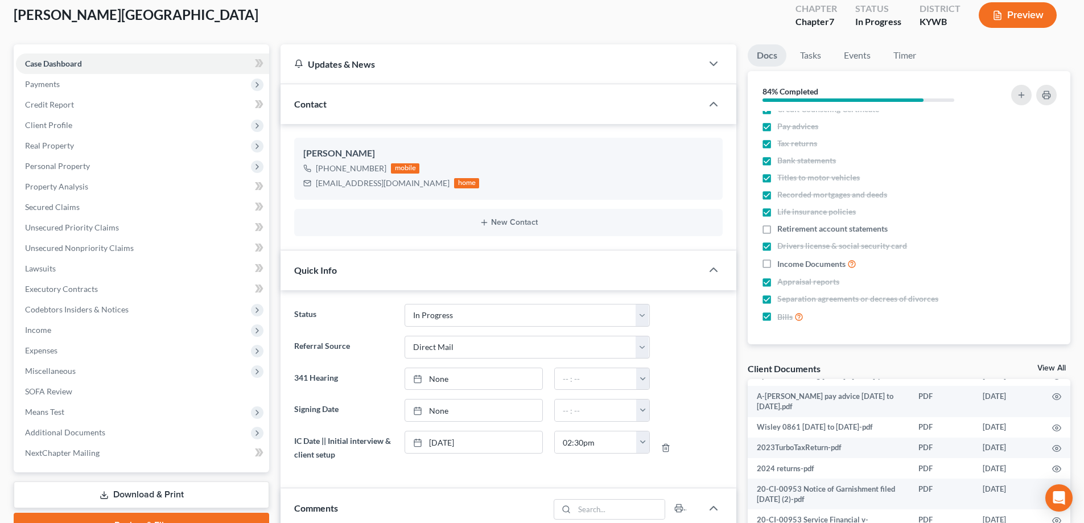
scroll to position [57, 0]
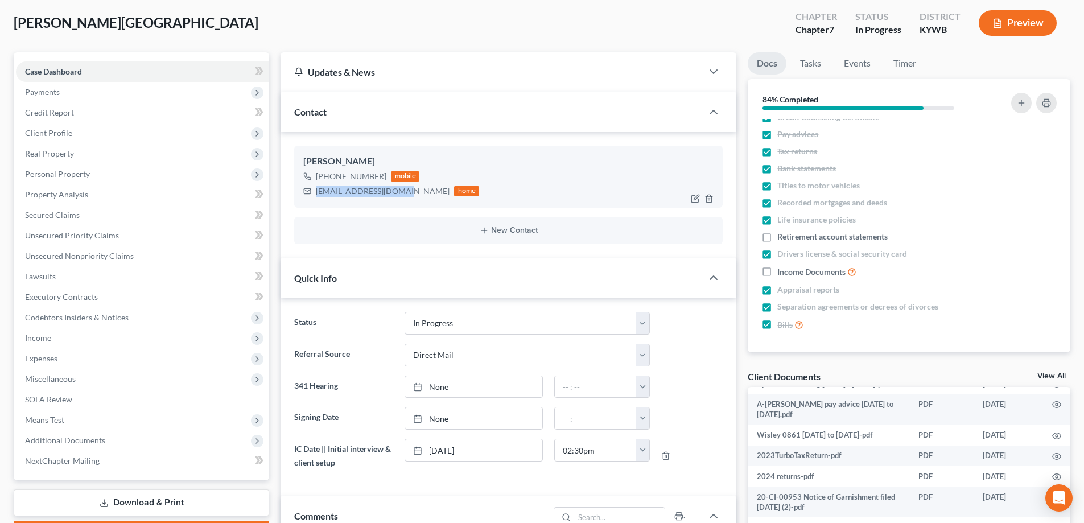
drag, startPoint x: 313, startPoint y: 192, endPoint x: 401, endPoint y: 197, distance: 88.4
click at [401, 197] on div "kingtats203@gmail.com home" at bounding box center [391, 191] width 176 height 15
copy div "[EMAIL_ADDRESS][DOMAIN_NAME]"
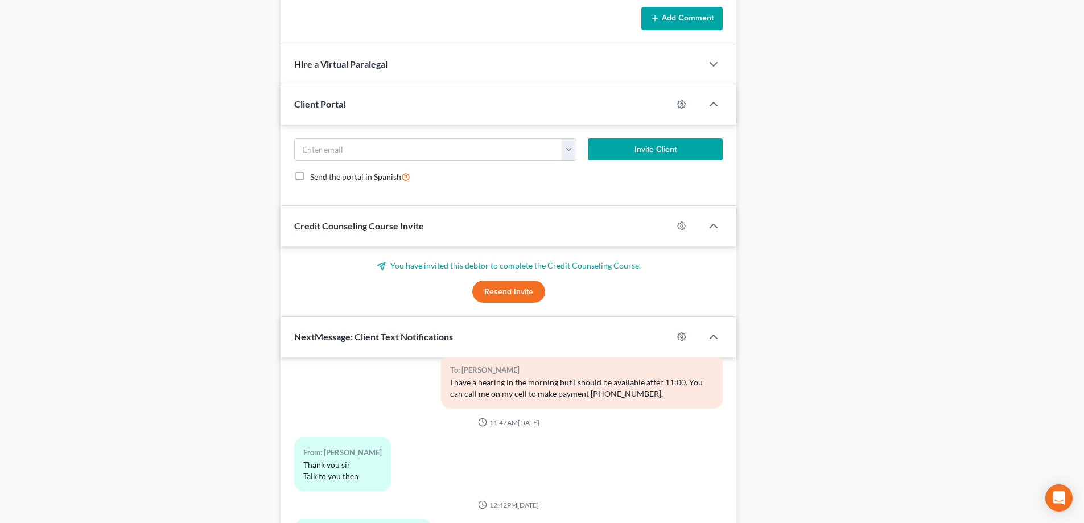
scroll to position [854, 0]
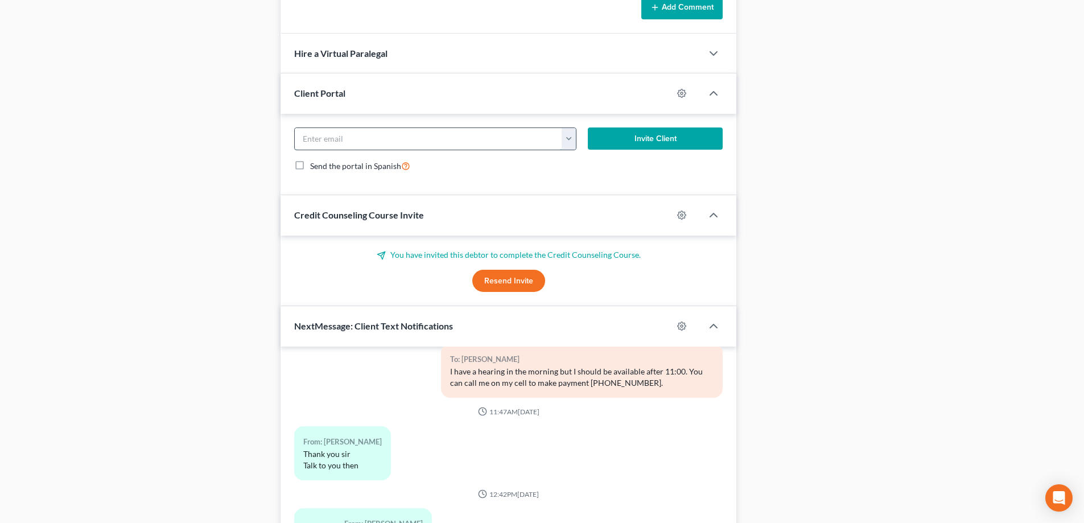
click at [358, 139] on input "email" at bounding box center [428, 139] width 267 height 22
paste input "[EMAIL_ADDRESS][DOMAIN_NAME]"
type input "[EMAIL_ADDRESS][DOMAIN_NAME]"
click at [613, 149] on button "Invite Client" at bounding box center [655, 138] width 135 height 23
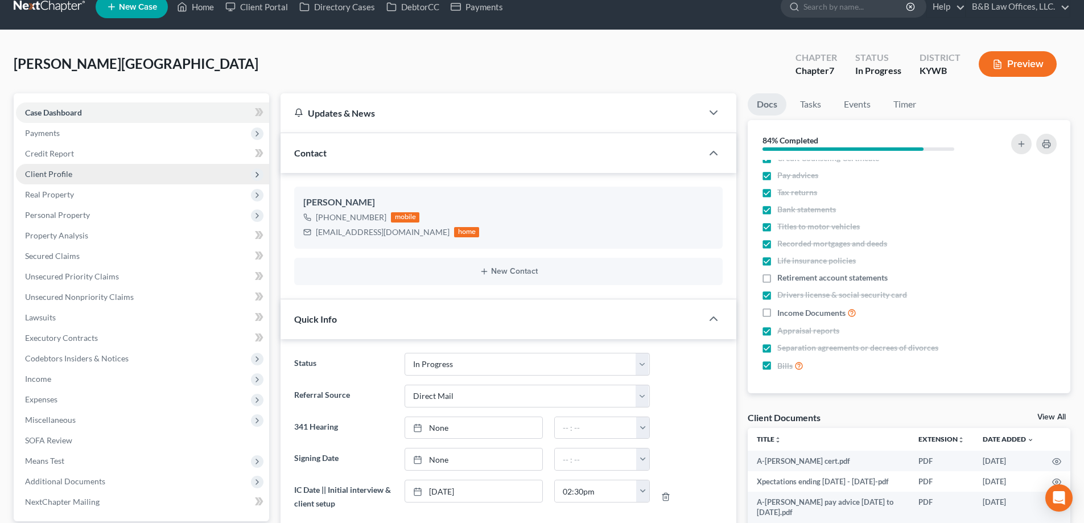
scroll to position [0, 0]
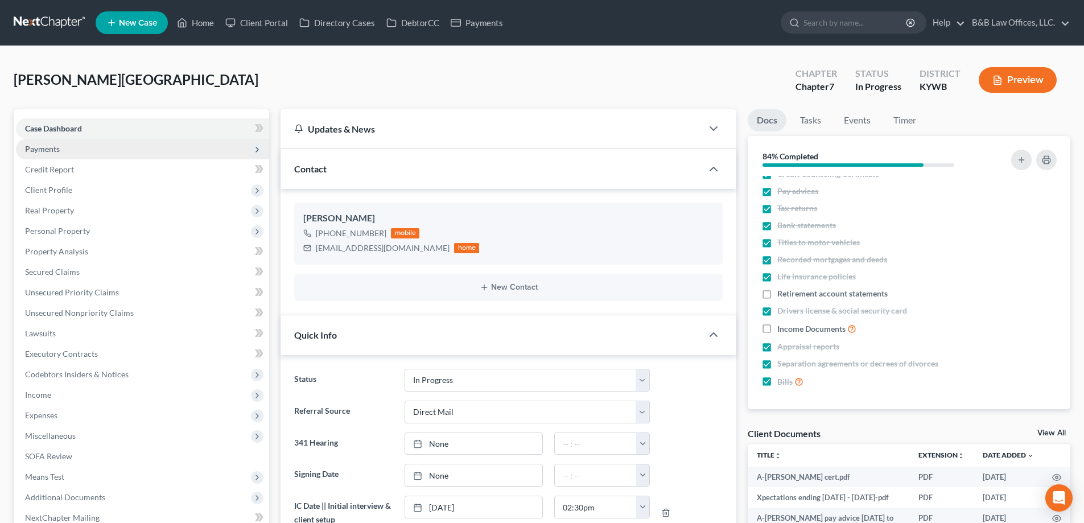
click at [94, 151] on span "Payments" at bounding box center [142, 149] width 253 height 20
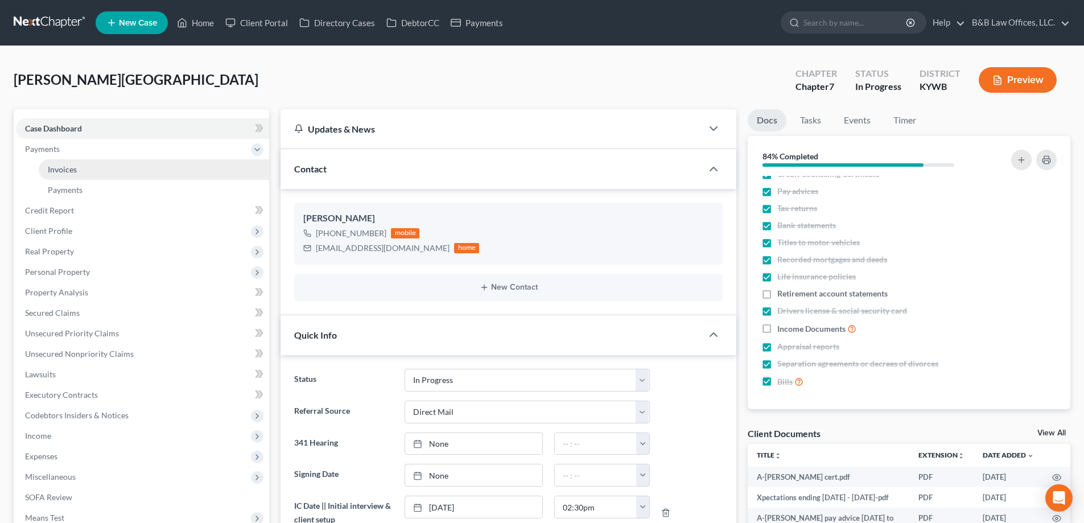
click at [94, 167] on link "Invoices" at bounding box center [154, 169] width 230 height 20
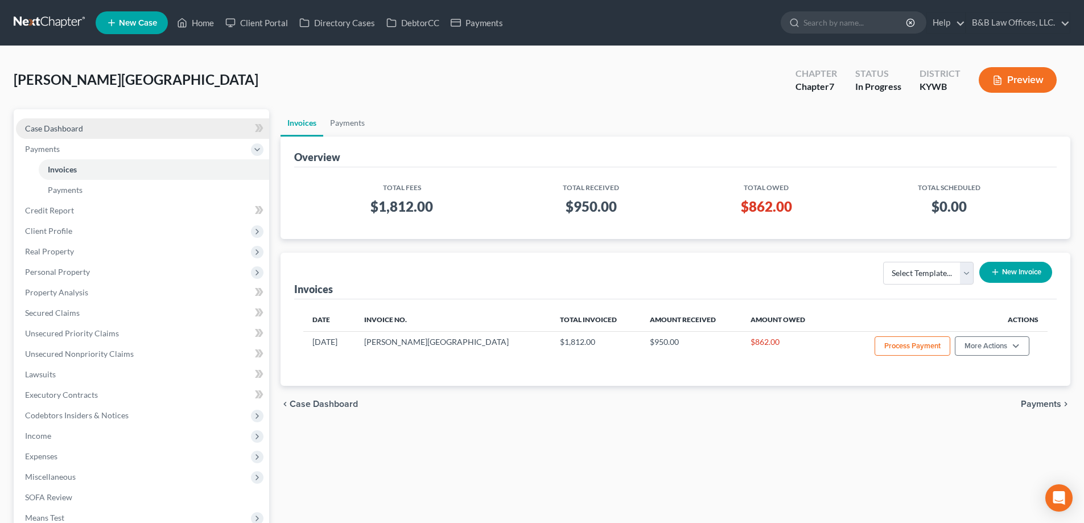
drag, startPoint x: 90, startPoint y: 127, endPoint x: 94, endPoint y: 135, distance: 8.1
click at [91, 127] on link "Case Dashboard" at bounding box center [142, 128] width 253 height 20
select select "2"
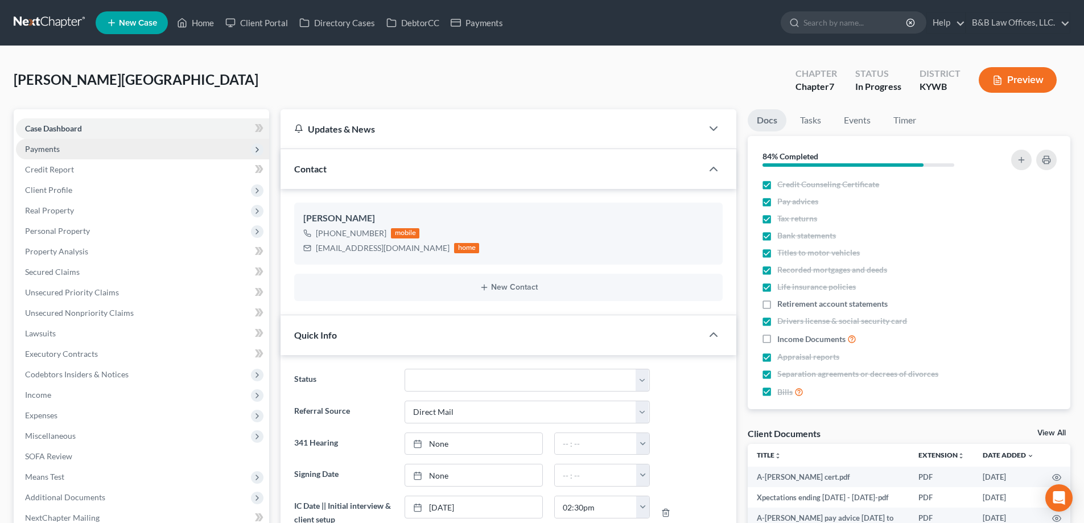
click at [118, 152] on span "Payments" at bounding box center [142, 149] width 253 height 20
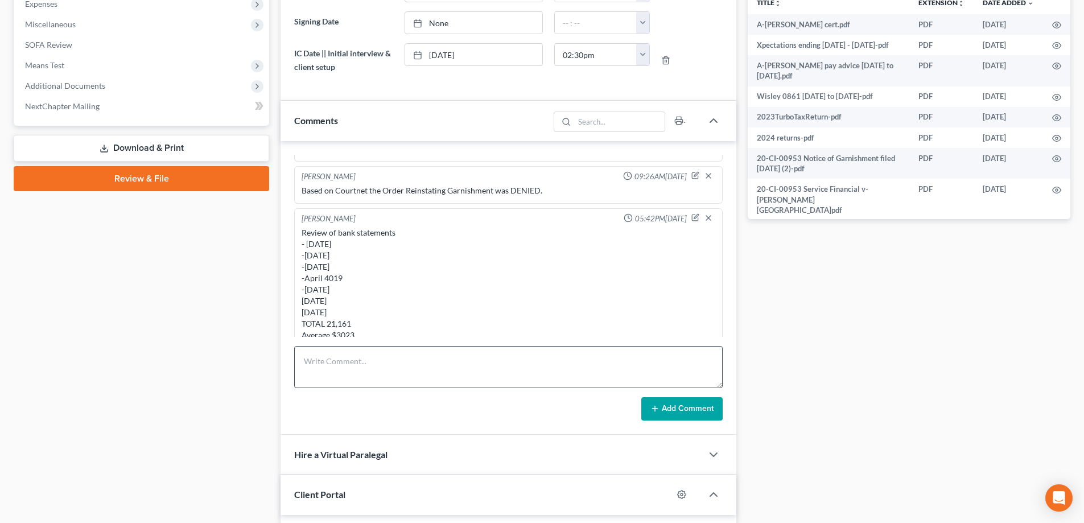
scroll to position [569, 0]
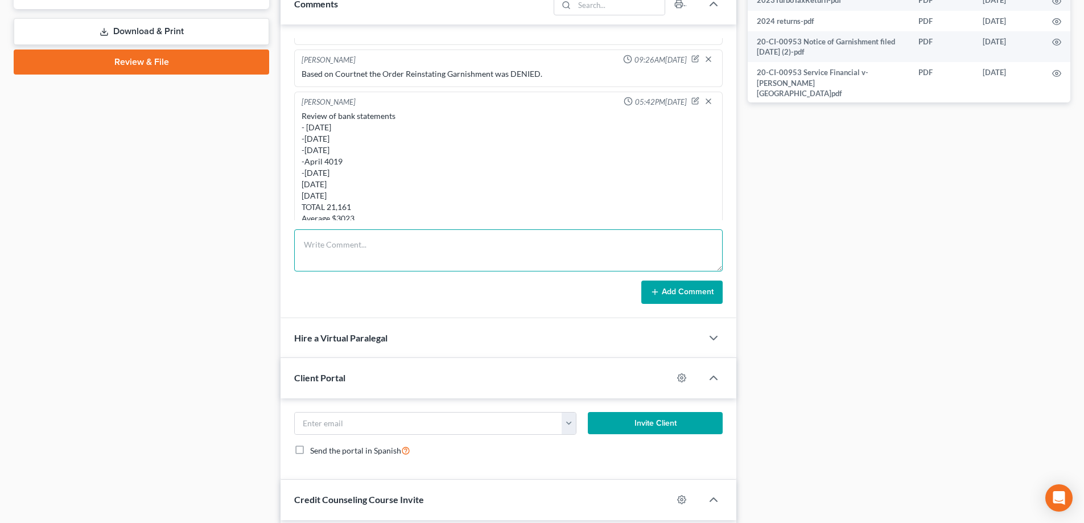
click at [404, 260] on textarea at bounding box center [508, 250] width 429 height 42
click at [338, 266] on textarea "IBC - took $700.00 payment over the phone - no wage garnishment to date - will …" at bounding box center [508, 250] width 429 height 42
click at [339, 268] on textarea "IBC - took $700.00 payment over the phone - no wage garnishment to date - will …" at bounding box center [508, 250] width 429 height 42
click at [468, 265] on textarea "IBC - took $700.00 payment over the phone - no wage garnishment to date - will …" at bounding box center [508, 250] width 429 height 42
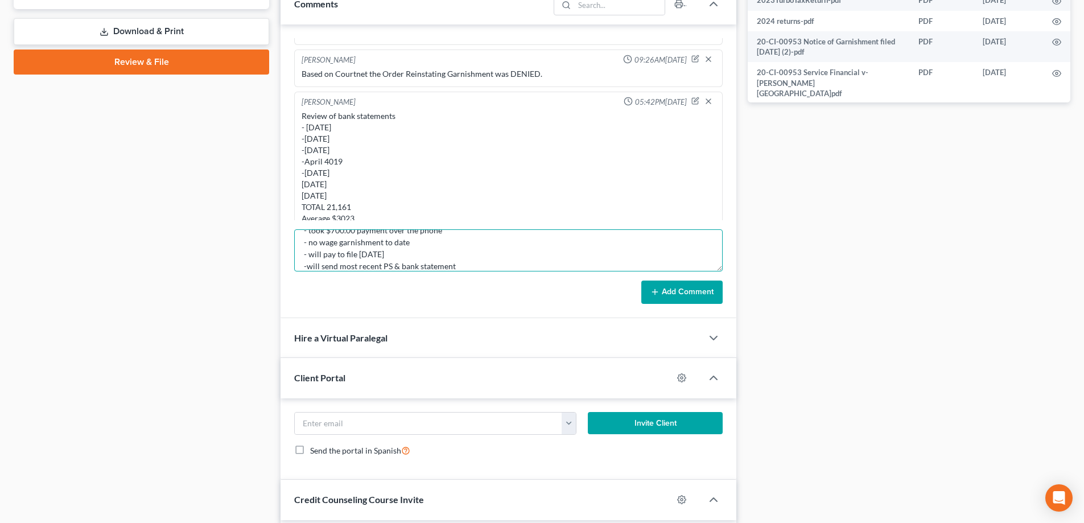
type textarea "IBC - took $700.00 payment over the phone - no wage garnishment to date - will …"
click at [657, 291] on form "IBC - took $700.00 payment over the phone - no wage garnishment to date - will …" at bounding box center [508, 266] width 429 height 75
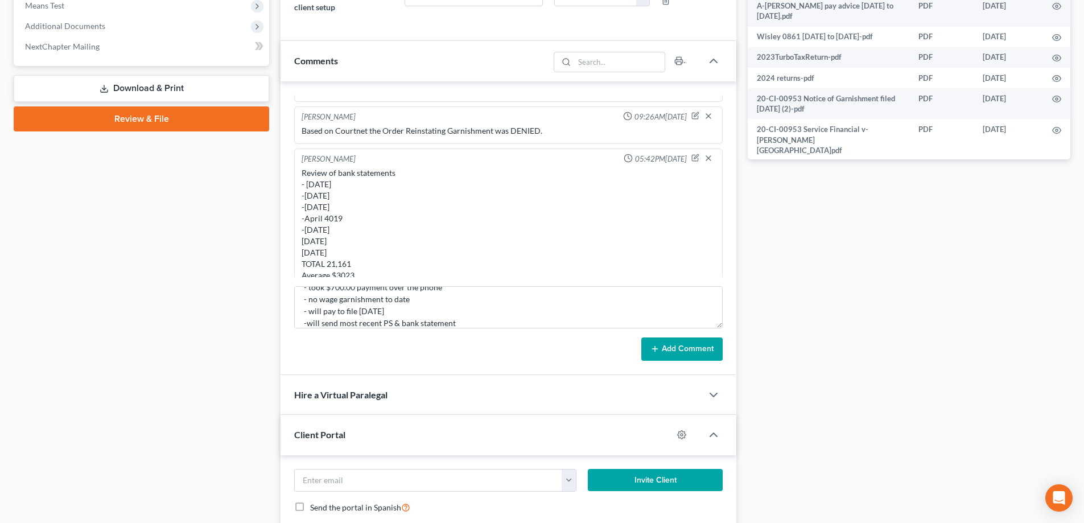
click at [674, 353] on button "Add Comment" at bounding box center [681, 349] width 81 height 24
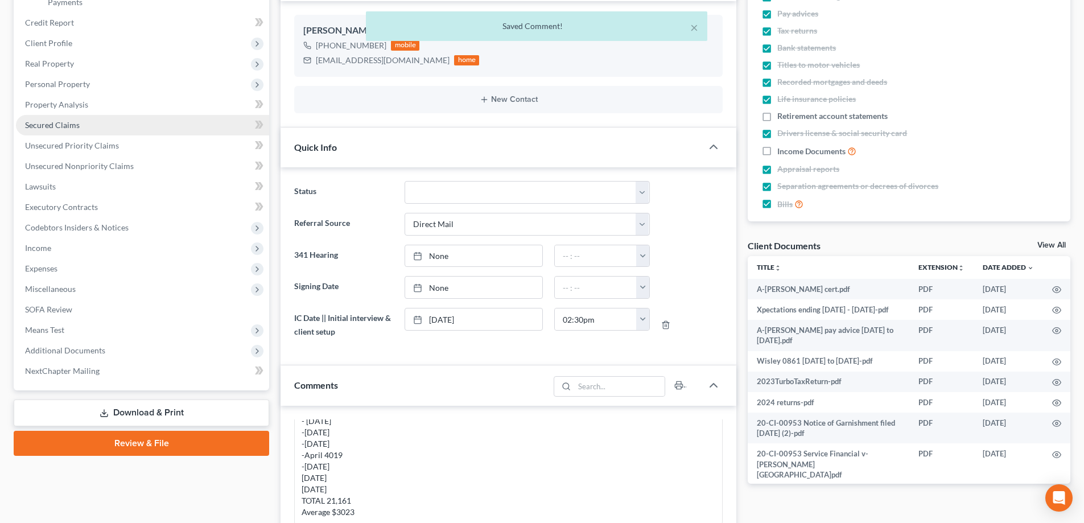
scroll to position [171, 0]
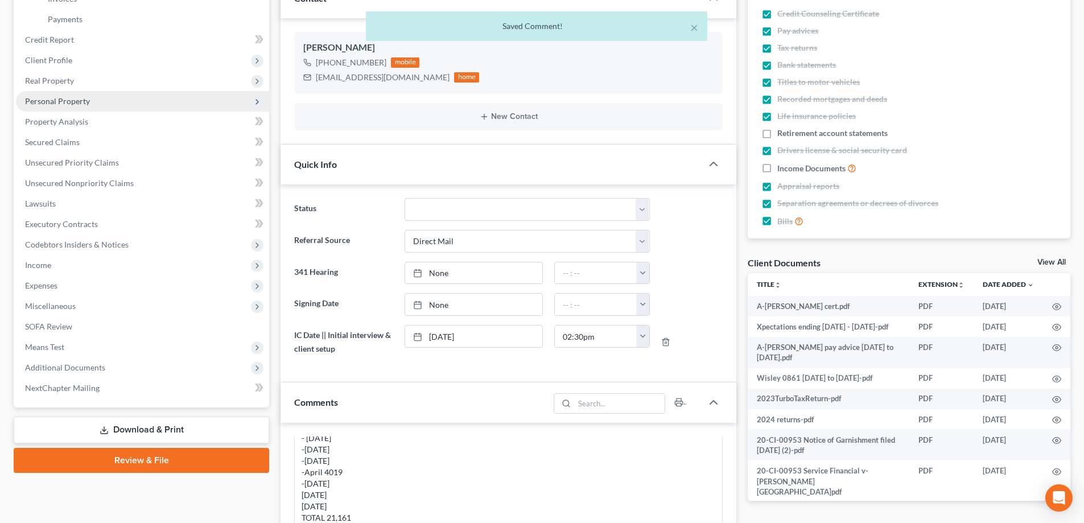
click at [90, 97] on span "Personal Property" at bounding box center [142, 101] width 253 height 20
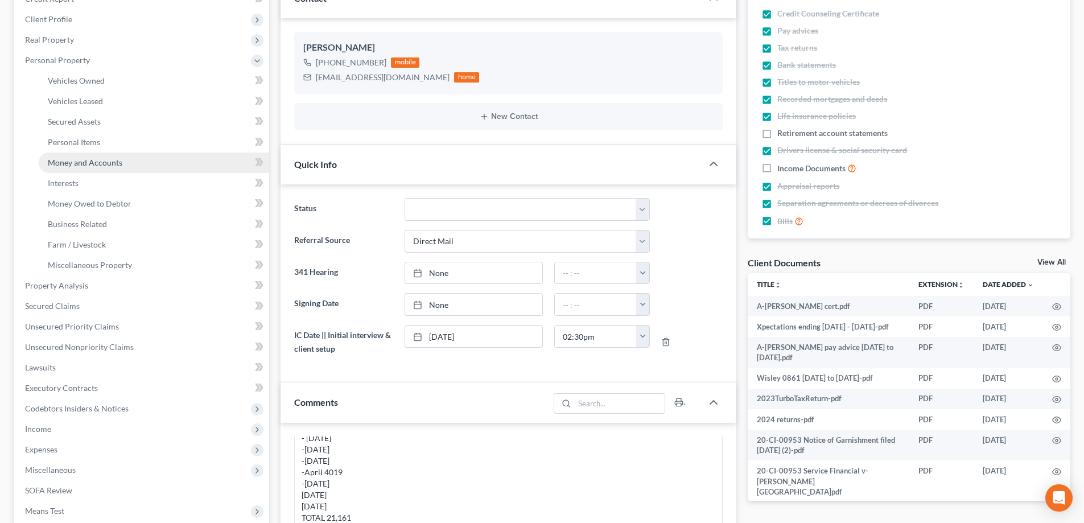
click at [99, 159] on span "Money and Accounts" at bounding box center [85, 163] width 75 height 10
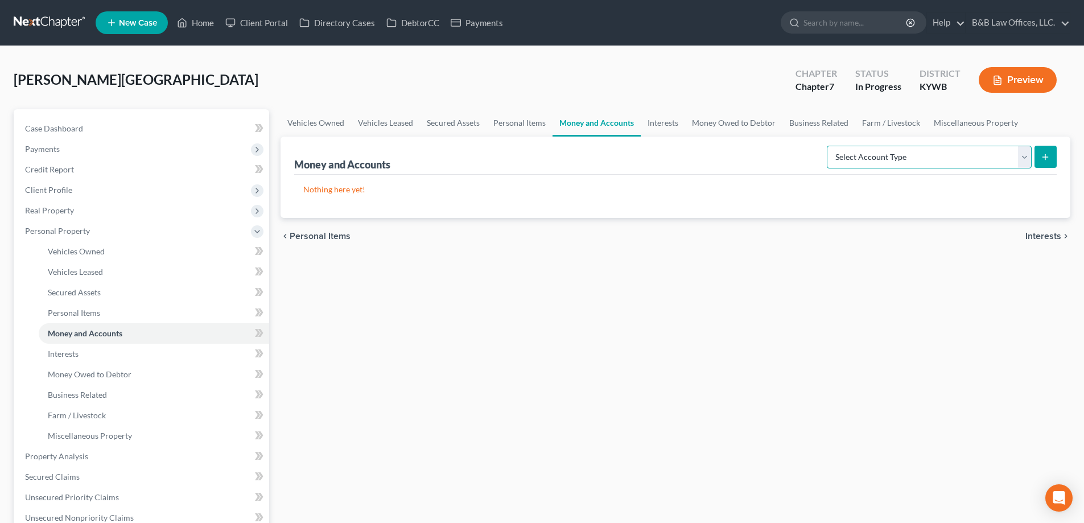
click at [929, 160] on select "Select Account Type Brokerage Cash on Hand Certificates of Deposit Checking Acc…" at bounding box center [929, 157] width 205 height 23
click at [930, 158] on select "Select Account Type Brokerage Cash on Hand Certificates of Deposit Checking Acc…" at bounding box center [929, 157] width 205 height 23
click at [669, 117] on link "Interests" at bounding box center [663, 122] width 44 height 27
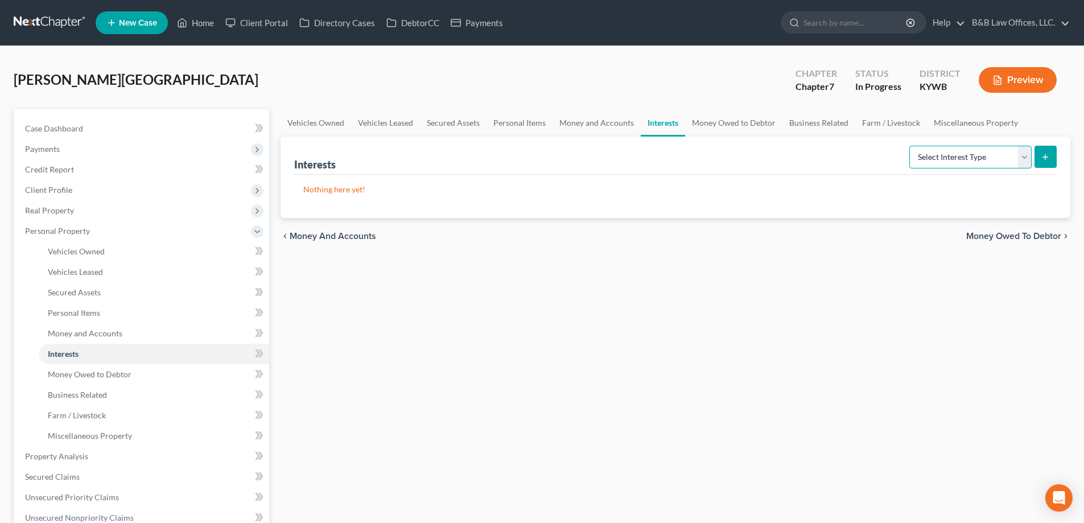
click at [971, 156] on select "Select Interest Type 401K Annuity Bond Education IRA Government Bond Government…" at bounding box center [970, 157] width 122 height 23
select select "401k"
click at [911, 146] on select "Select Interest Type 401K Annuity Bond Education IRA Government Bond Government…" at bounding box center [970, 157] width 122 height 23
click at [1044, 159] on icon "submit" at bounding box center [1045, 157] width 9 height 9
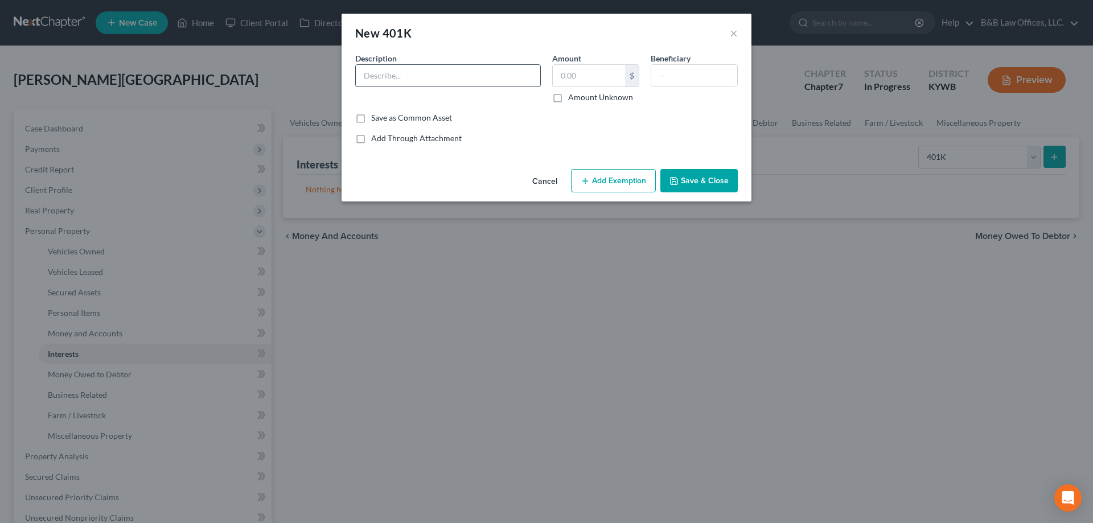
click at [365, 84] on input "text" at bounding box center [448, 76] width 184 height 22
type input "Work 401k"
type input "400"
click at [620, 190] on button "Add Exemption" at bounding box center [613, 181] width 85 height 24
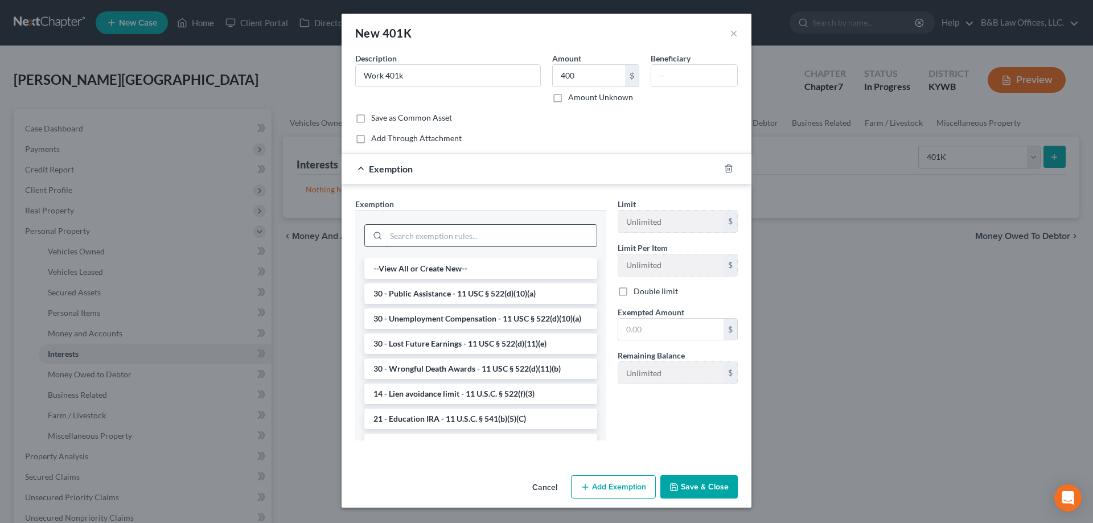
click at [475, 232] on input "search" at bounding box center [491, 236] width 211 height 22
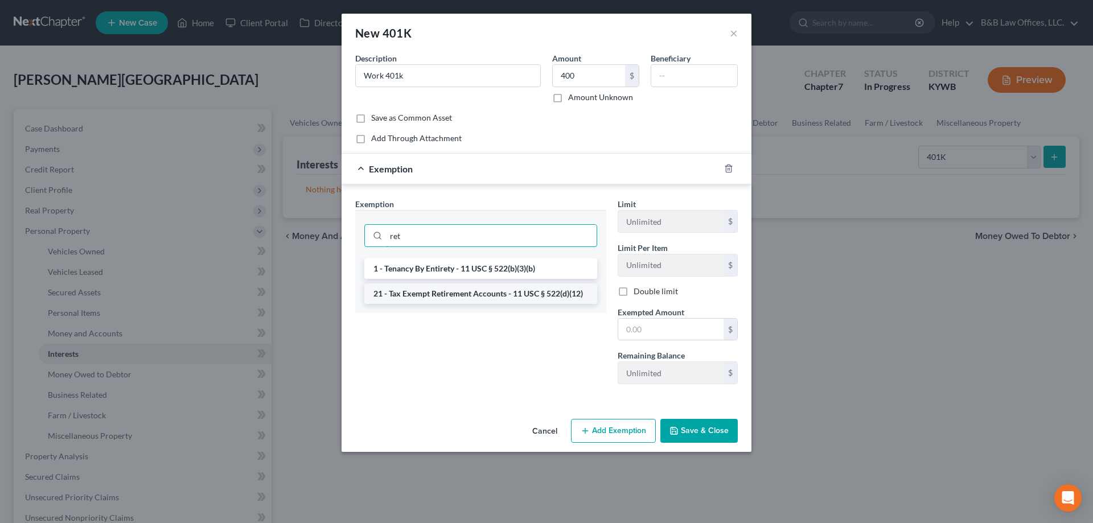
type input "ret"
click at [460, 287] on li "21 - Tax Exempt Retirement Accounts - 11 USC § 522(d)(12)" at bounding box center [480, 293] width 233 height 20
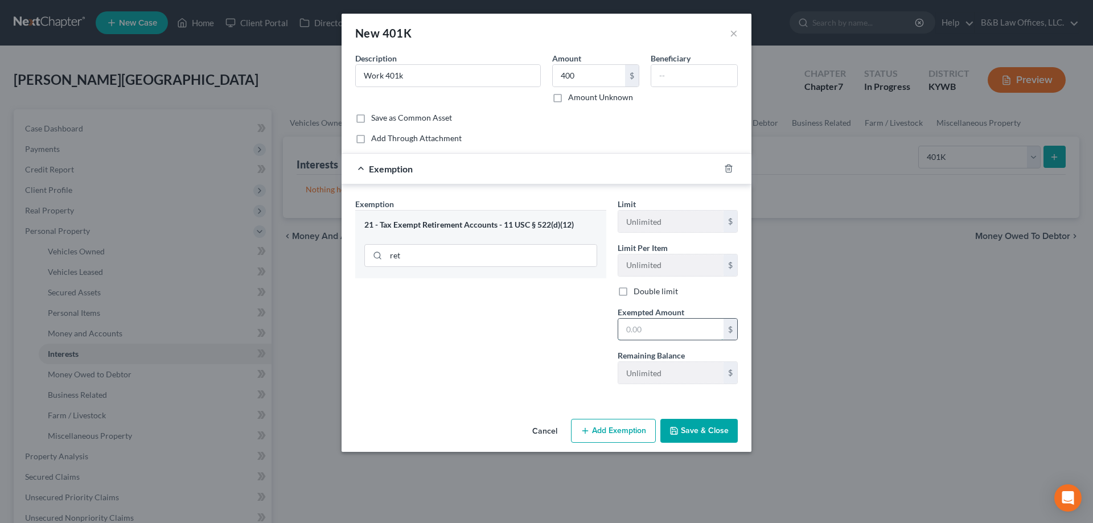
click at [629, 327] on input "text" at bounding box center [670, 330] width 105 height 22
type input "400"
click at [700, 426] on button "Save & Close" at bounding box center [698, 431] width 77 height 24
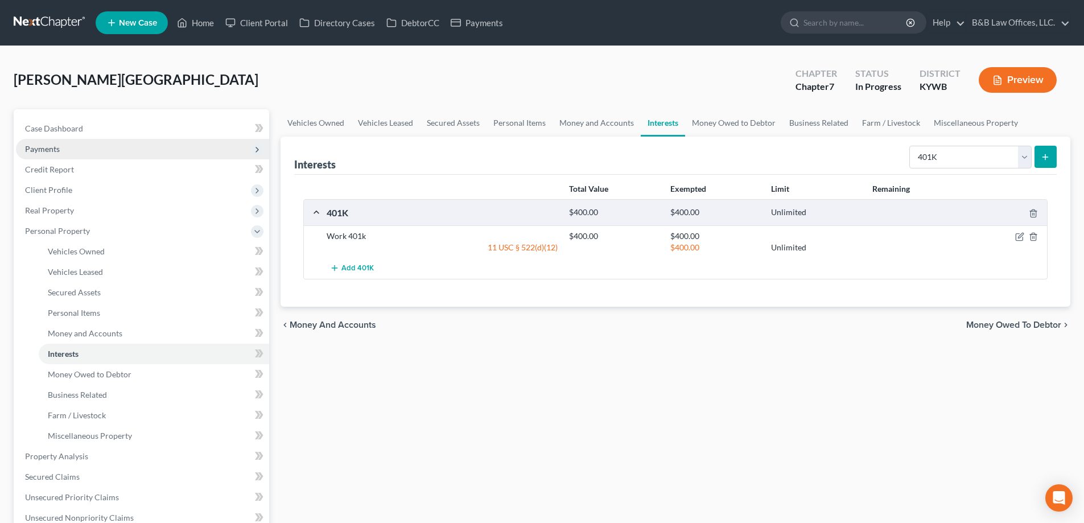
click at [84, 141] on span "Payments" at bounding box center [142, 149] width 253 height 20
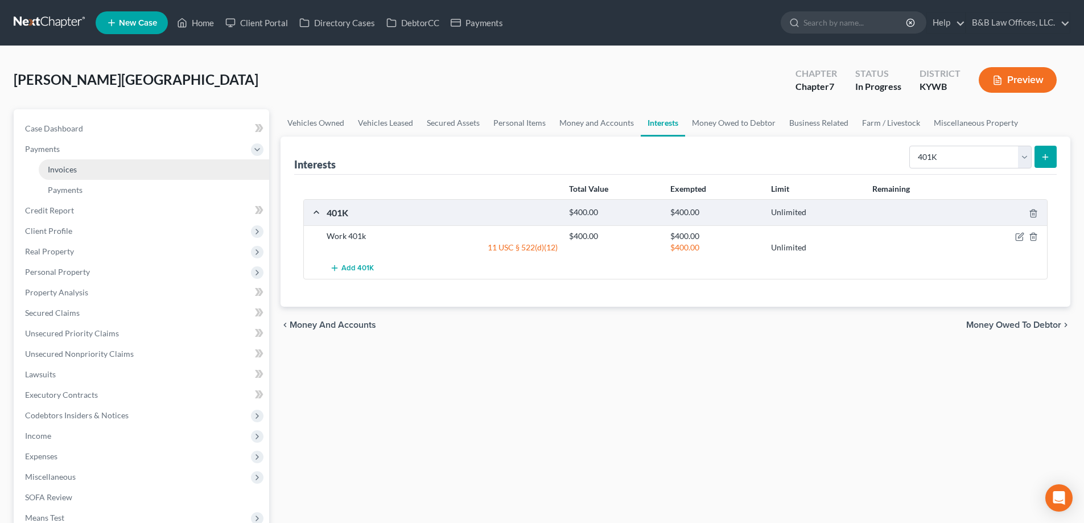
click at [101, 172] on link "Invoices" at bounding box center [154, 169] width 230 height 20
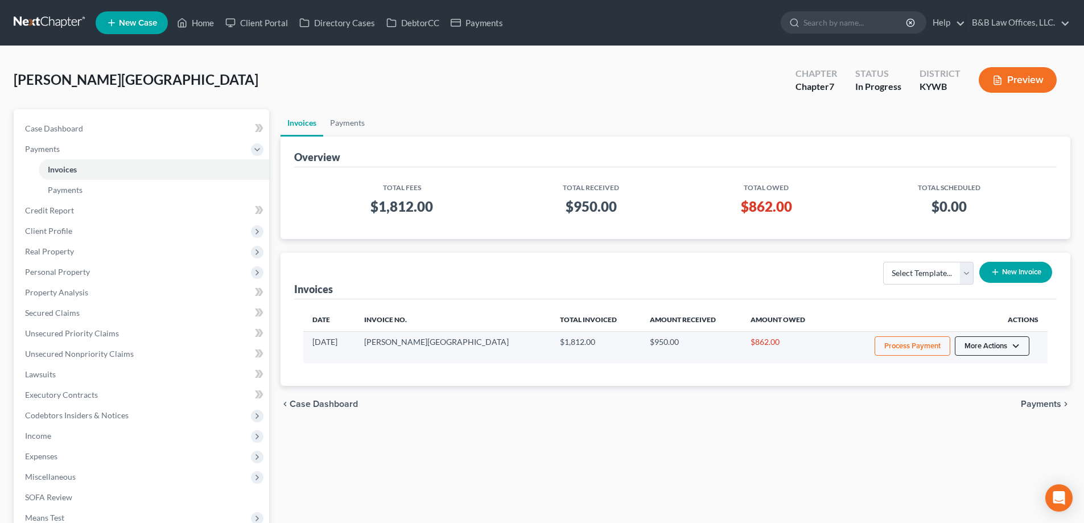
click at [986, 340] on button "More Actions" at bounding box center [992, 345] width 75 height 19
click at [970, 365] on link "View/Edit" at bounding box center [1007, 369] width 133 height 19
select select "0"
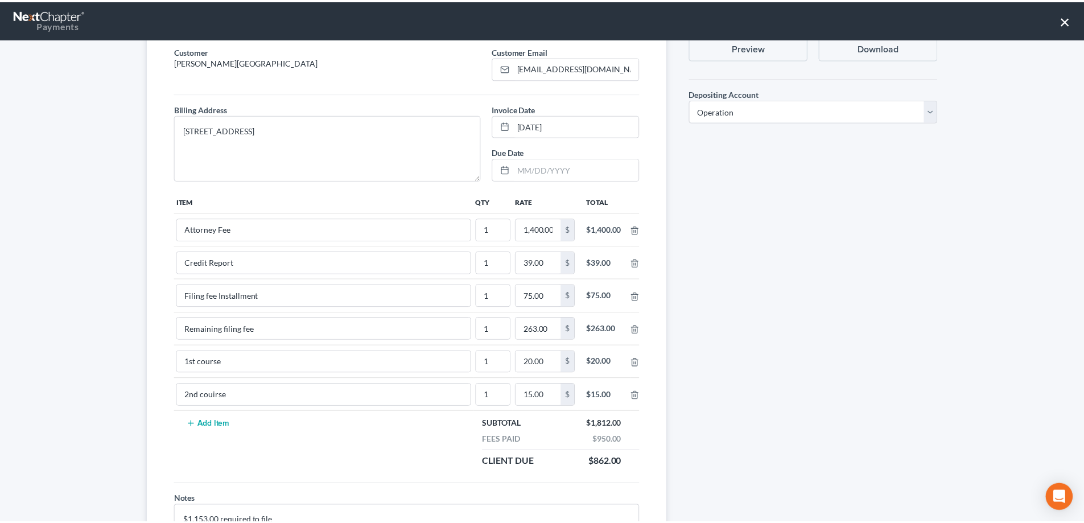
scroll to position [160, 0]
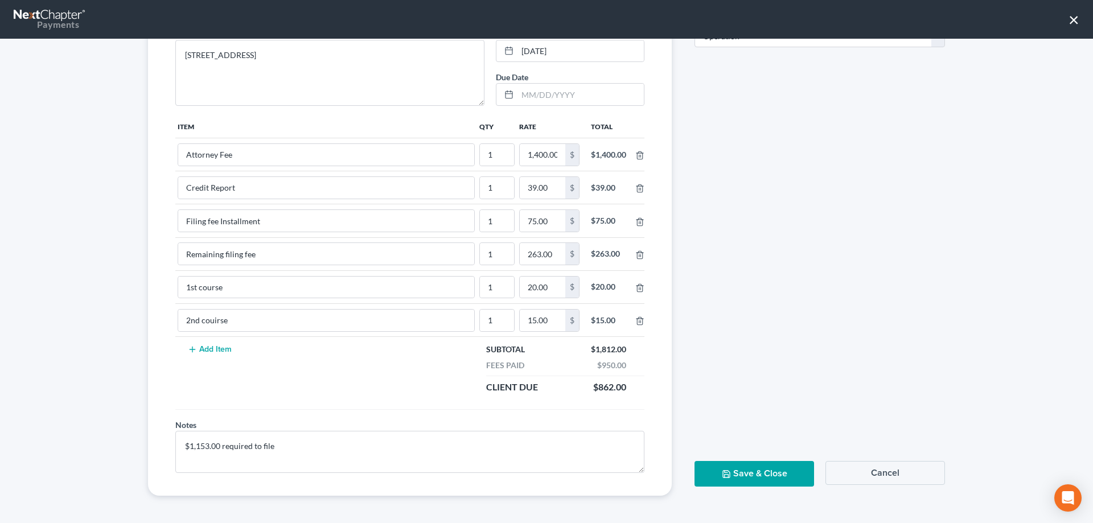
drag, startPoint x: 757, startPoint y: 471, endPoint x: 756, endPoint y: 458, distance: 13.7
click at [757, 465] on button "Save & Close" at bounding box center [754, 474] width 120 height 26
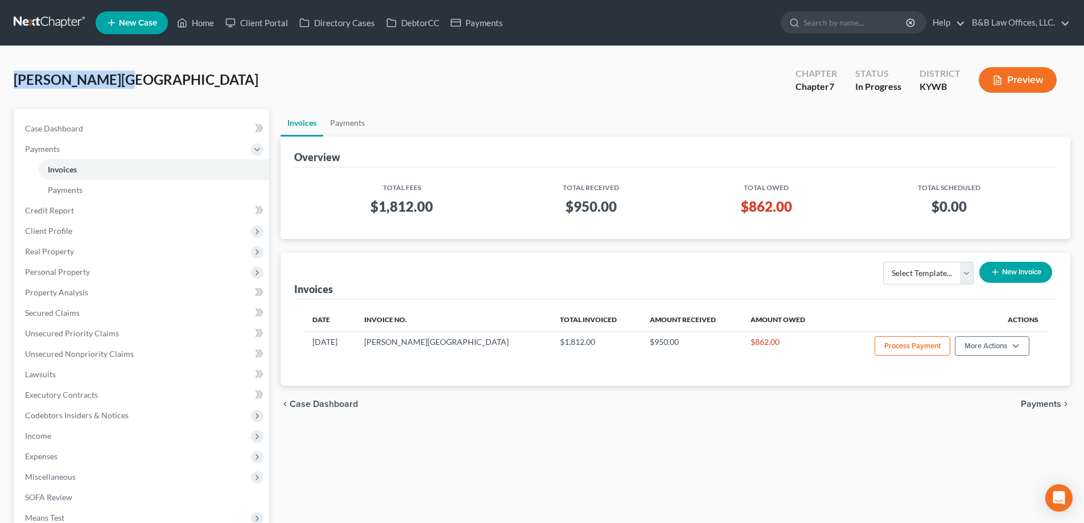
drag, startPoint x: 120, startPoint y: 76, endPoint x: 11, endPoint y: 85, distance: 108.5
click at [11, 85] on div "Densley, Austin Upgraded Chapter Chapter 7 Status In Progress District KYWB Pre…" at bounding box center [542, 356] width 1084 height 620
copy span "[PERSON_NAME][GEOGRAPHIC_DATA]"
click at [60, 123] on span "Case Dashboard" at bounding box center [54, 128] width 58 height 10
select select "2"
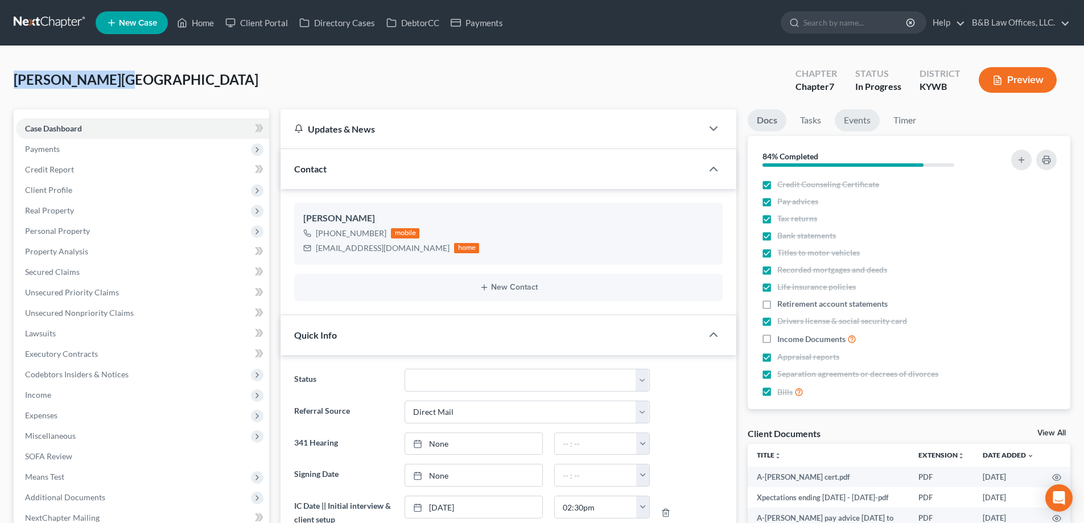
scroll to position [769, 0]
click at [857, 124] on link "Events" at bounding box center [857, 120] width 45 height 22
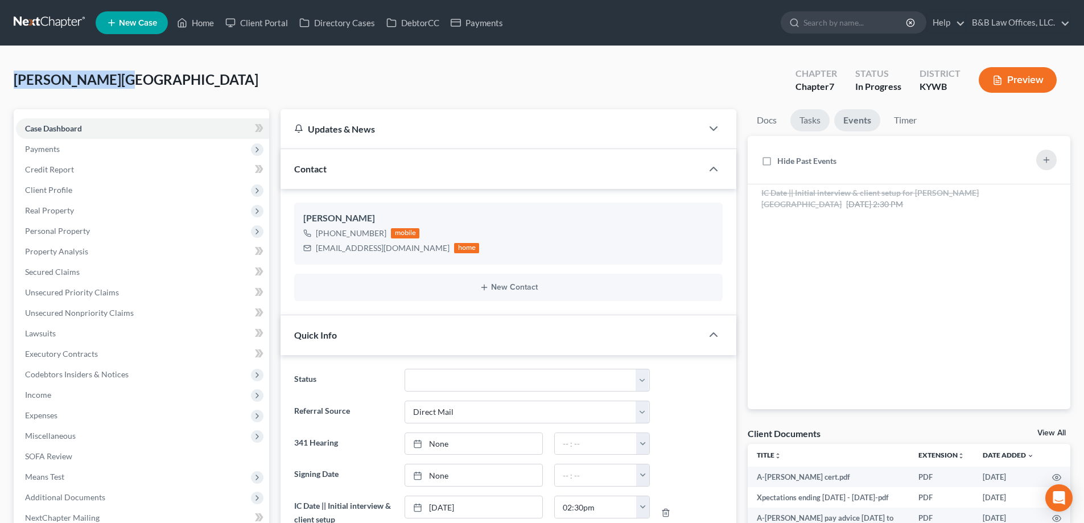
click at [820, 121] on link "Tasks" at bounding box center [810, 120] width 39 height 22
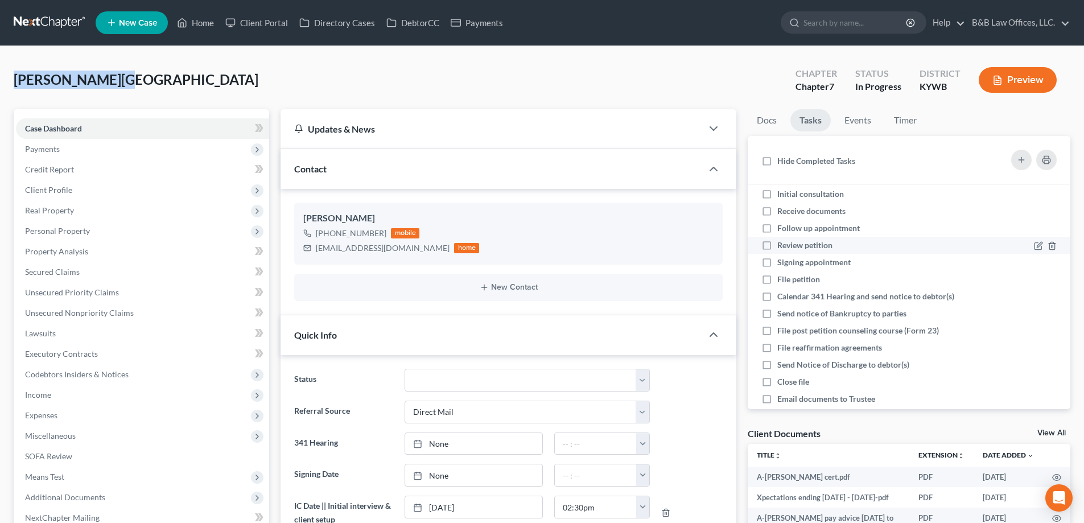
scroll to position [0, 0]
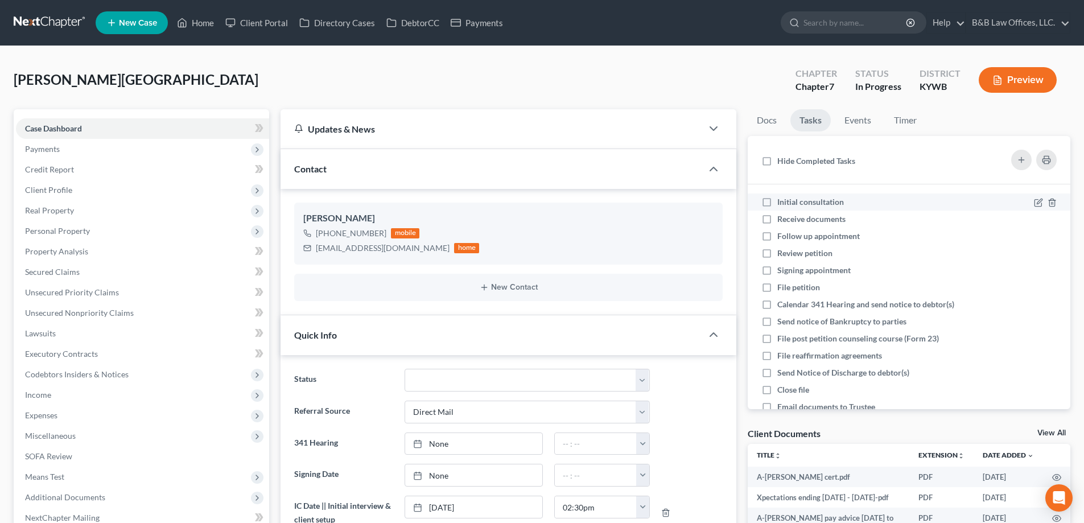
click at [777, 200] on label "Initial consultation" at bounding box center [815, 201] width 76 height 11
click at [782, 200] on input "Initial consultation" at bounding box center [785, 199] width 7 height 7
checkbox input "true"
click at [774, 112] on link "Docs" at bounding box center [767, 120] width 38 height 22
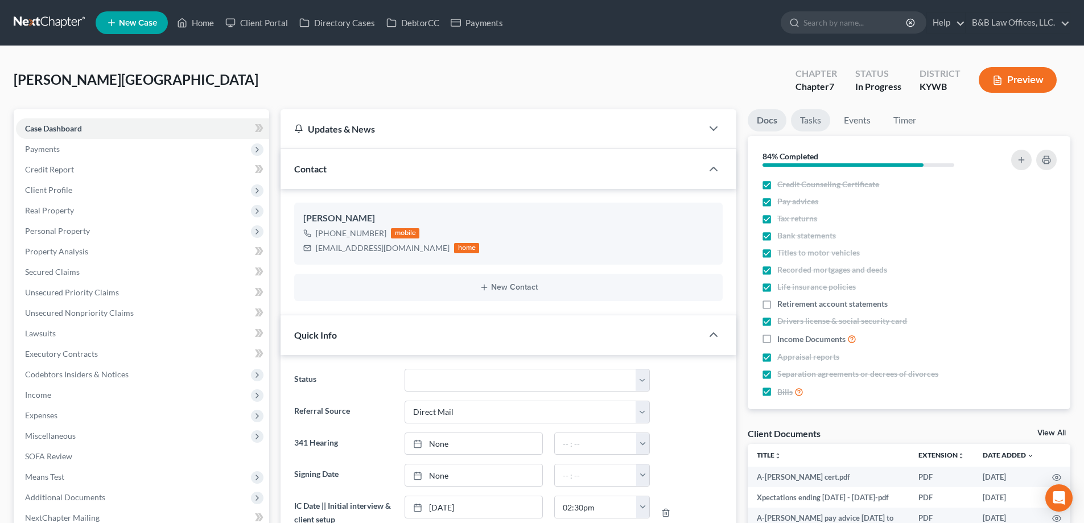
click at [813, 125] on link "Tasks" at bounding box center [810, 120] width 39 height 22
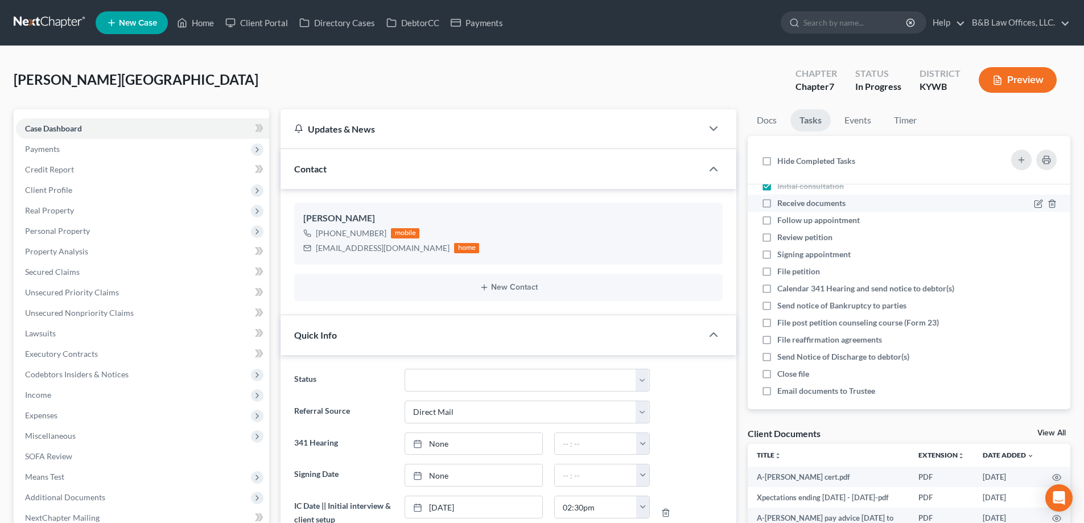
scroll to position [24, 0]
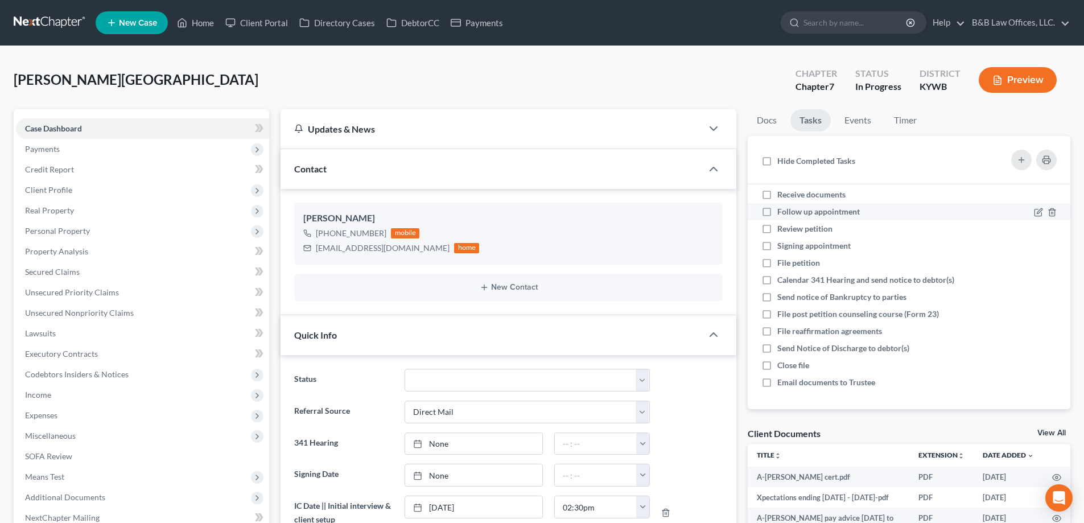
click at [777, 212] on label "Follow up appointment" at bounding box center [823, 211] width 92 height 11
click at [782, 212] on input "Follow up appointment" at bounding box center [785, 209] width 7 height 7
checkbox input "true"
click at [777, 246] on label "Signing appointment" at bounding box center [818, 245] width 83 height 11
click at [782, 246] on input "Signing appointment" at bounding box center [785, 243] width 7 height 7
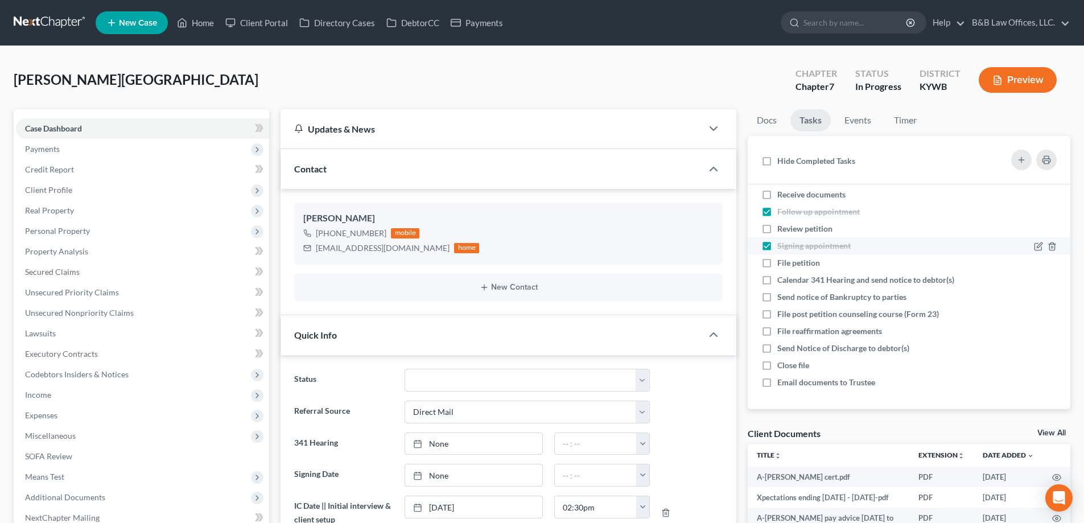
click at [777, 250] on label "Signing appointment" at bounding box center [818, 245] width 83 height 11
click at [782, 248] on input "Signing appointment" at bounding box center [785, 243] width 7 height 7
checkbox input "false"
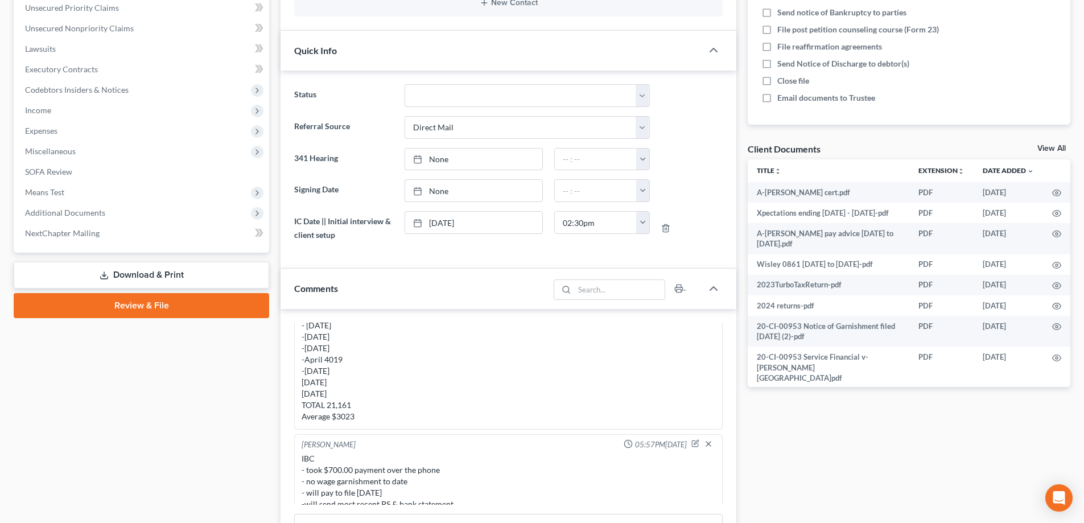
scroll to position [187, 0]
drag, startPoint x: 685, startPoint y: 431, endPoint x: 629, endPoint y: 408, distance: 60.5
click at [691, 438] on icon "button" at bounding box center [695, 442] width 8 height 8
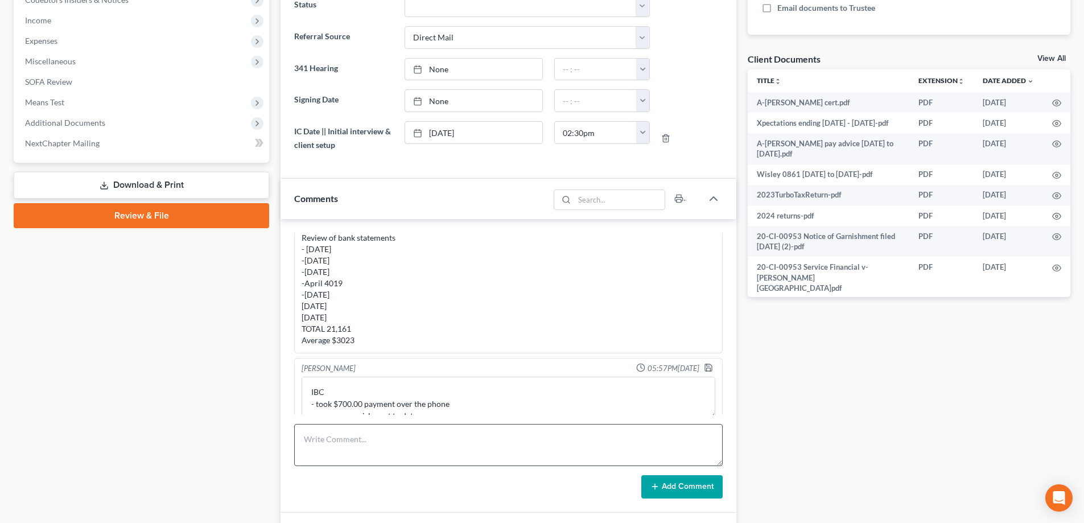
scroll to position [455, 0]
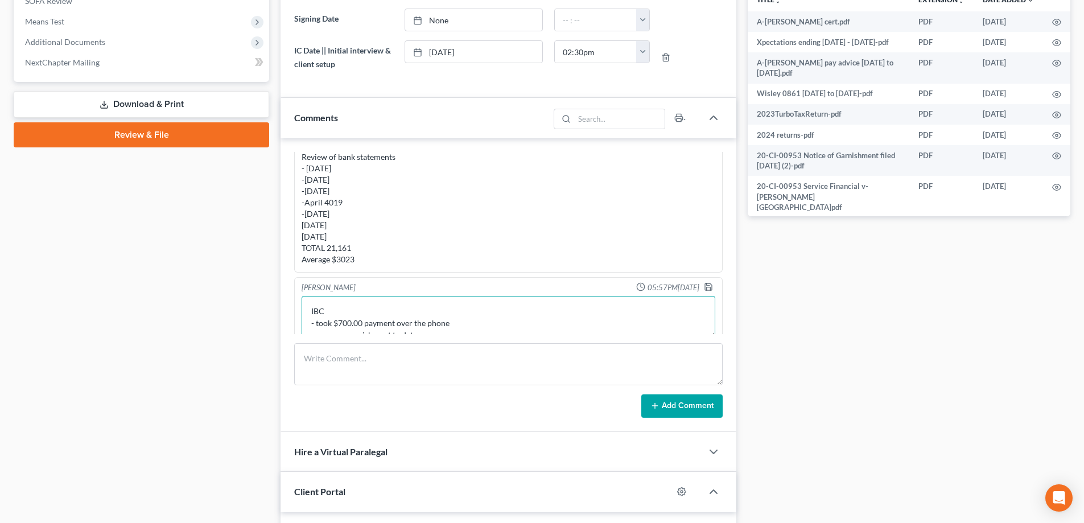
click at [320, 314] on textarea "IBC - took $700.00 payment over the phone - no wage garnishment to date - will …" at bounding box center [509, 317] width 414 height 42
type textarea "IBC - processed $700.00 payment over the phone - no wage garnishment to date - …"
click at [704, 282] on icon "button" at bounding box center [708, 286] width 9 height 9
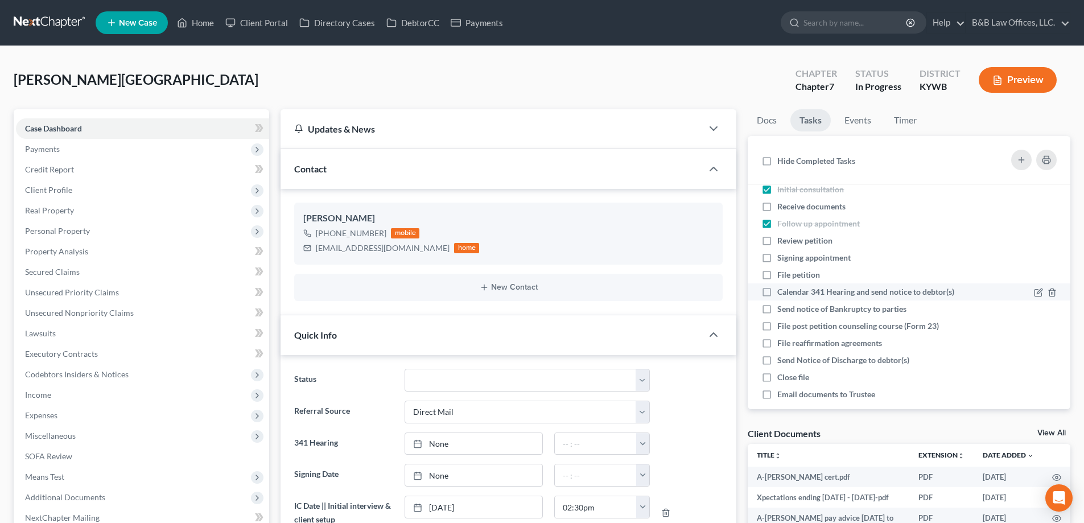
scroll to position [24, 0]
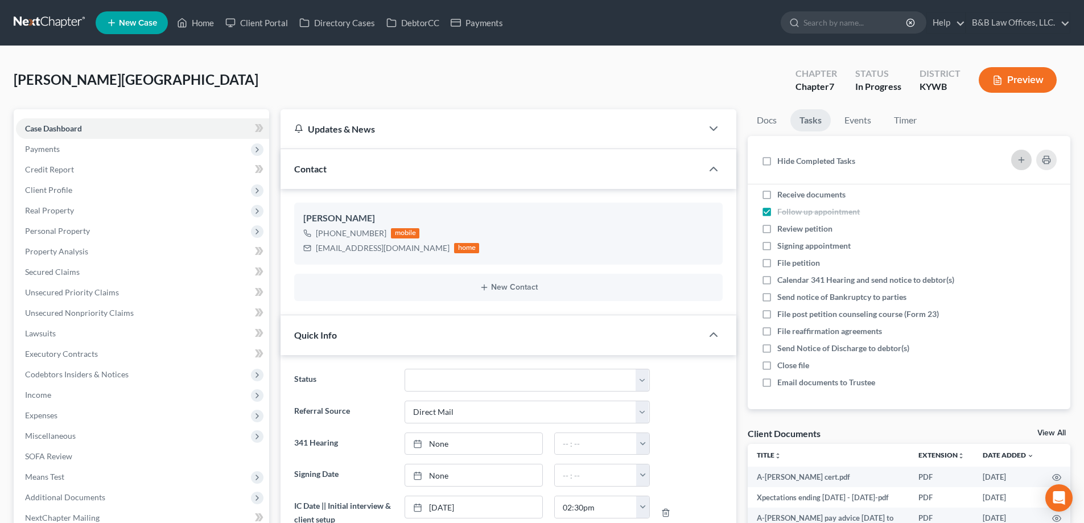
click at [1026, 158] on icon "button" at bounding box center [1021, 159] width 9 height 9
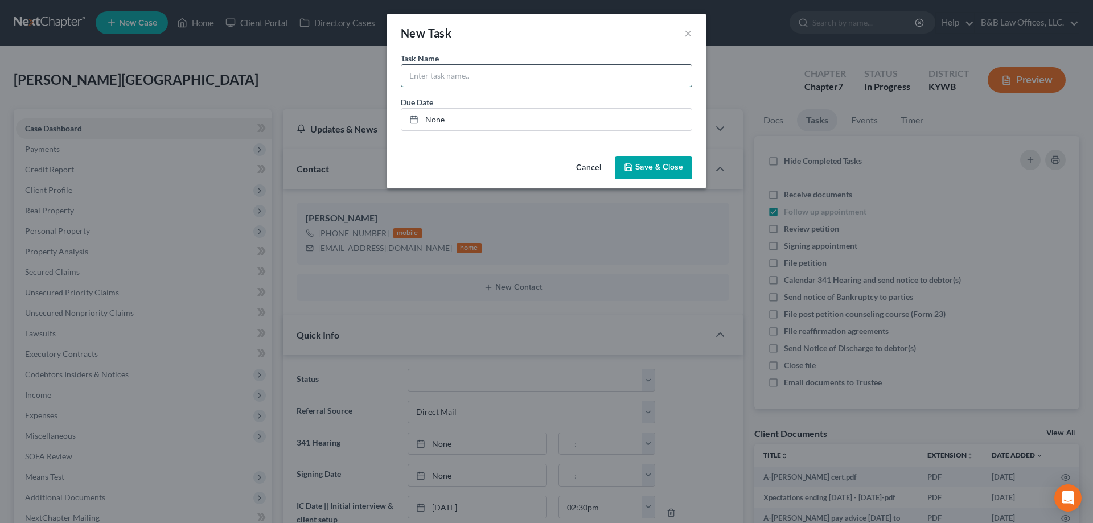
click at [427, 71] on input "text" at bounding box center [546, 76] width 290 height 22
paste input "[PERSON_NAME][GEOGRAPHIC_DATA]"
type input "Densley, Austin (7) PAID TO FILE?"
click at [433, 122] on link "None" at bounding box center [546, 120] width 290 height 22
type input "[DATE]"
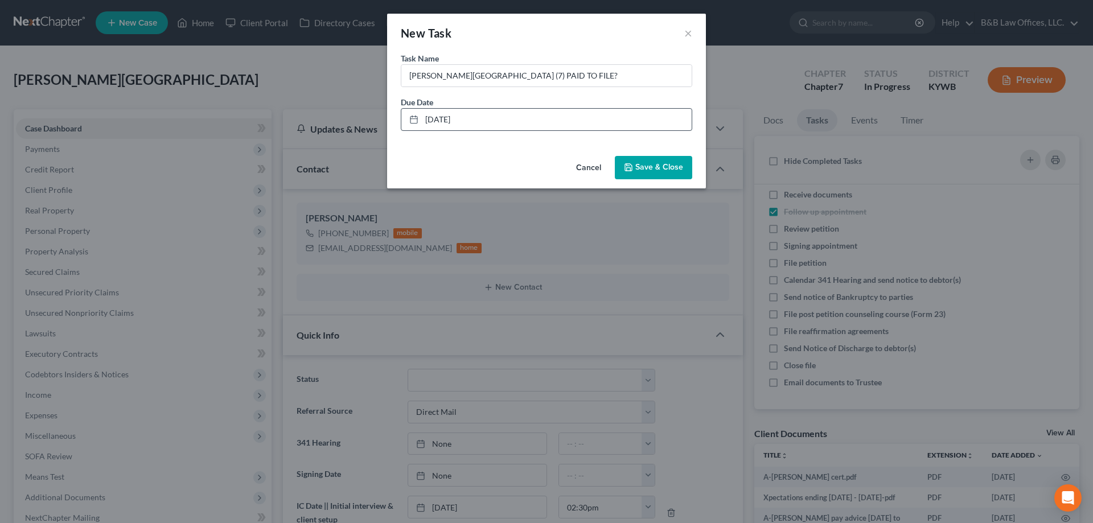
click at [654, 171] on span "Save & Close" at bounding box center [659, 168] width 48 height 10
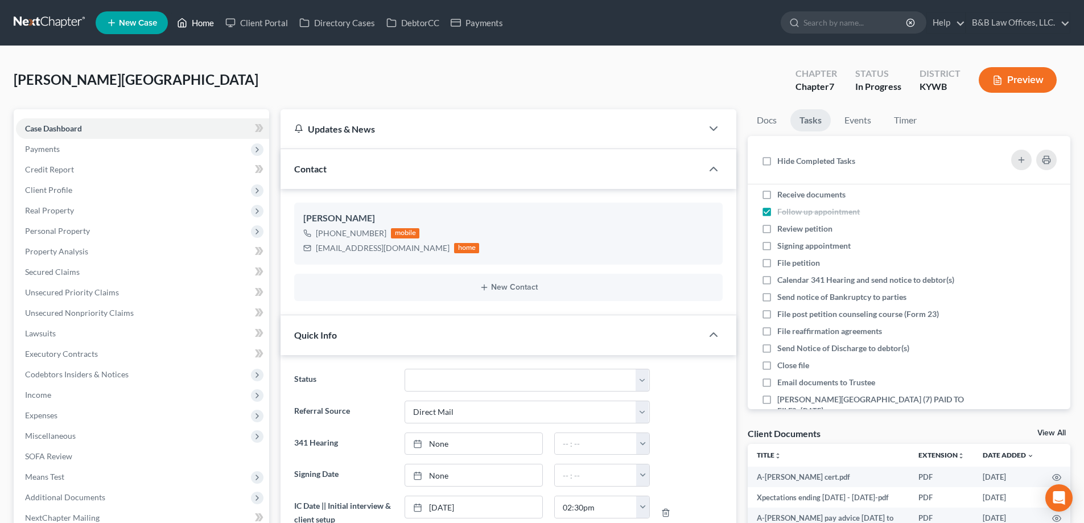
click at [198, 25] on link "Home" at bounding box center [195, 23] width 48 height 20
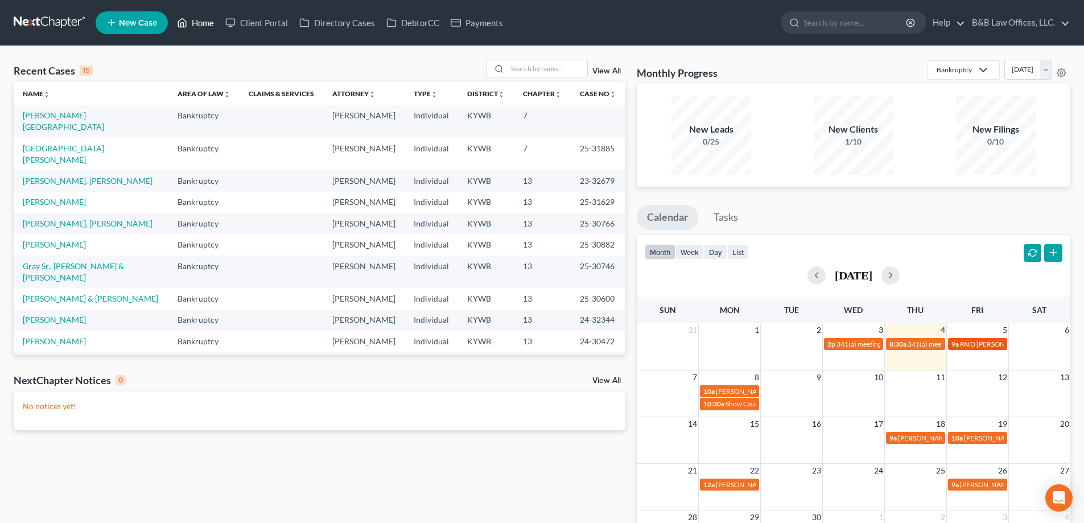
click at [970, 345] on span "PAID [PERSON_NAME], Jr., [PERSON_NAME] FULL FILING FEE DUE BY [DATE]" at bounding box center [1078, 344] width 237 height 9
select select "Days"
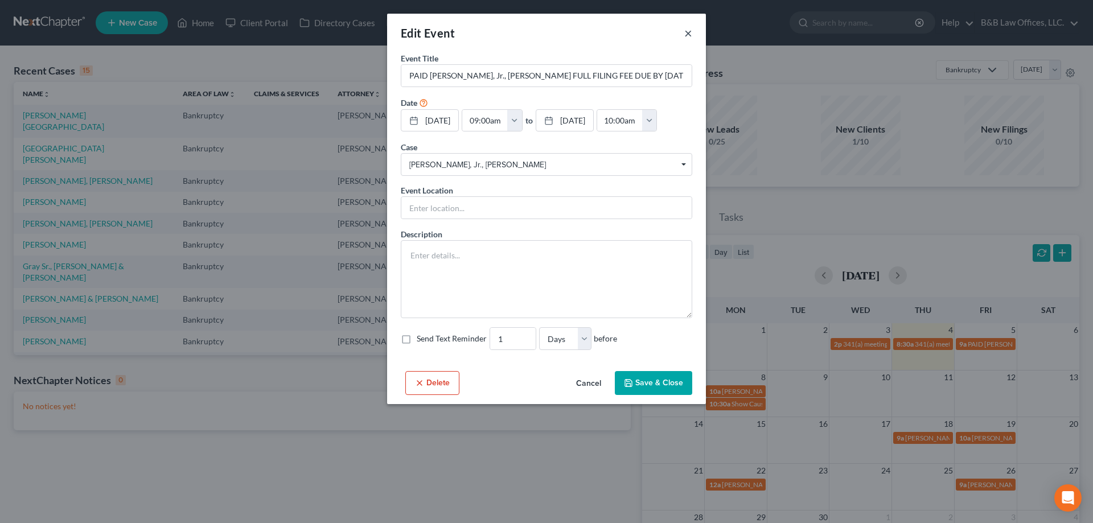
click at [690, 34] on button "×" at bounding box center [688, 33] width 8 height 14
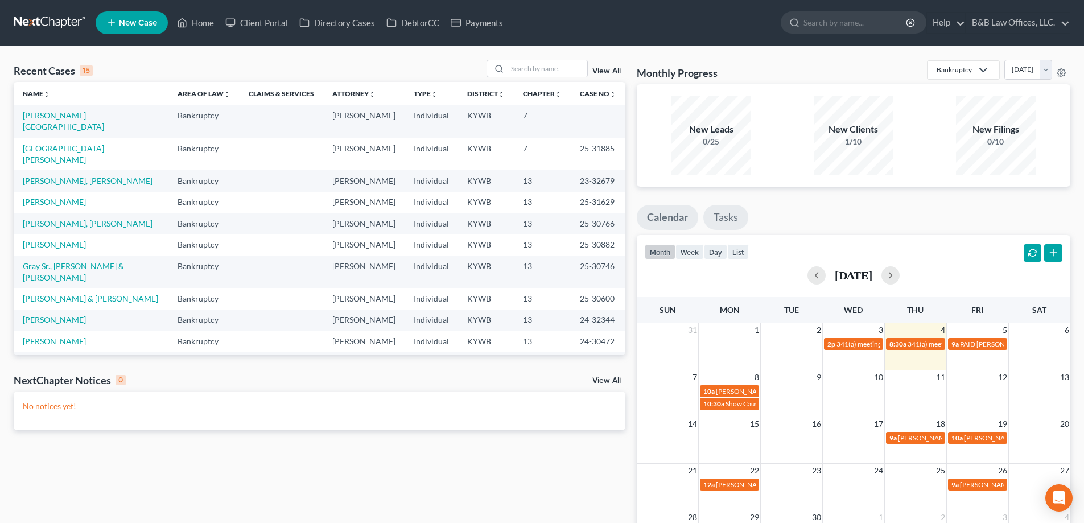
click at [722, 216] on link "Tasks" at bounding box center [725, 217] width 45 height 25
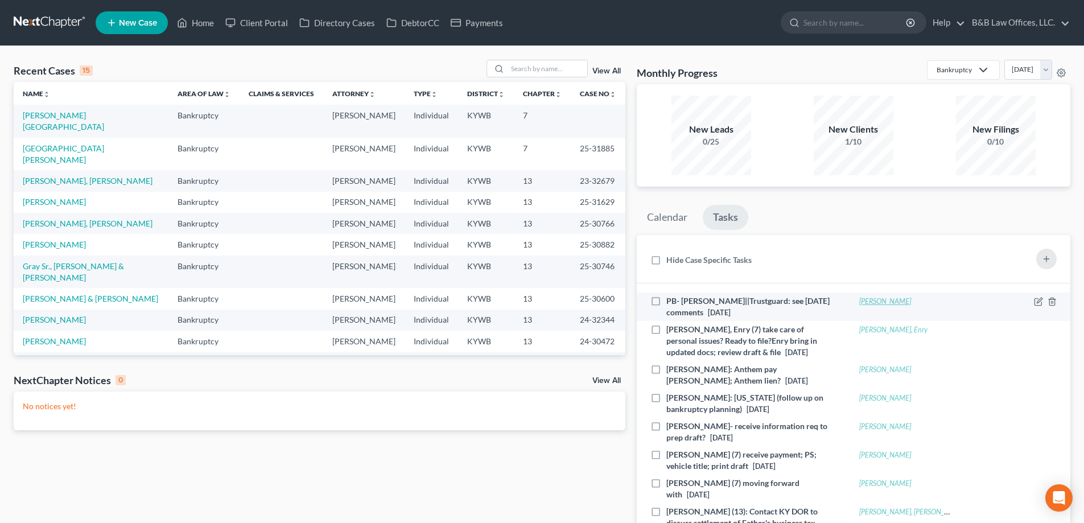
click at [874, 298] on link "[PERSON_NAME]" at bounding box center [885, 301] width 52 height 9
select select "0"
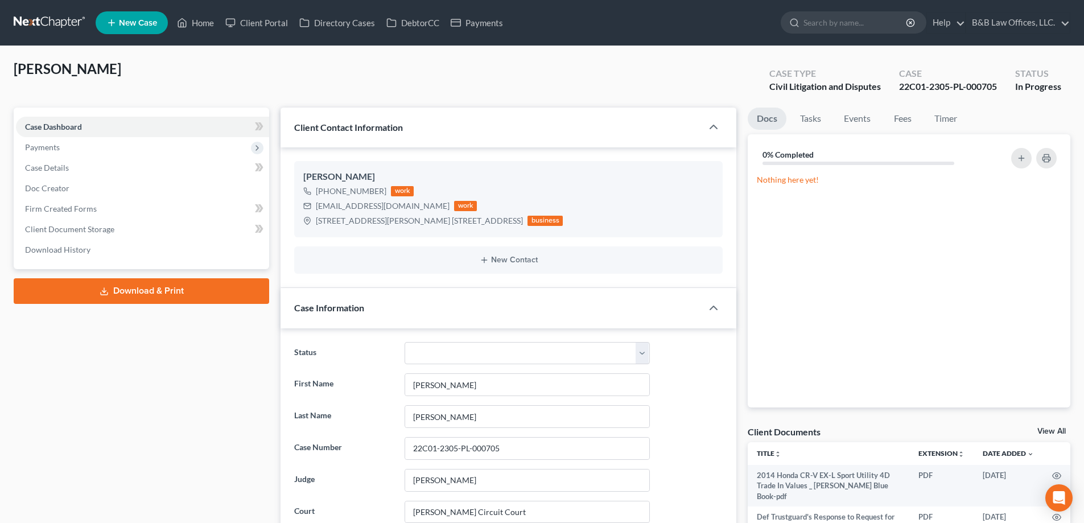
scroll to position [435, 0]
click at [804, 113] on link "Tasks" at bounding box center [810, 119] width 39 height 22
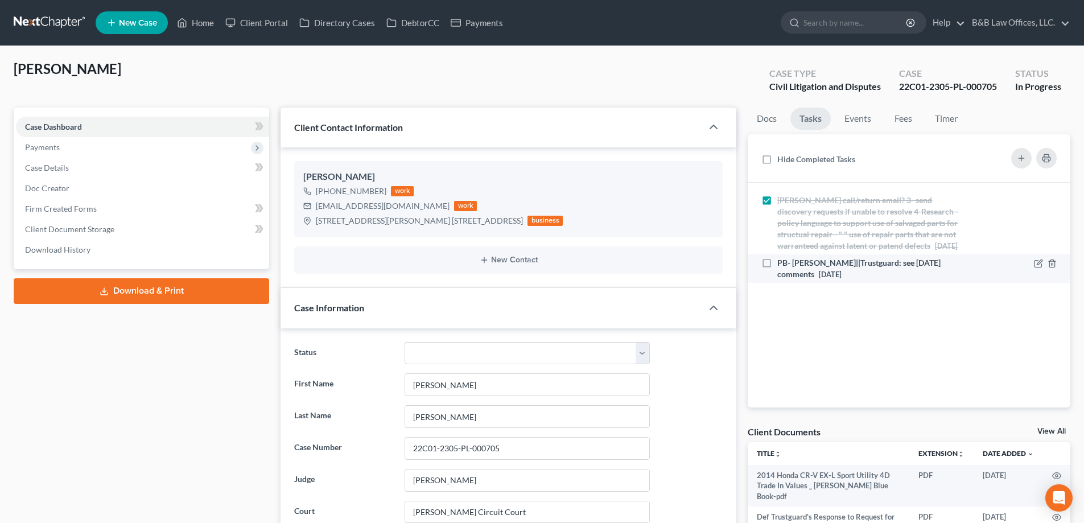
click at [842, 279] on span "[DATE]" at bounding box center [830, 274] width 23 height 9
click at [789, 265] on input "PB- Philip Beaton||Trustguard: see 1/12/24 comments 08/02/2025" at bounding box center [785, 260] width 7 height 7
click at [842, 279] on span "[DATE]" at bounding box center [830, 274] width 23 height 9
click at [789, 265] on input "PB- Philip Beaton||Trustguard: see 1/12/24 comments 08/02/2025" at bounding box center [785, 260] width 7 height 7
checkbox input "false"
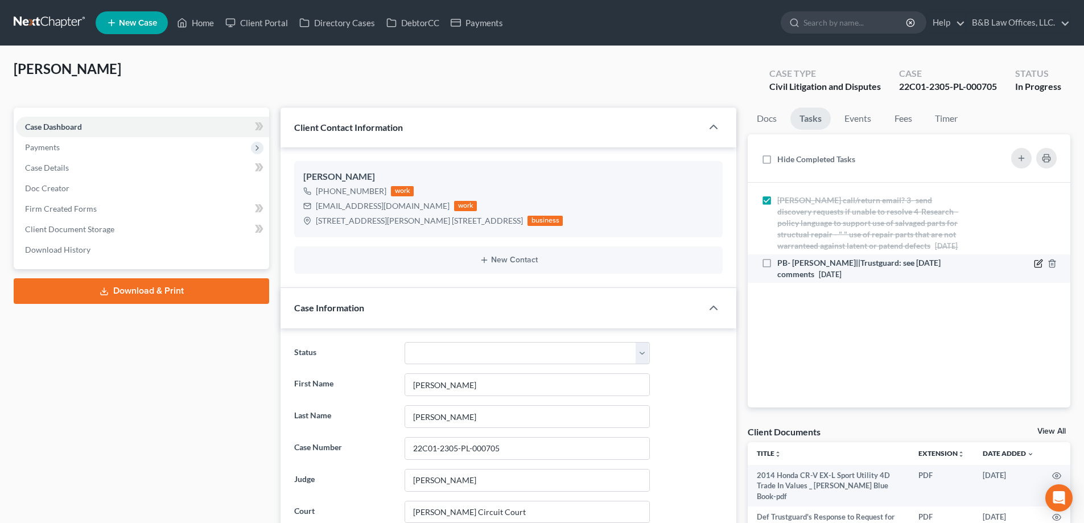
click at [1040, 268] on icon at bounding box center [1038, 263] width 9 height 9
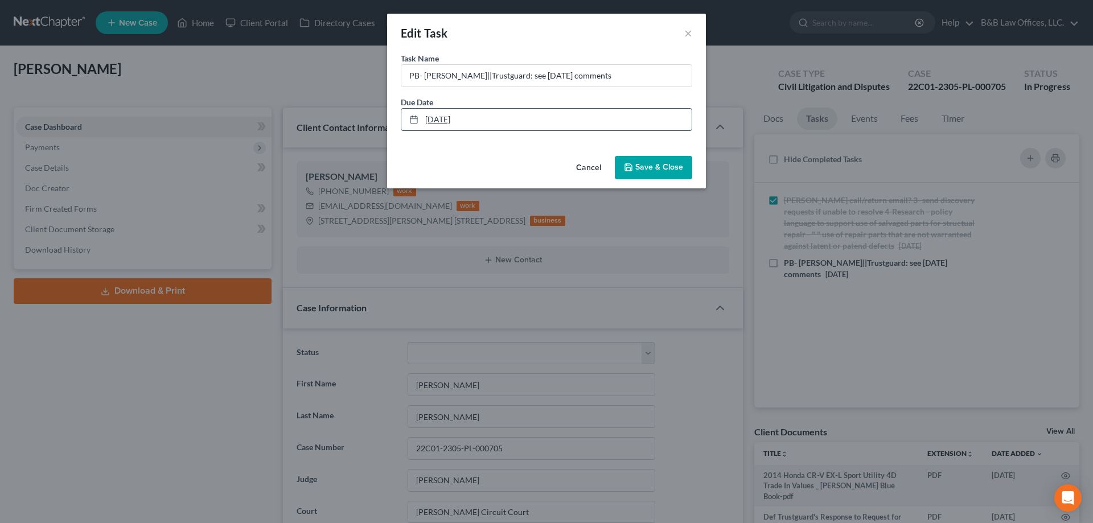
click at [471, 120] on link "8/2/2025" at bounding box center [546, 120] width 290 height 22
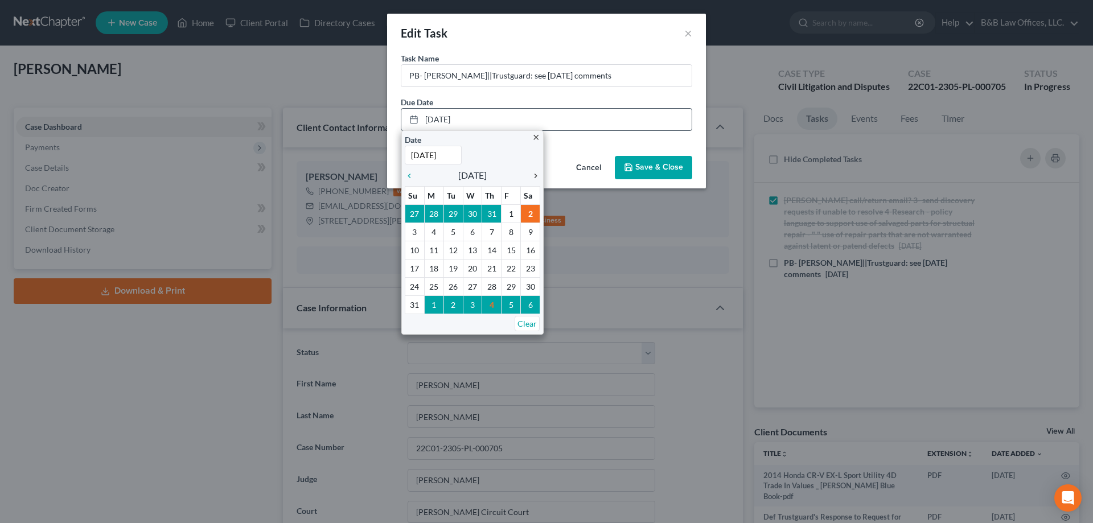
click at [535, 178] on icon "chevron_right" at bounding box center [532, 175] width 15 height 9
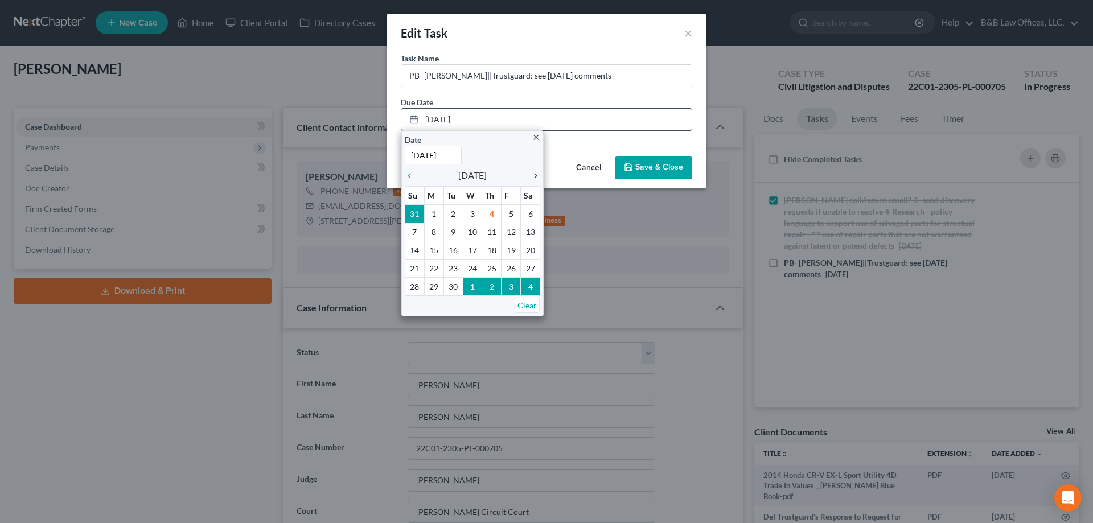
click at [535, 178] on icon "chevron_right" at bounding box center [532, 175] width 15 height 9
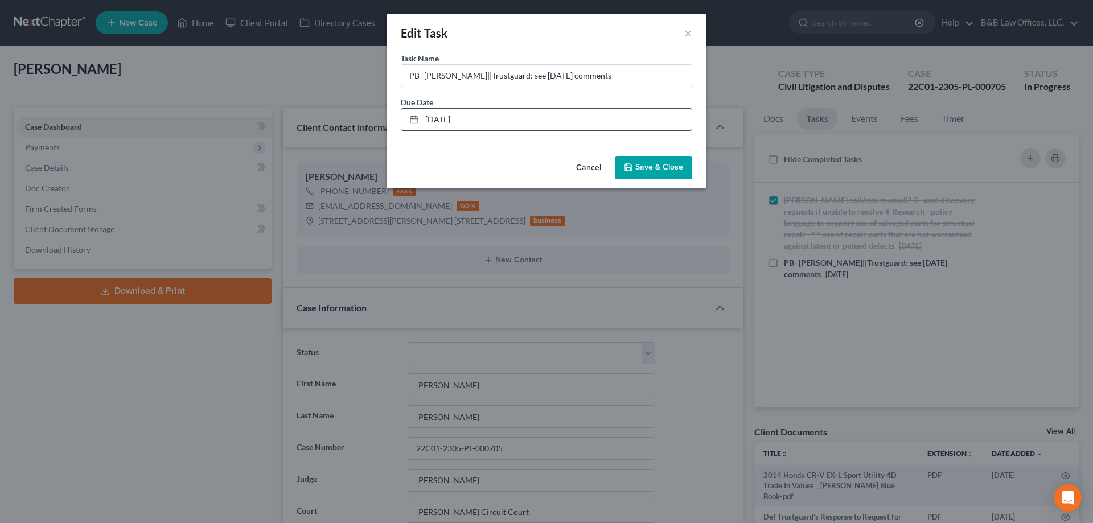
click at [645, 166] on span "Save & Close" at bounding box center [659, 168] width 48 height 10
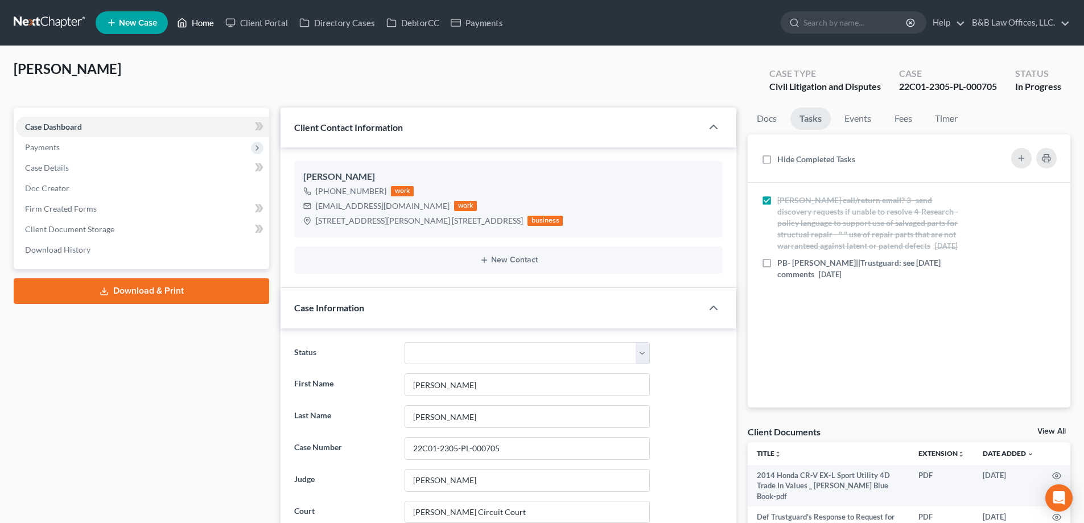
click at [200, 24] on link "Home" at bounding box center [195, 23] width 48 height 20
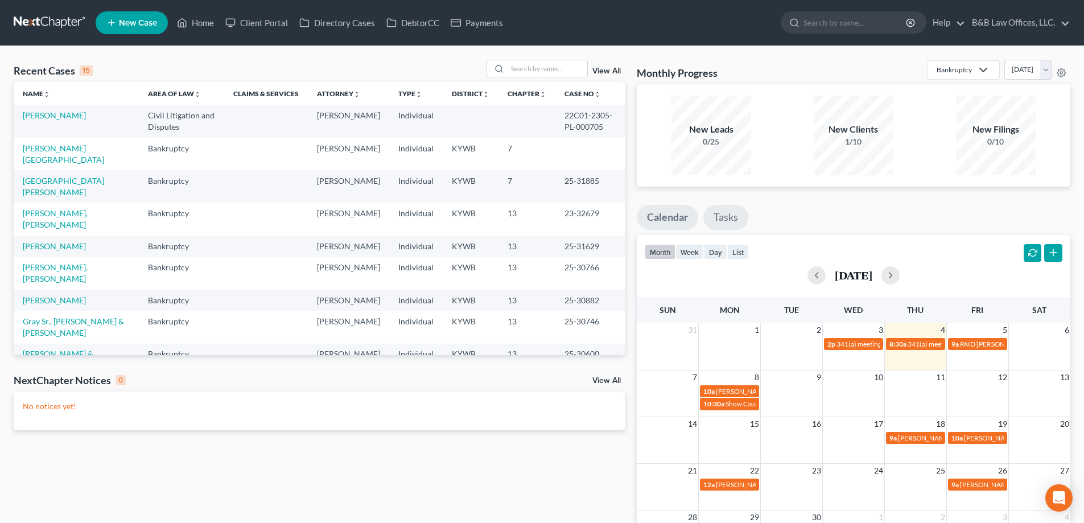
click at [716, 215] on link "Tasks" at bounding box center [725, 217] width 45 height 25
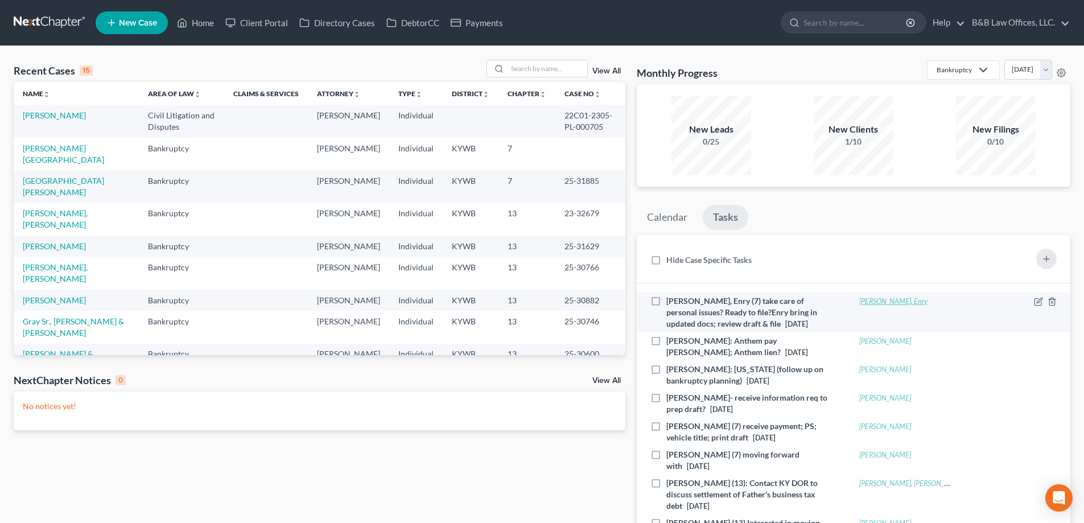
click at [891, 304] on link "[PERSON_NAME], Enry" at bounding box center [893, 301] width 68 height 9
select select "1"
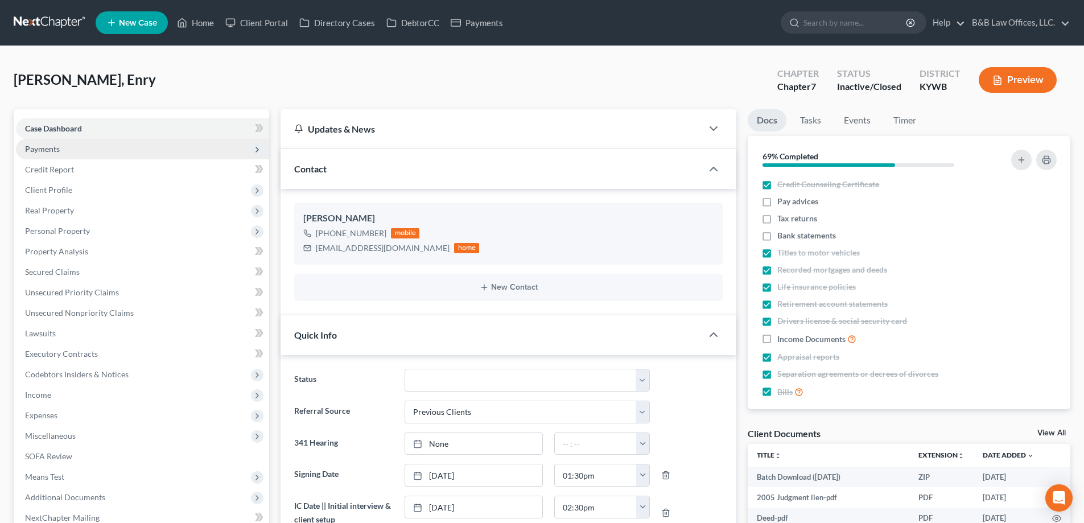
scroll to position [1066, 0]
click at [122, 141] on span "Payments" at bounding box center [142, 149] width 253 height 20
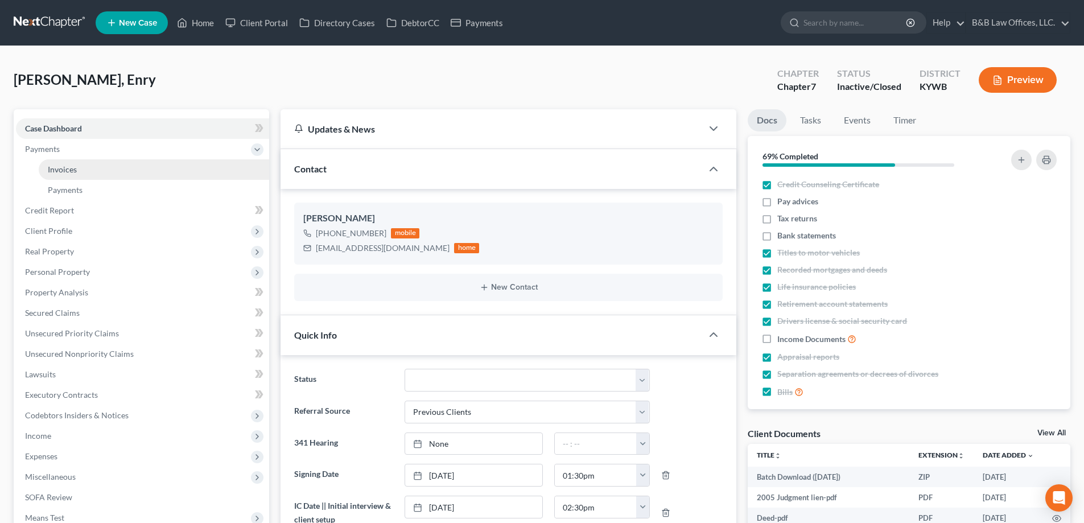
scroll to position [4478, 0]
click at [115, 164] on link "Invoices" at bounding box center [154, 169] width 230 height 20
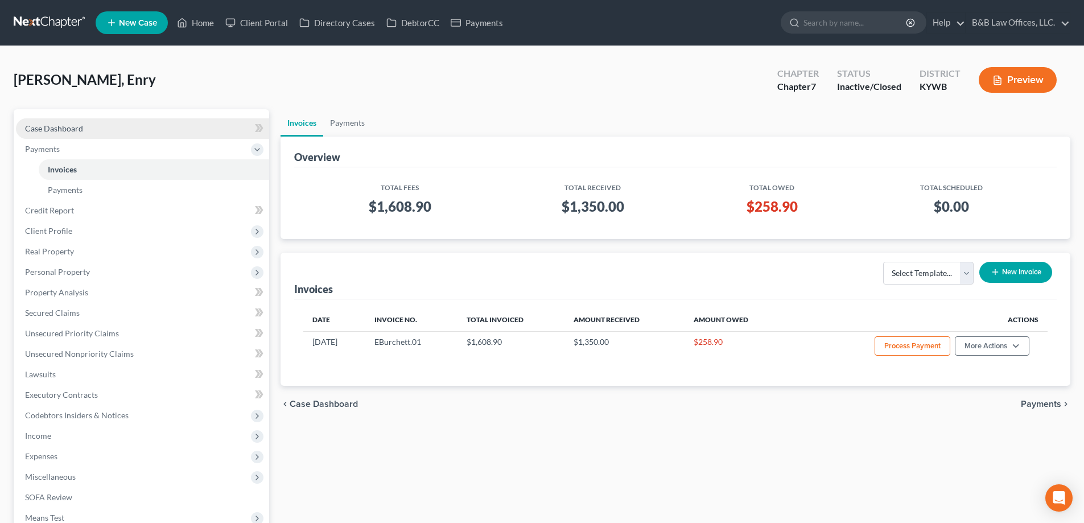
click at [88, 129] on link "Case Dashboard" at bounding box center [142, 128] width 253 height 20
select select "1"
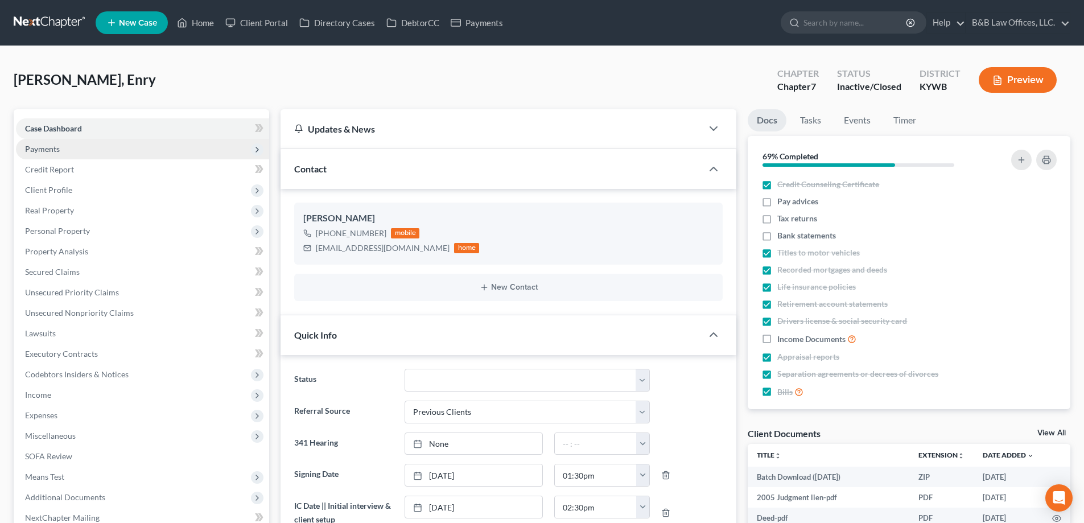
click at [116, 151] on span "Payments" at bounding box center [142, 149] width 253 height 20
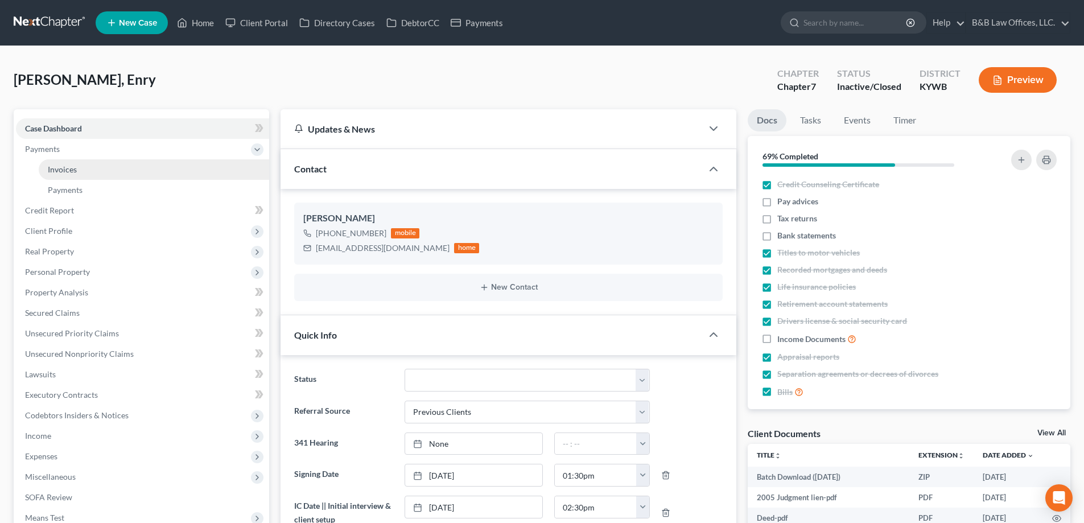
click at [118, 168] on link "Invoices" at bounding box center [154, 169] width 230 height 20
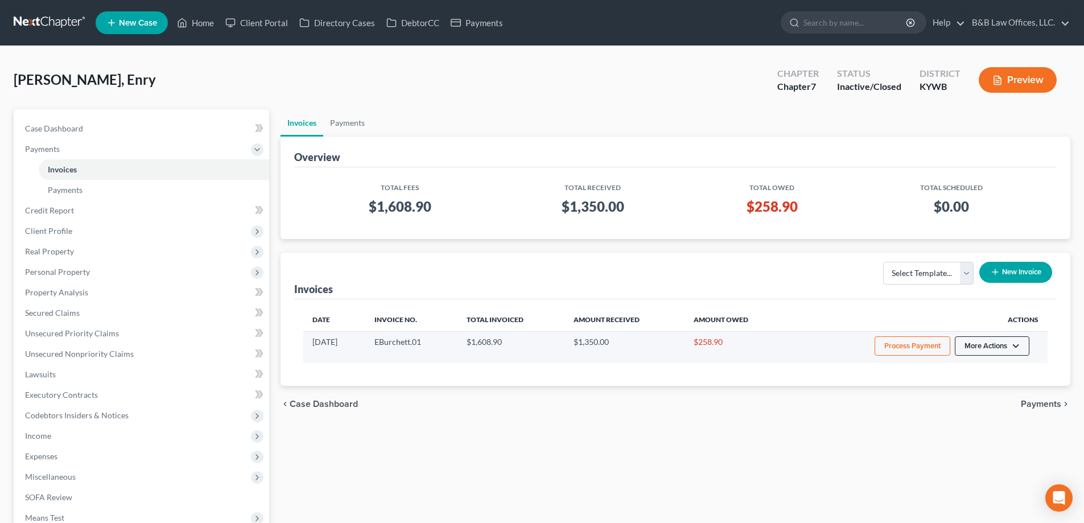
click at [994, 348] on button "More Actions" at bounding box center [992, 345] width 75 height 19
click at [977, 368] on link "View/Edit" at bounding box center [1007, 369] width 133 height 19
select select "0"
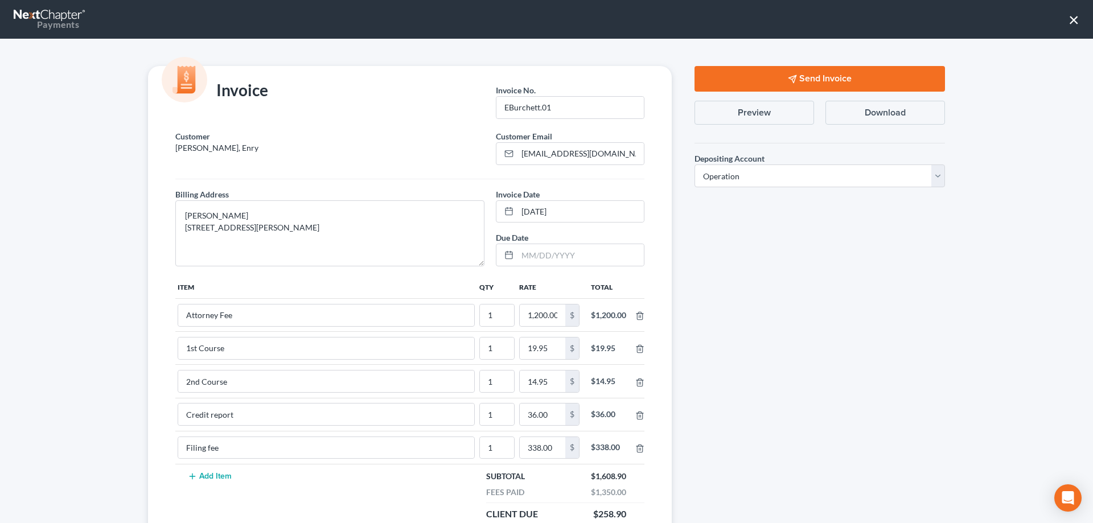
click at [1074, 17] on button "×" at bounding box center [1073, 19] width 11 height 18
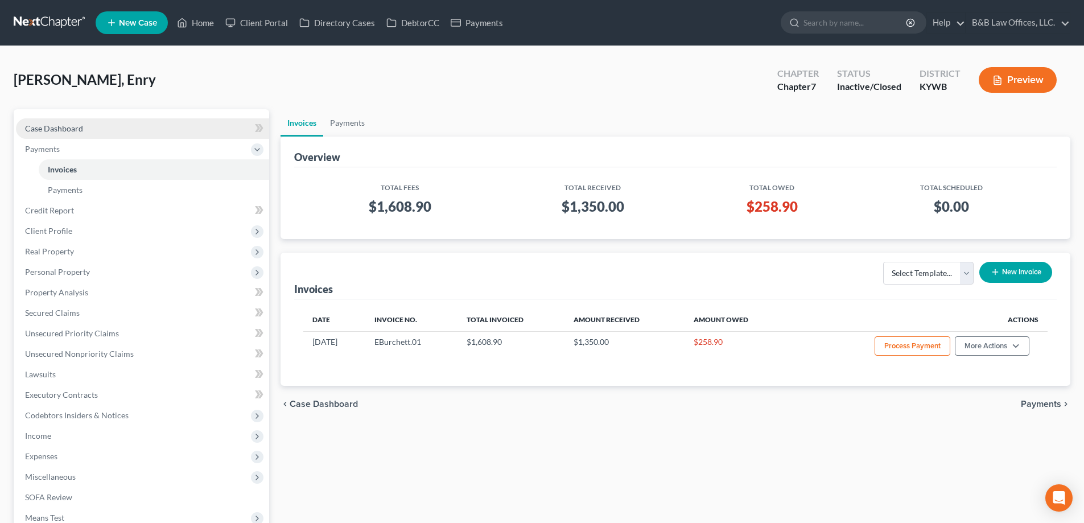
click at [139, 133] on link "Case Dashboard" at bounding box center [142, 128] width 253 height 20
select select "8"
select select "1"
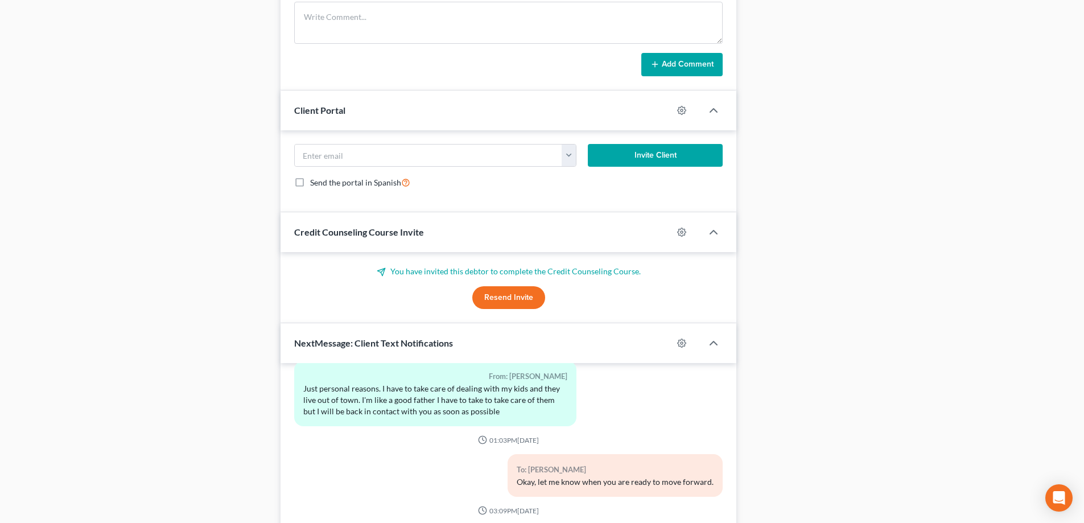
scroll to position [935, 0]
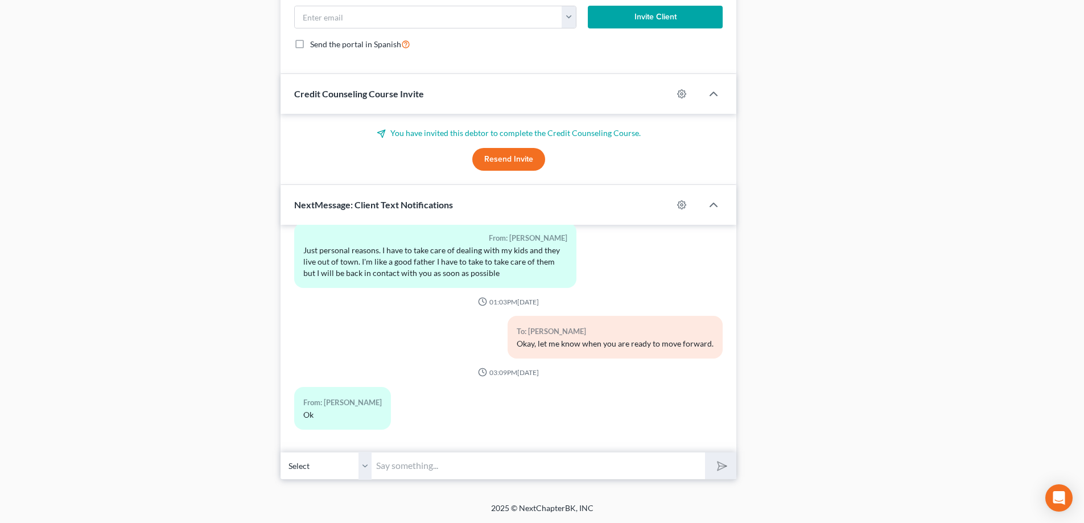
drag, startPoint x: 430, startPoint y: 463, endPoint x: 427, endPoint y: 453, distance: 10.1
click at [430, 463] on input "text" at bounding box center [539, 466] width 334 height 28
click at [394, 353] on div "To: Enry Burchett Jr. Okay, let me know when you are ready to move forward." at bounding box center [509, 342] width 440 height 52
click at [437, 466] on input "Enry," at bounding box center [539, 466] width 334 height 28
click at [556, 462] on input "Enry, this is attorney Philip Beaton." at bounding box center [539, 466] width 334 height 28
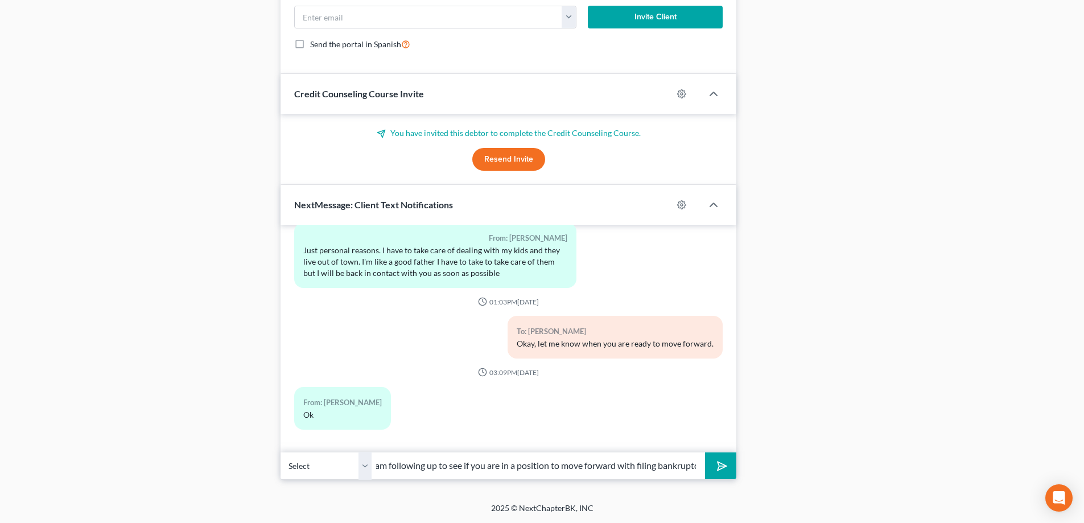
scroll to position [0, 159]
type input "Enry, this is attorney Philip Beaton. I am following up to see if you are in a …"
click at [721, 467] on icon "submit" at bounding box center [720, 466] width 16 height 16
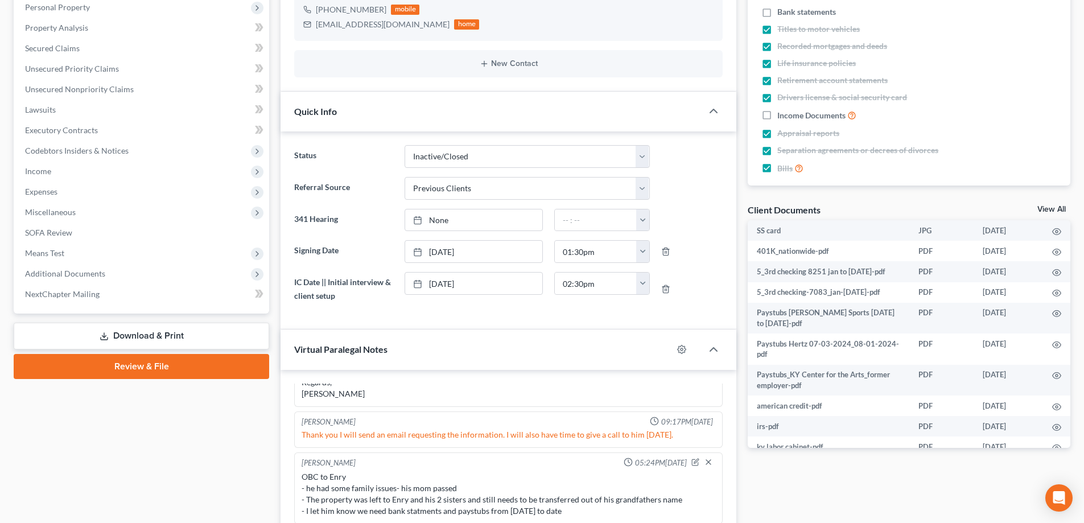
scroll to position [81, 0]
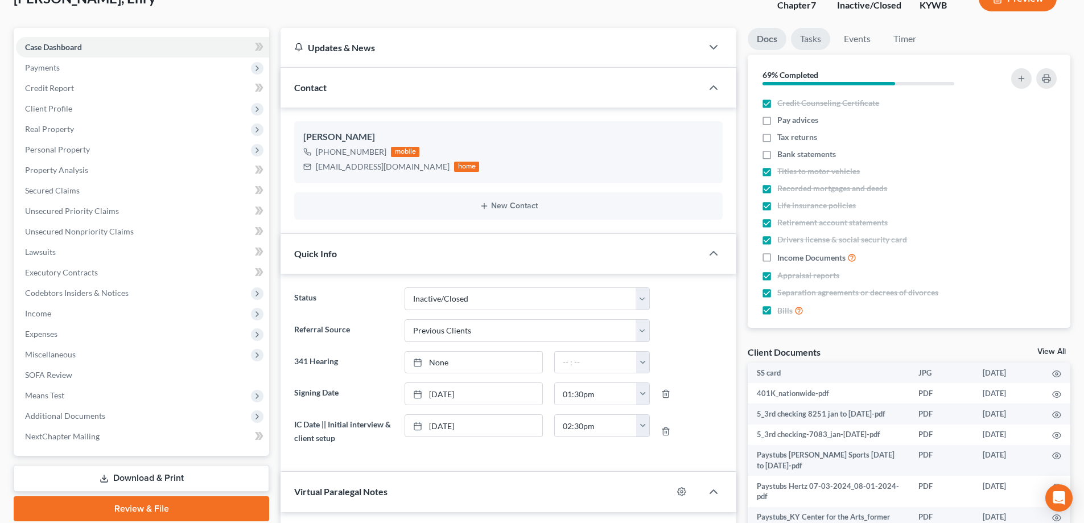
click at [802, 35] on link "Tasks" at bounding box center [810, 39] width 39 height 22
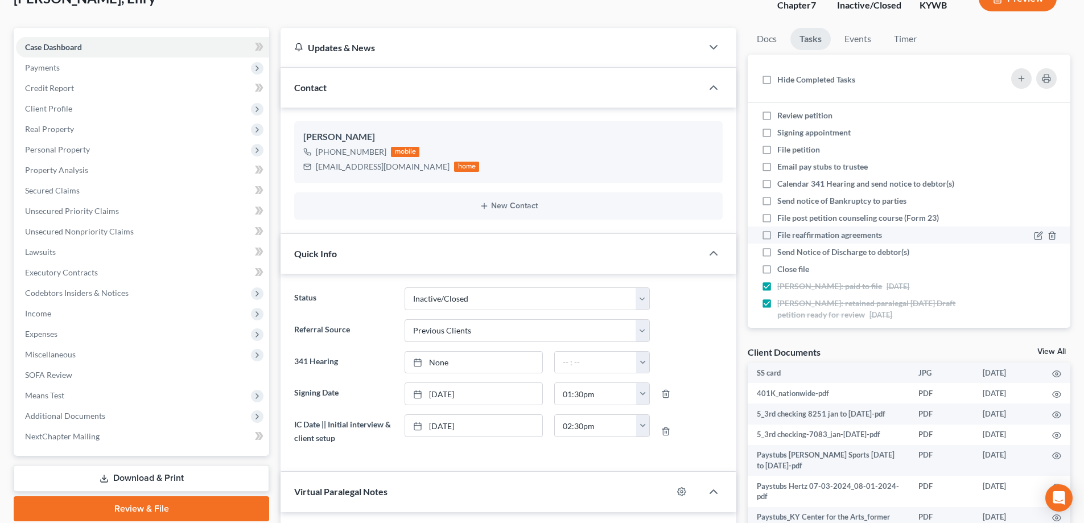
scroll to position [110, 0]
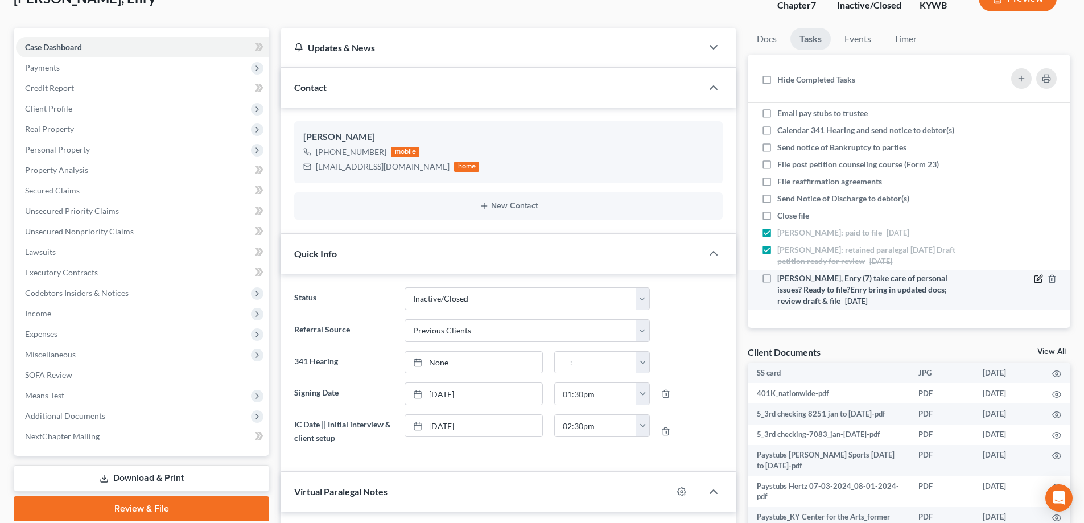
click at [1037, 278] on icon at bounding box center [1039, 277] width 5 height 5
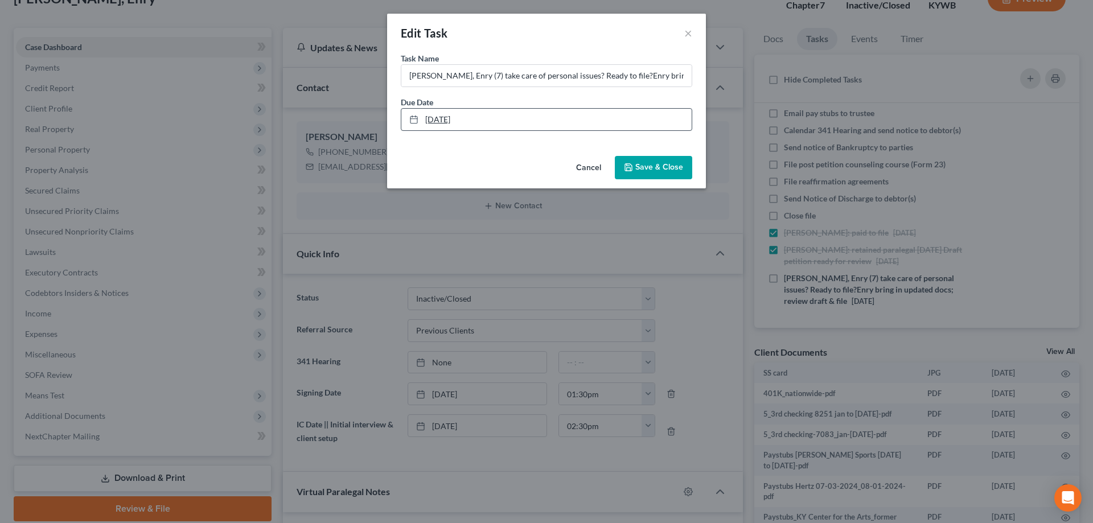
click at [451, 123] on link "8/2/2025" at bounding box center [546, 120] width 290 height 22
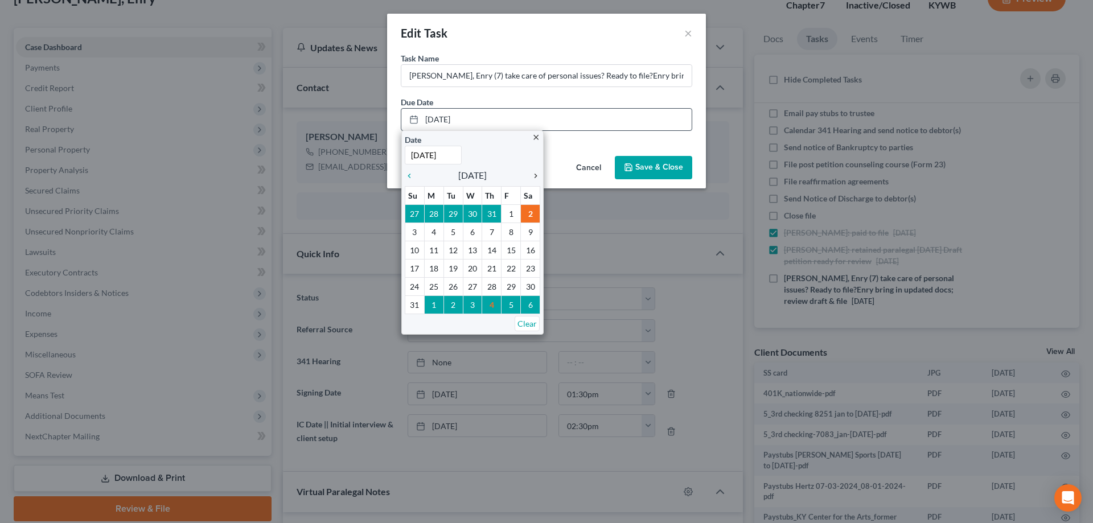
click at [533, 172] on icon "chevron_right" at bounding box center [532, 175] width 15 height 9
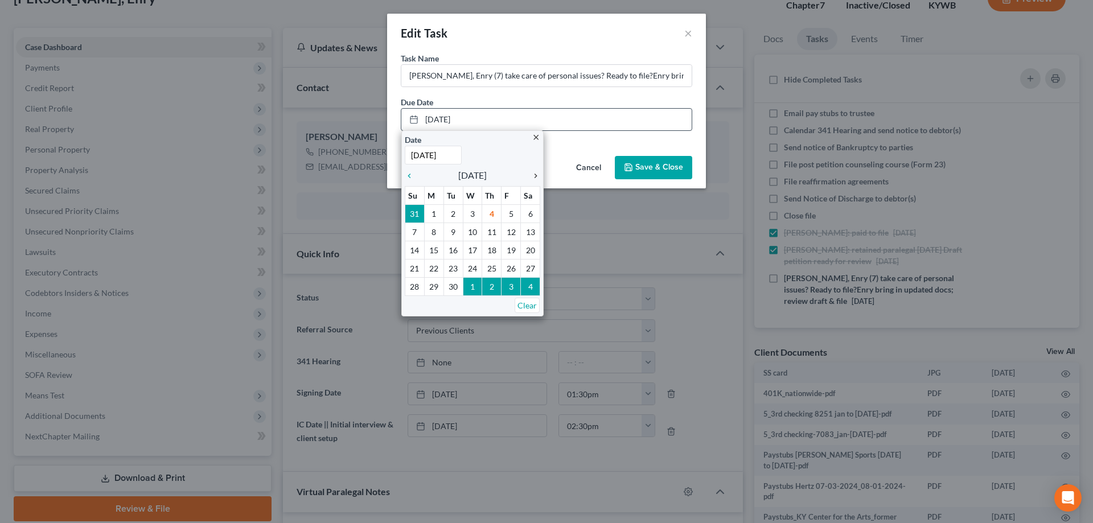
click at [533, 174] on icon "chevron_right" at bounding box center [532, 175] width 15 height 9
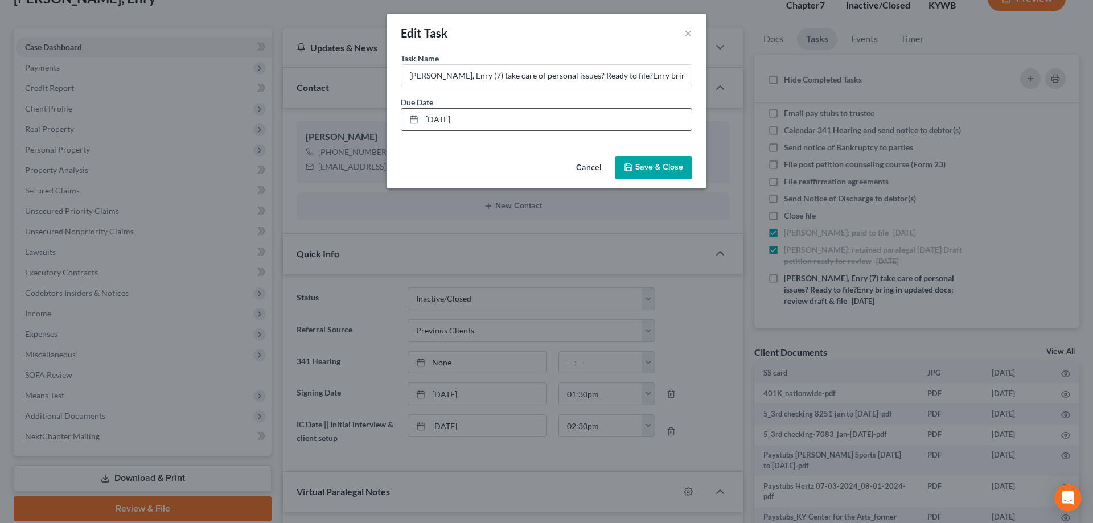
click at [646, 168] on span "Save & Close" at bounding box center [659, 168] width 48 height 10
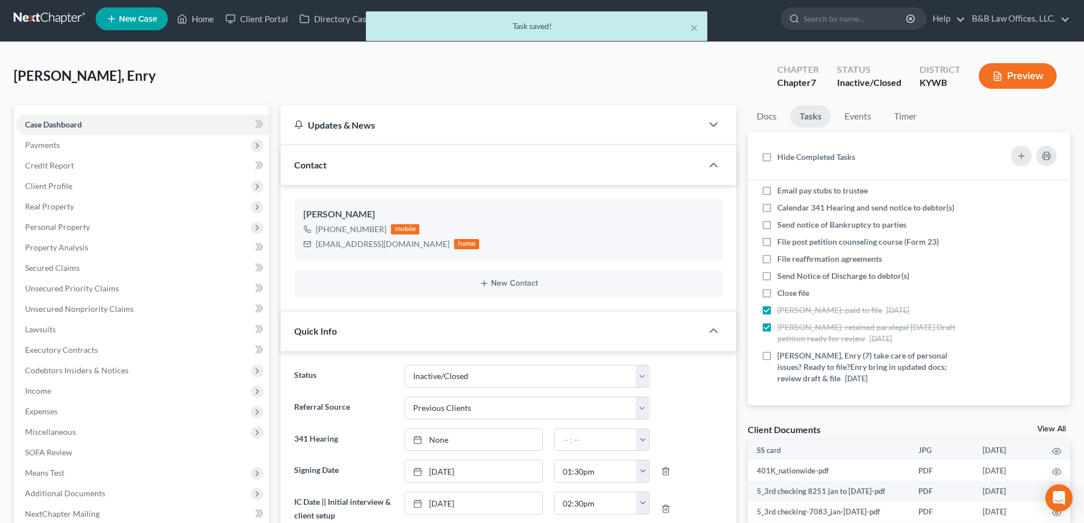
scroll to position [0, 0]
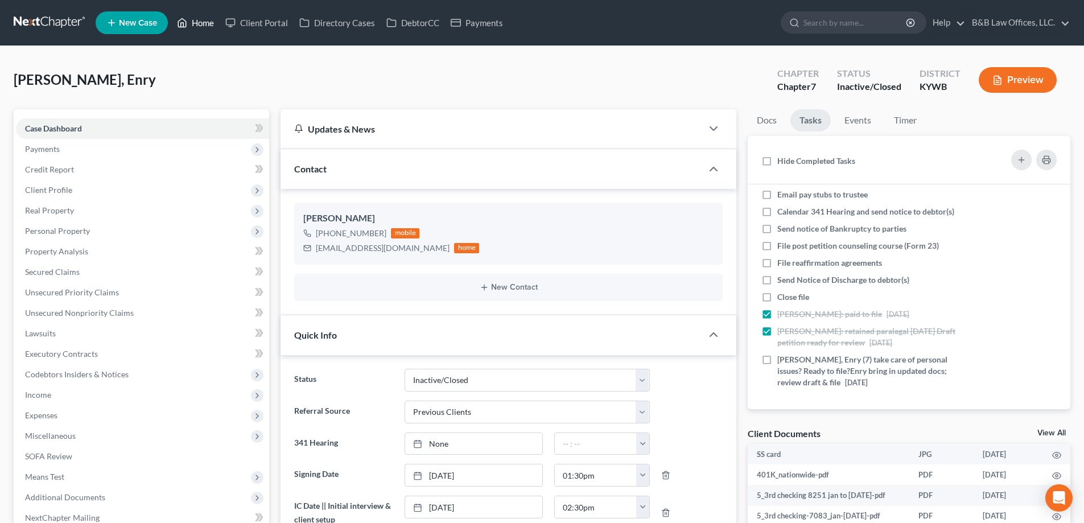
click at [201, 25] on link "Home" at bounding box center [195, 23] width 48 height 20
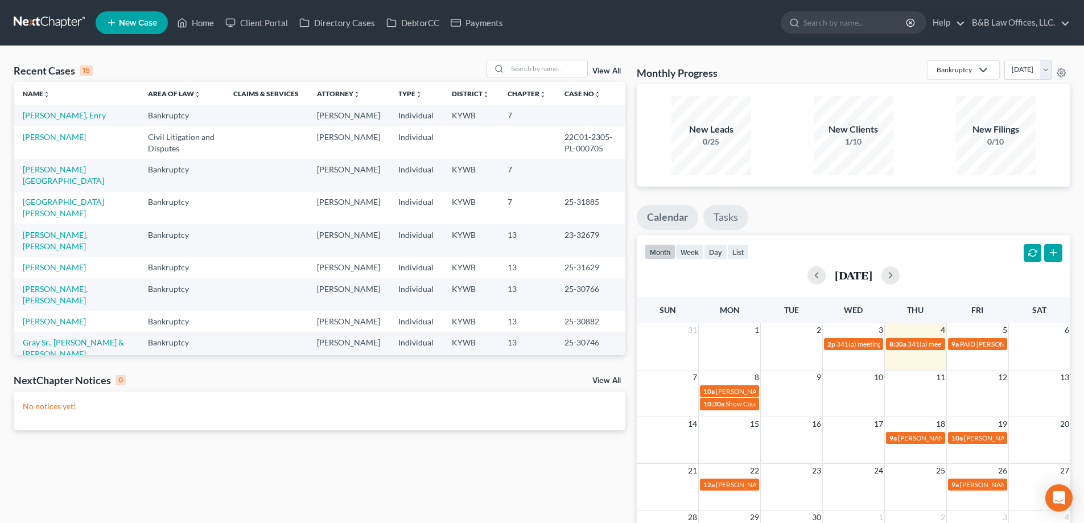
click at [724, 217] on link "Tasks" at bounding box center [725, 217] width 45 height 25
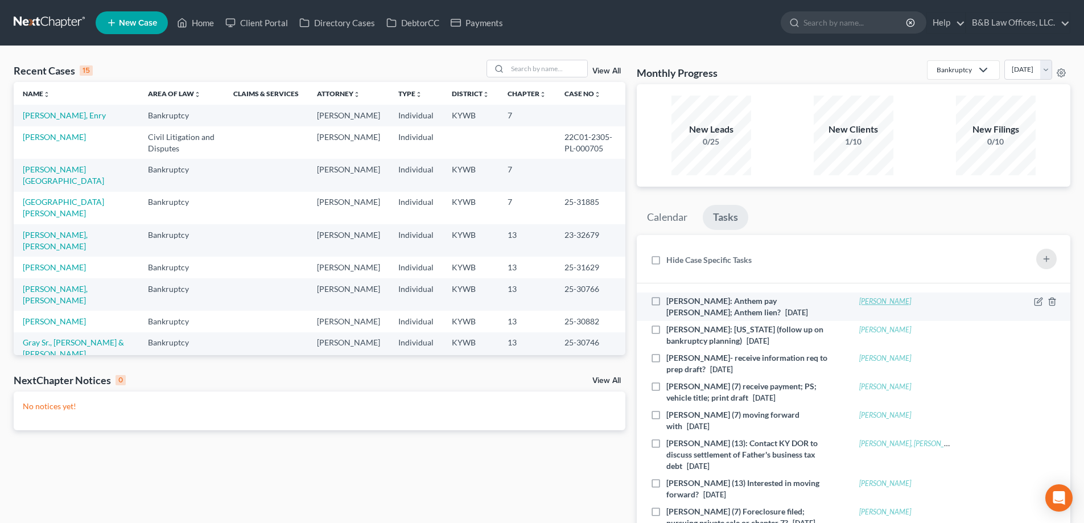
click at [870, 303] on link "[PERSON_NAME]" at bounding box center [885, 301] width 52 height 9
select select "0"
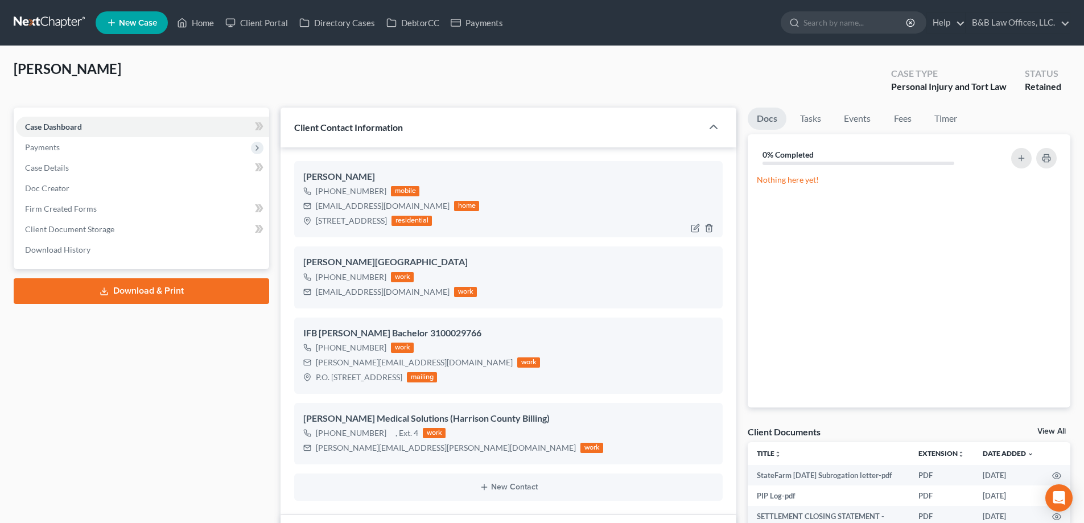
scroll to position [10154, 0]
click at [818, 116] on link "Tasks" at bounding box center [810, 119] width 39 height 22
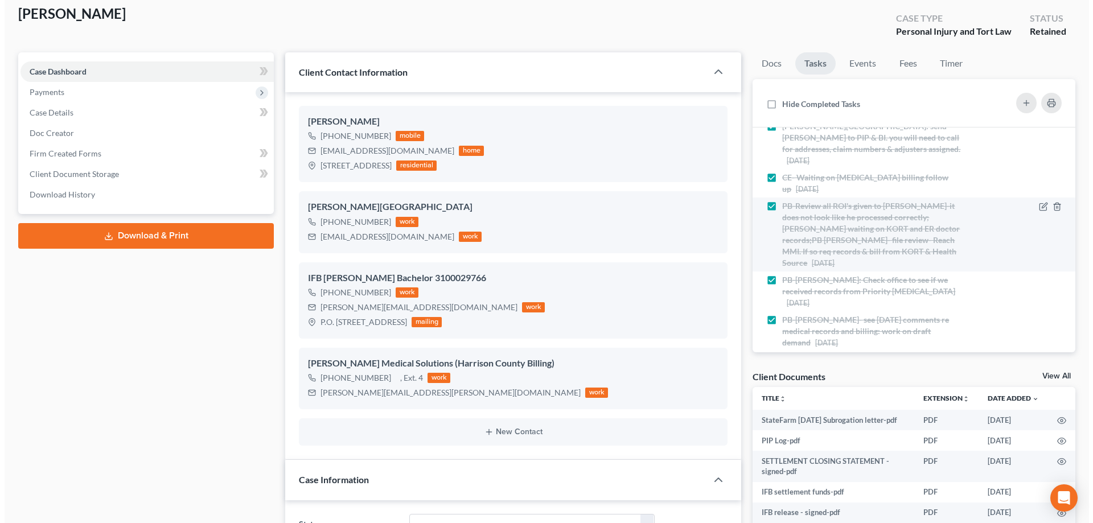
scroll to position [114, 0]
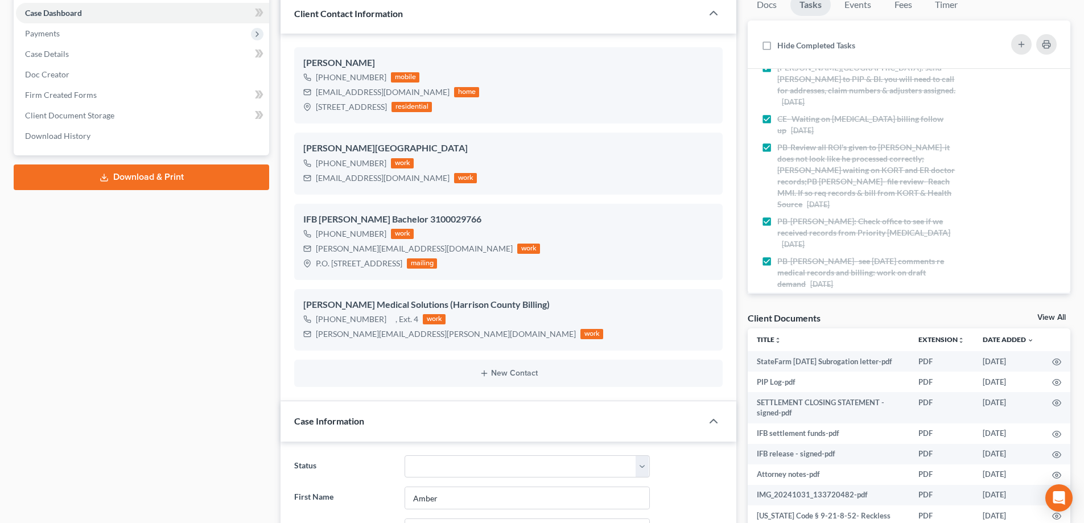
click at [1034, 297] on icon at bounding box center [1038, 301] width 9 height 9
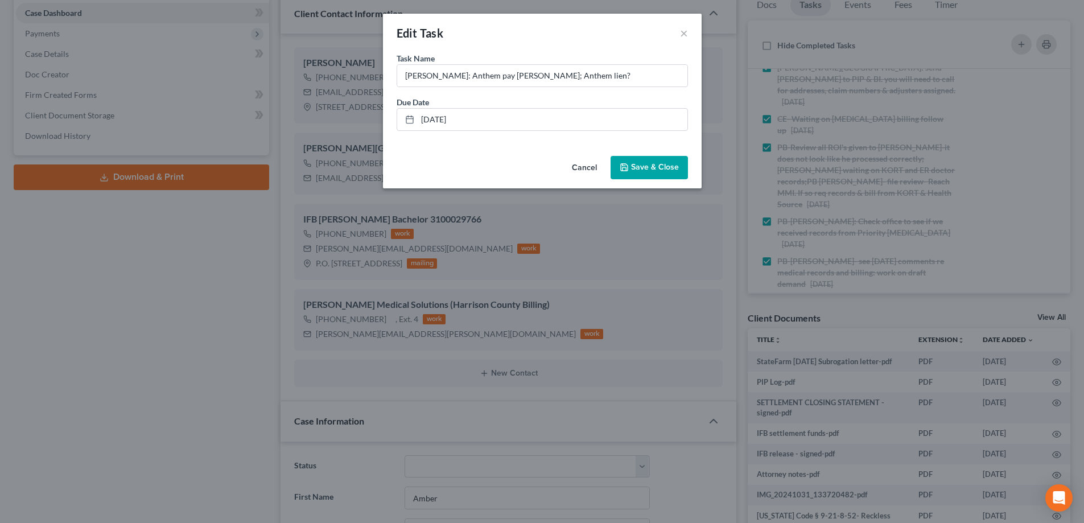
scroll to position [10143, 0]
click at [586, 164] on button "Cancel" at bounding box center [588, 168] width 43 height 23
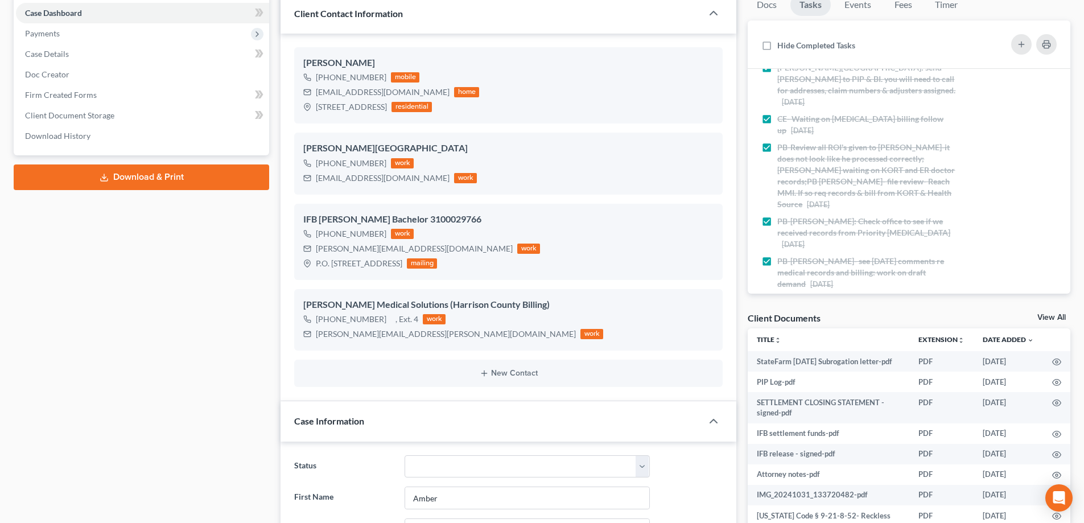
scroll to position [10154, 0]
